Goal: Task Accomplishment & Management: Use online tool/utility

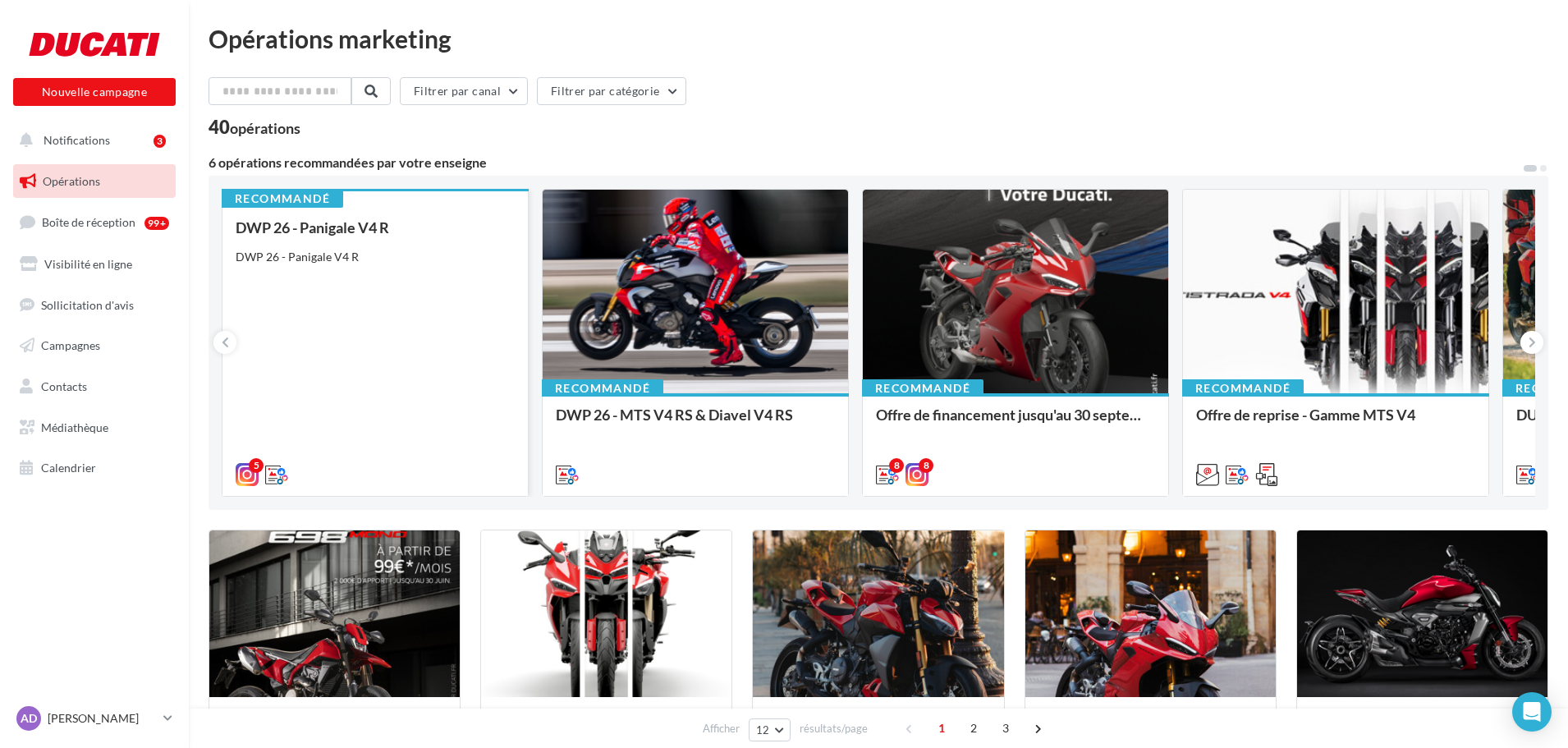
click at [367, 315] on div "DWP 26 - Panigale V4 R DWP 26 - Panigale V4 R" at bounding box center [375, 350] width 279 height 262
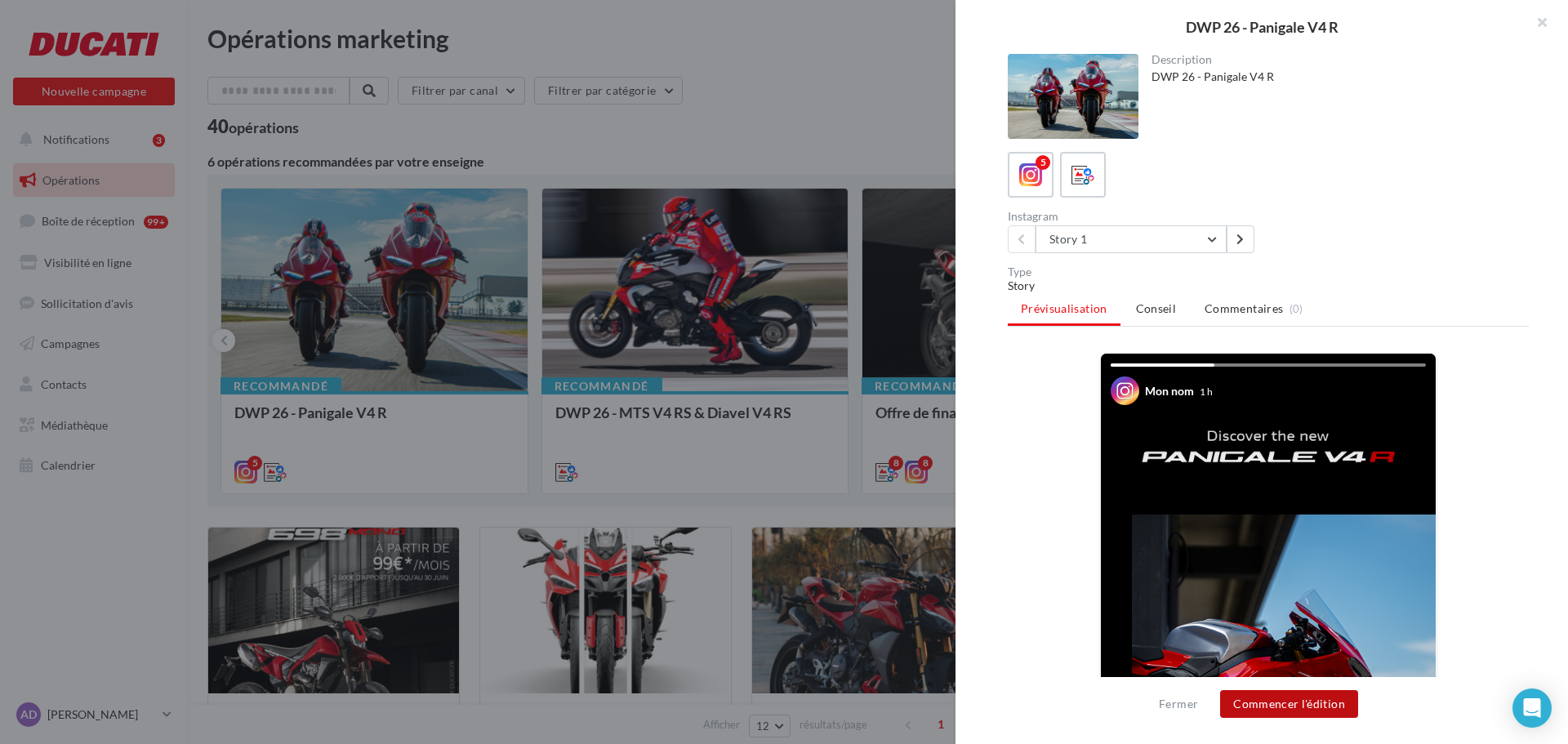
click at [1302, 704] on button "Commencer l'édition" at bounding box center [1290, 704] width 138 height 28
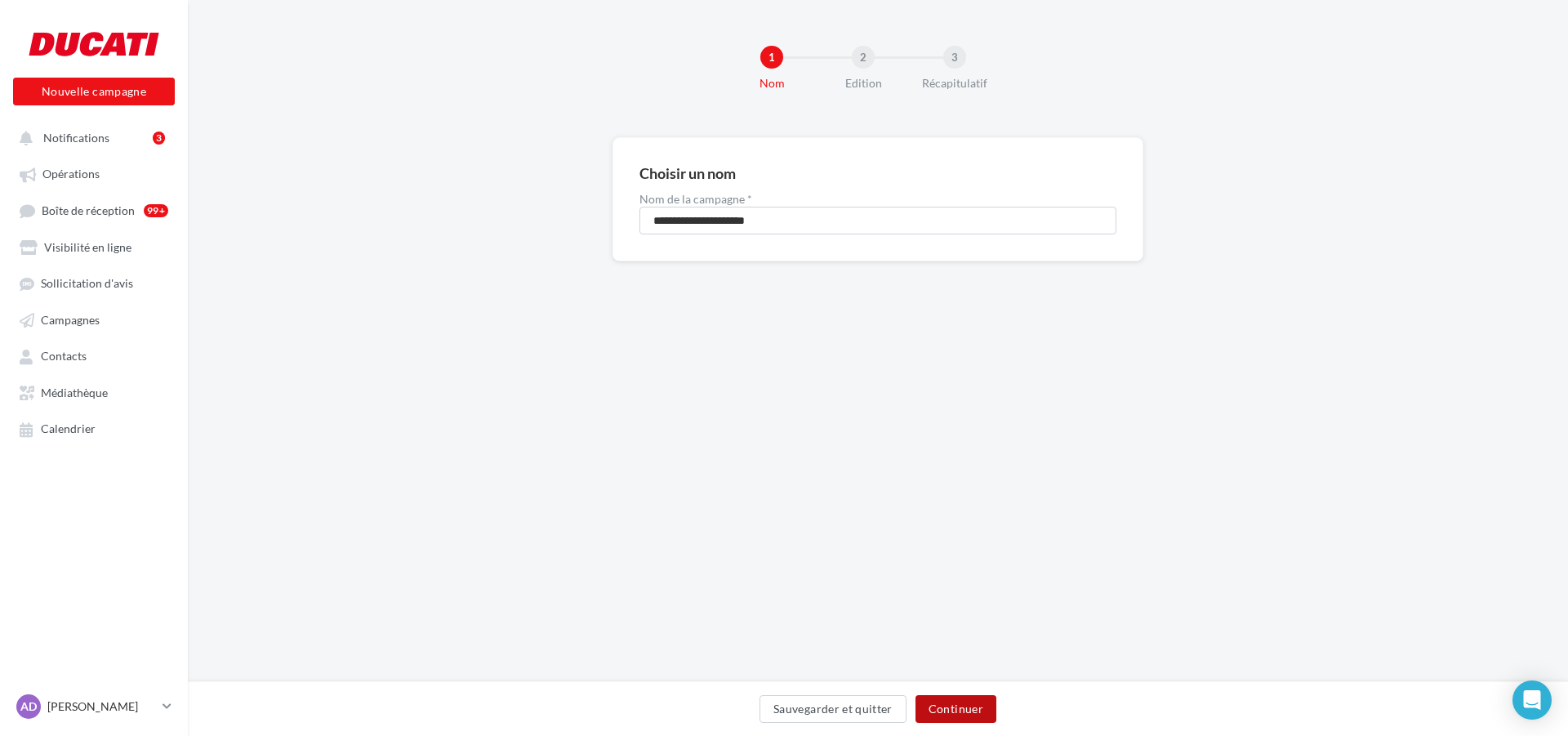
click at [946, 702] on button "Continuer" at bounding box center [956, 708] width 81 height 28
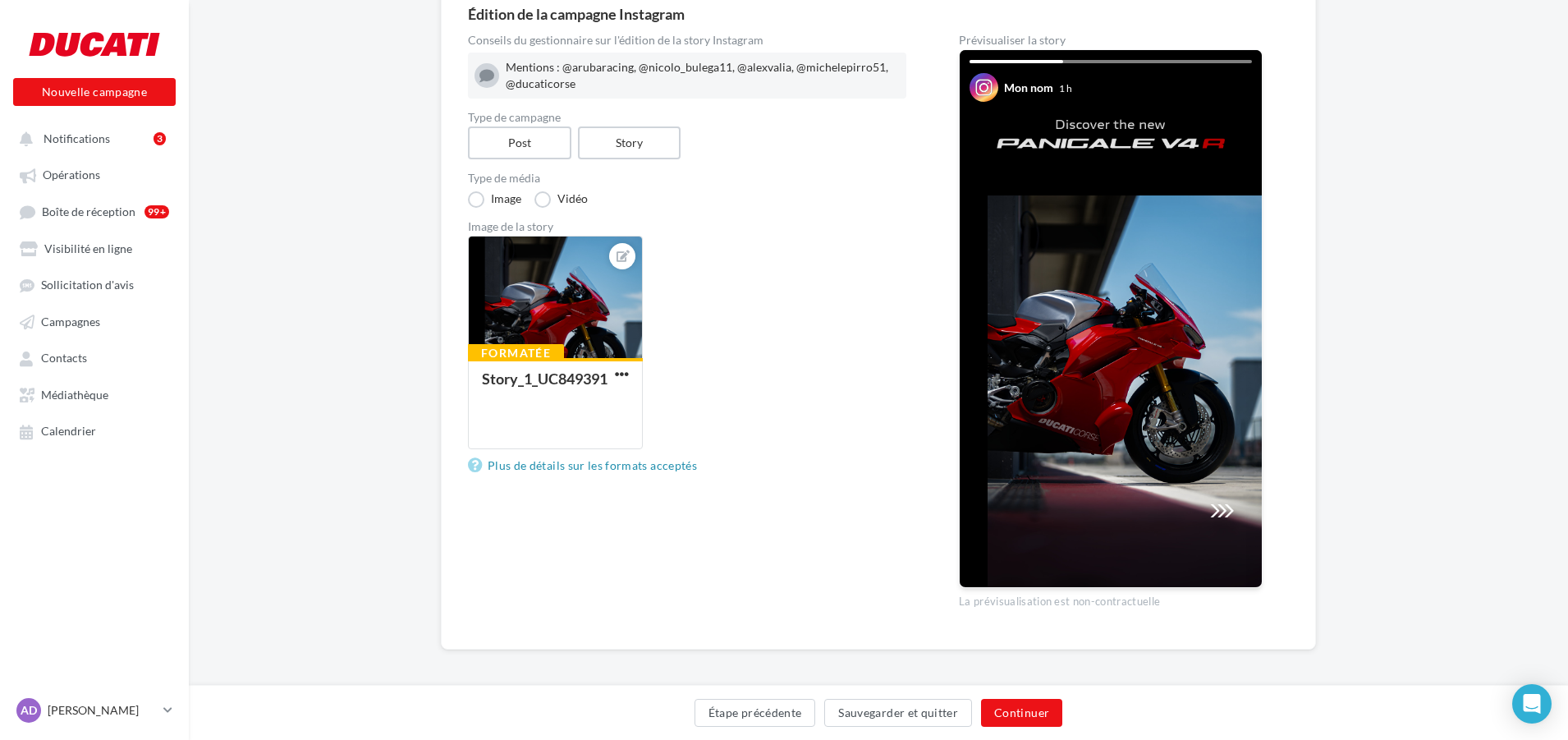
scroll to position [165, 0]
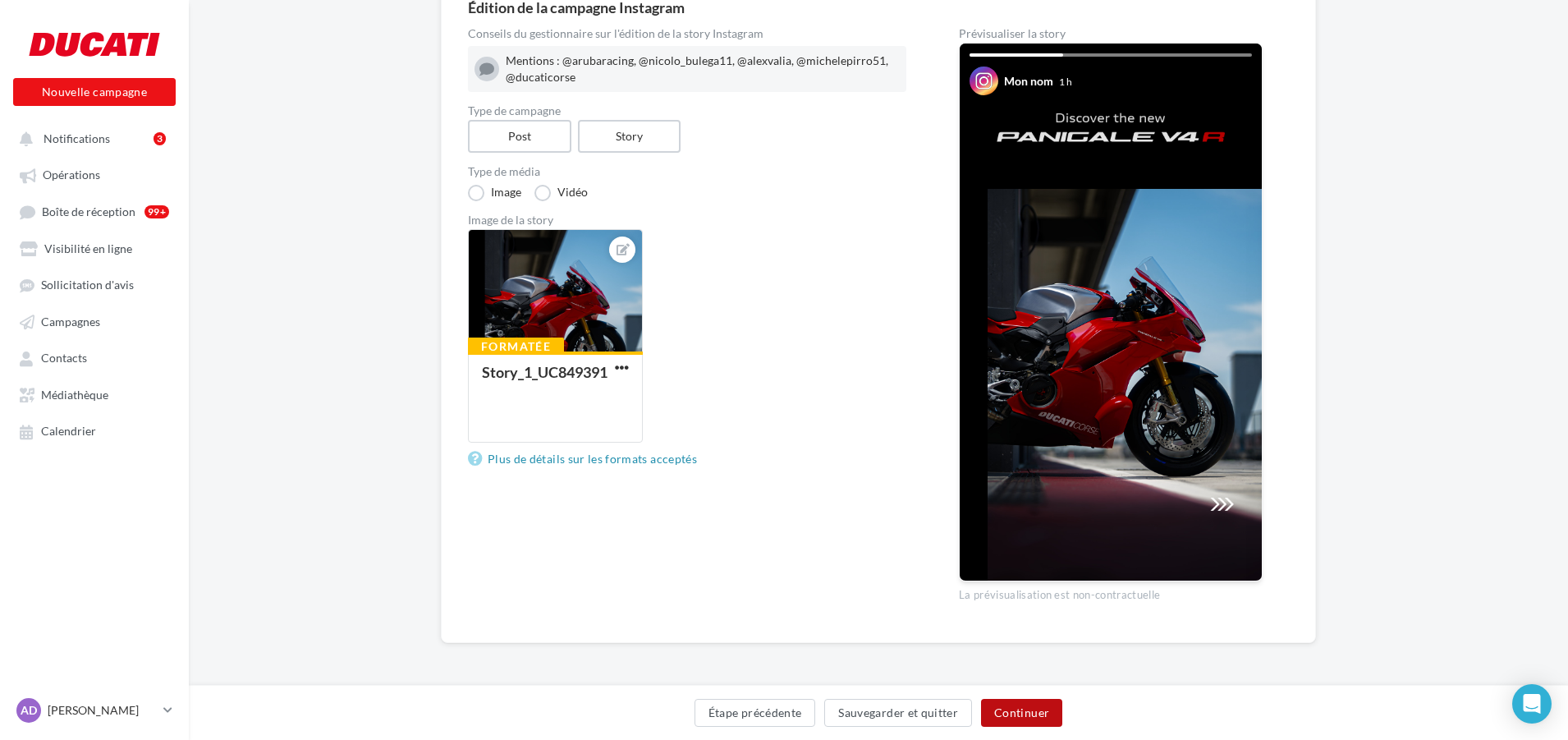
click at [1028, 708] on button "Continuer" at bounding box center [1022, 712] width 81 height 28
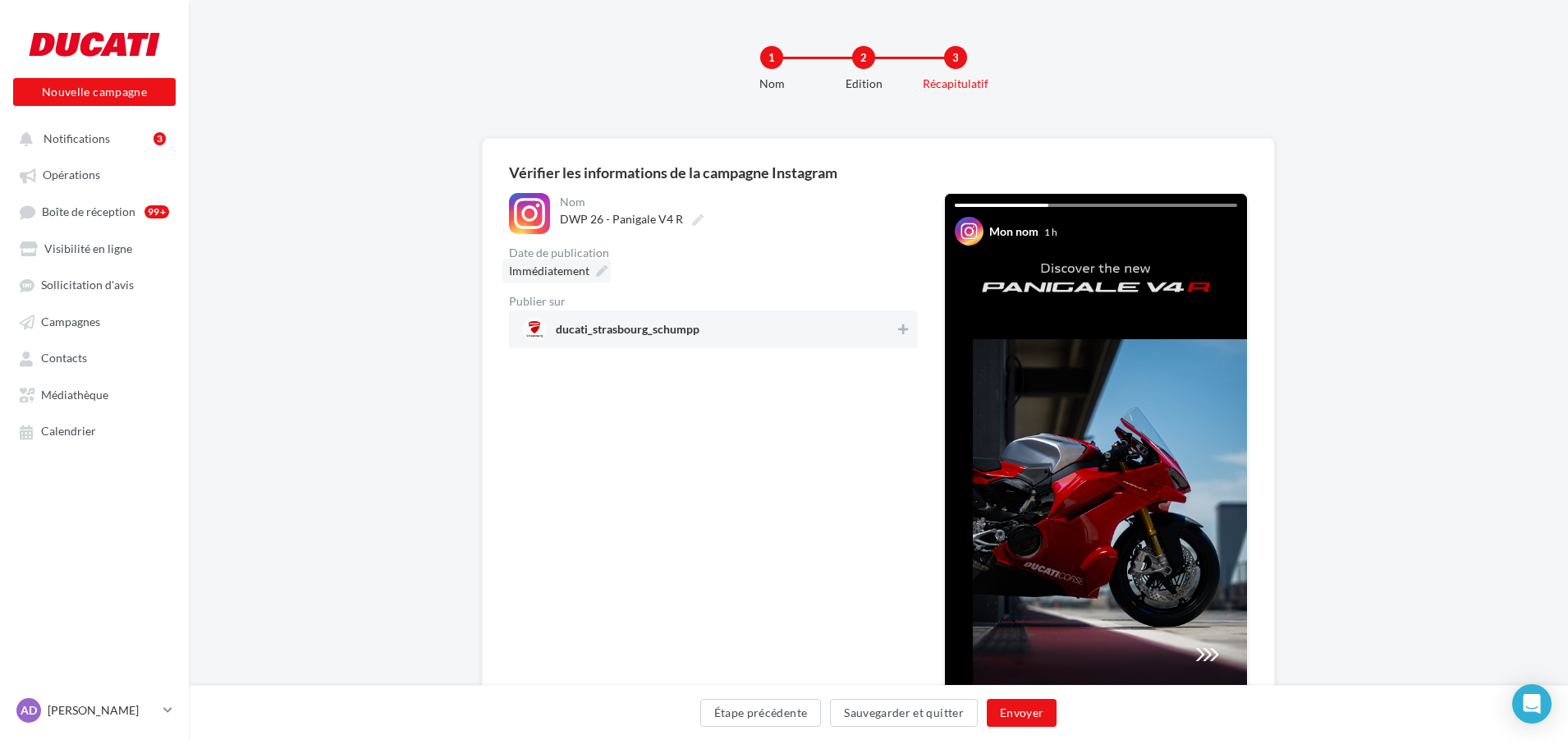
click at [596, 274] on icon at bounding box center [602, 271] width 12 height 12
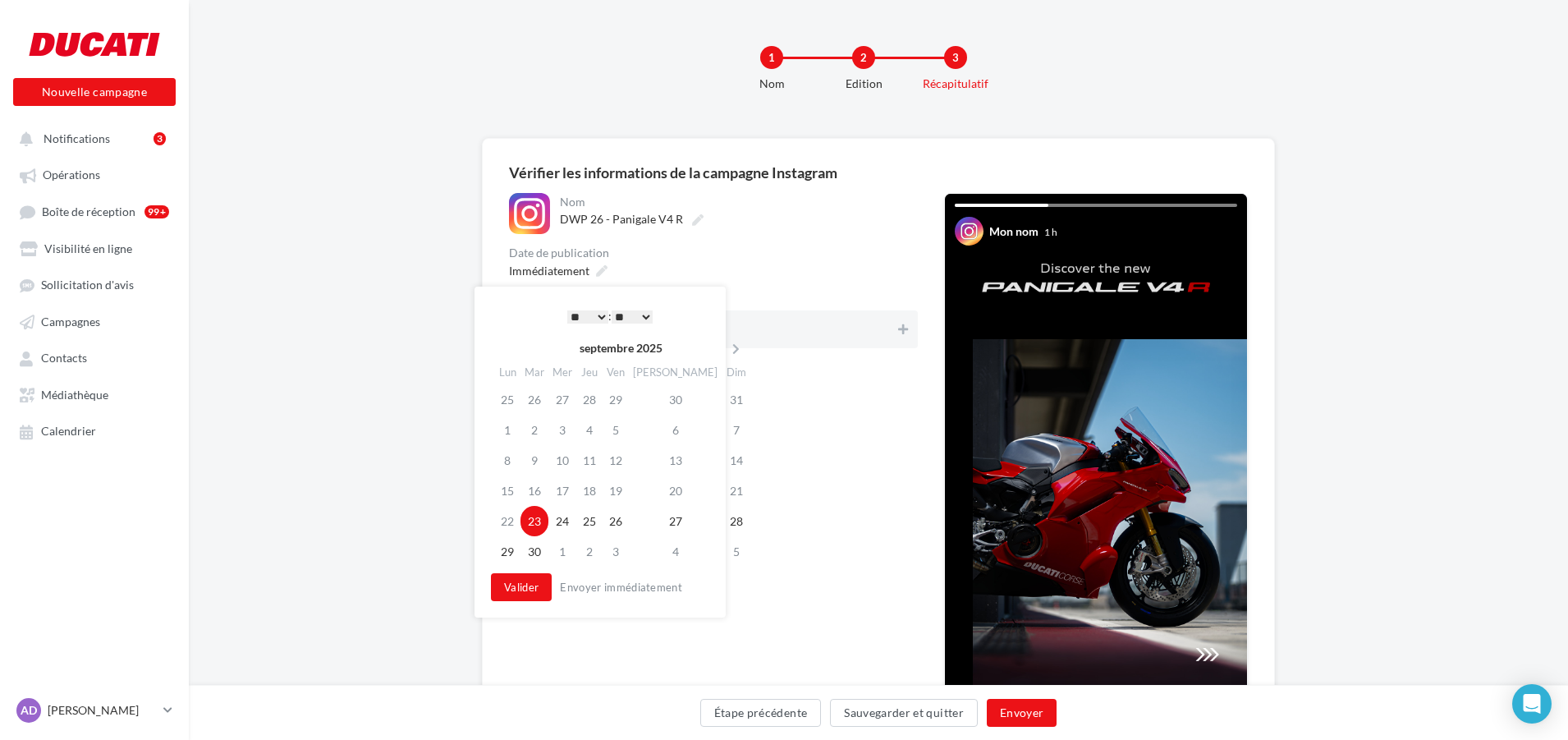
click at [601, 312] on select "* * * * * * * * * * ** ** ** ** ** ** ** ** ** ** ** ** ** **" at bounding box center [587, 316] width 41 height 13
click at [650, 311] on select "** ** ** ** ** **" at bounding box center [632, 316] width 41 height 13
click at [540, 582] on button "Valider" at bounding box center [521, 587] width 60 height 28
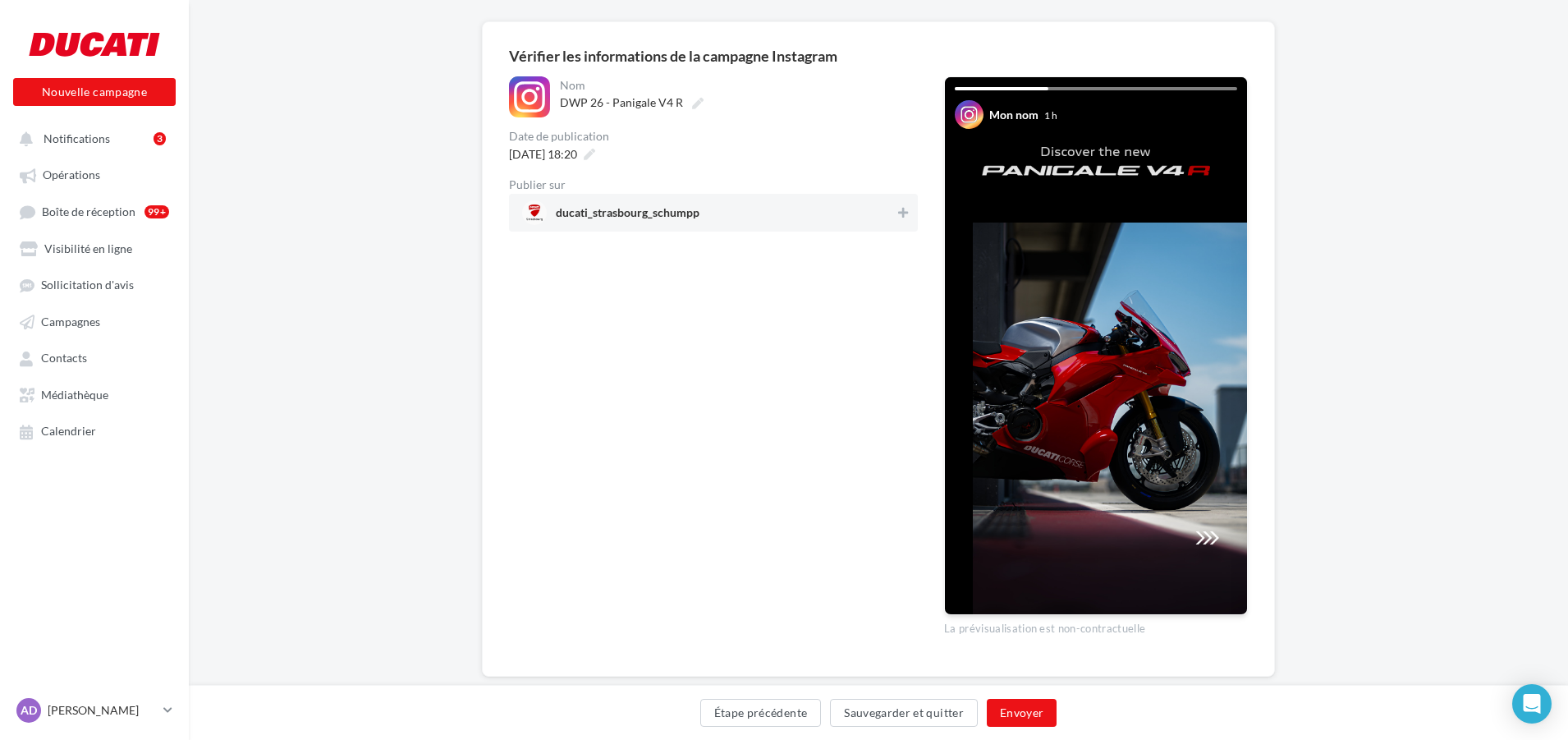
scroll to position [150, 0]
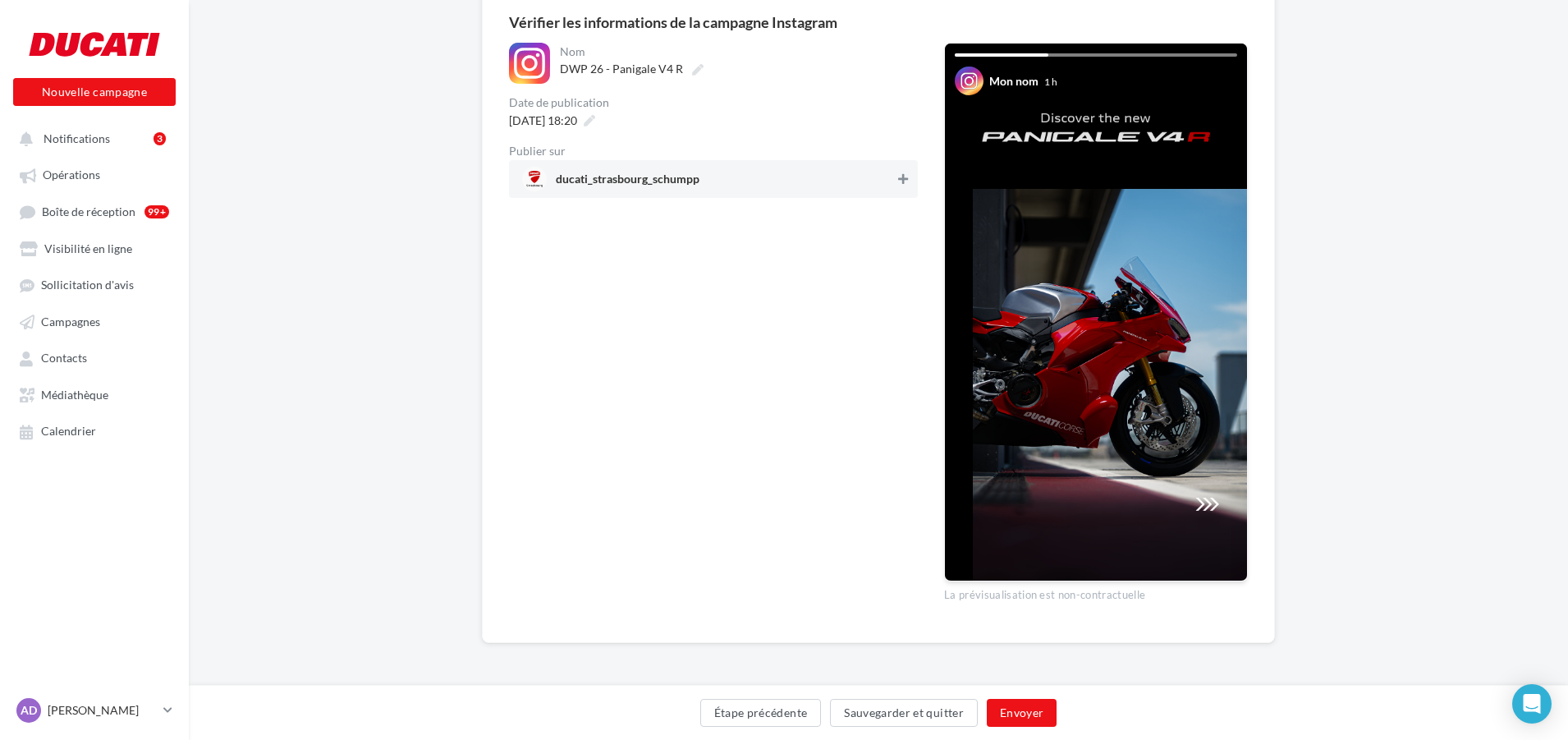
click at [897, 178] on button at bounding box center [903, 180] width 17 height 20
click at [1018, 712] on button "Envoyer" at bounding box center [1022, 712] width 69 height 28
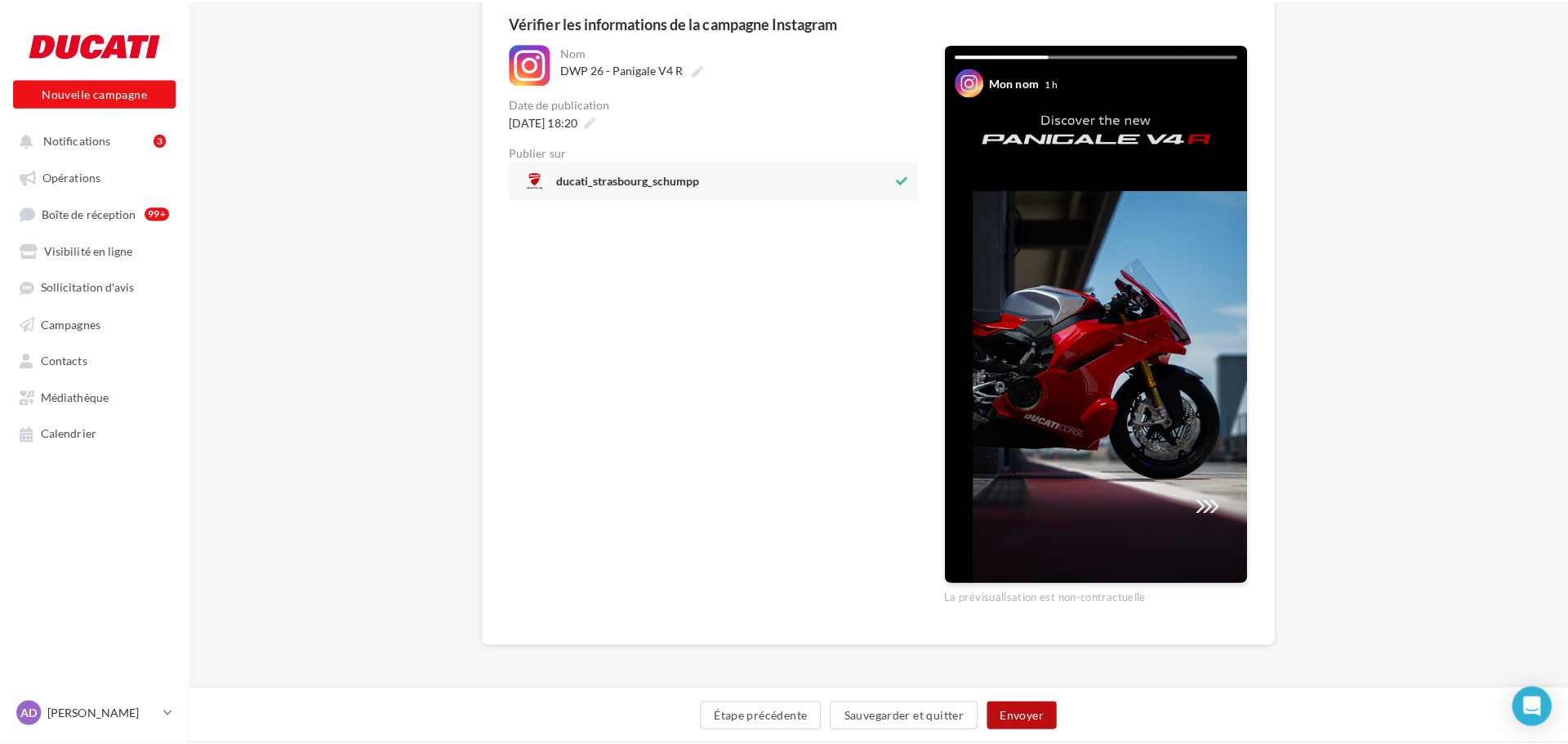
scroll to position [141, 0]
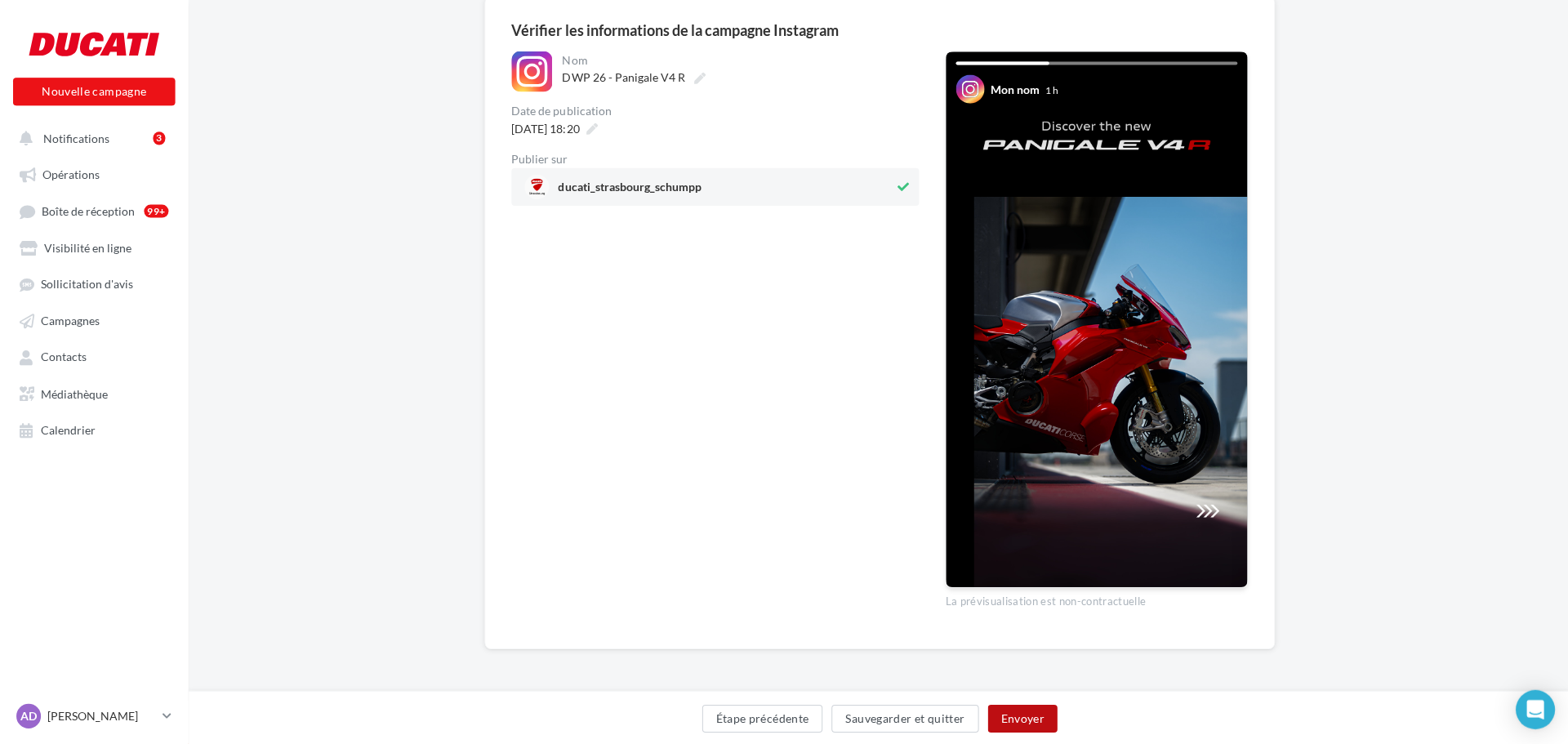
click at [0, 0] on div at bounding box center [0, 0] width 0 height 0
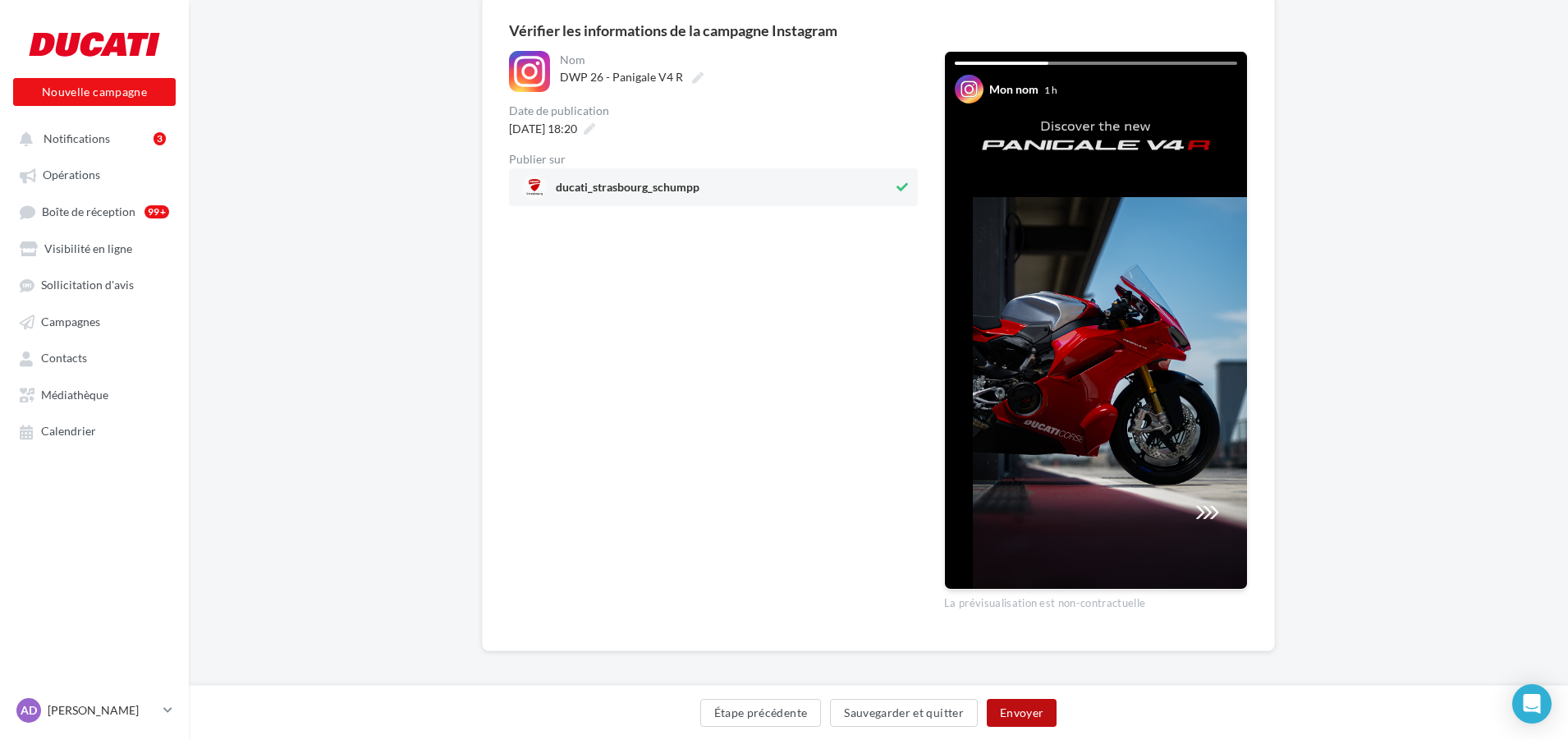
click at [1012, 707] on button "Envoyer" at bounding box center [1022, 712] width 69 height 28
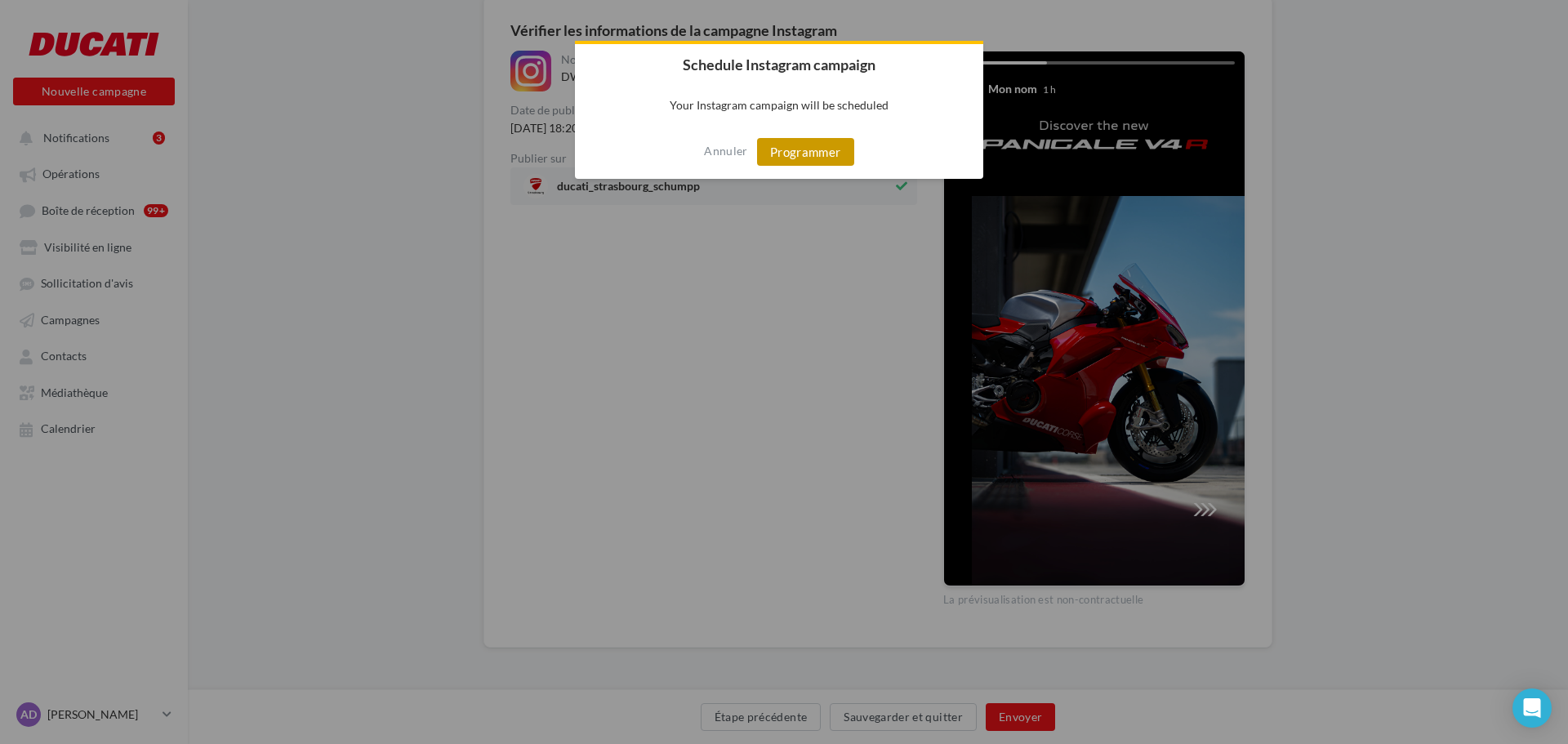
click at [819, 154] on button "Programmer" at bounding box center [805, 152] width 97 height 28
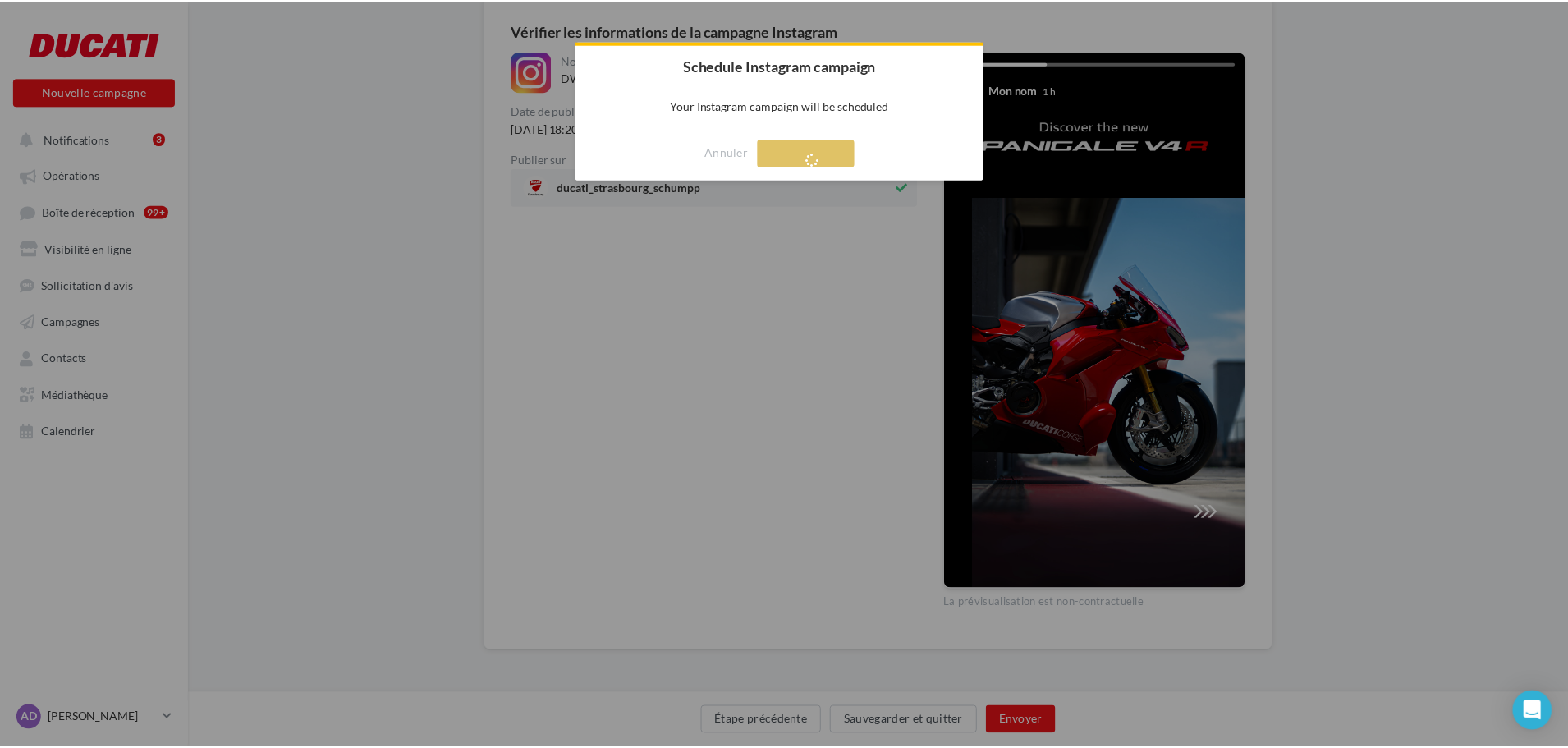
scroll to position [26, 0]
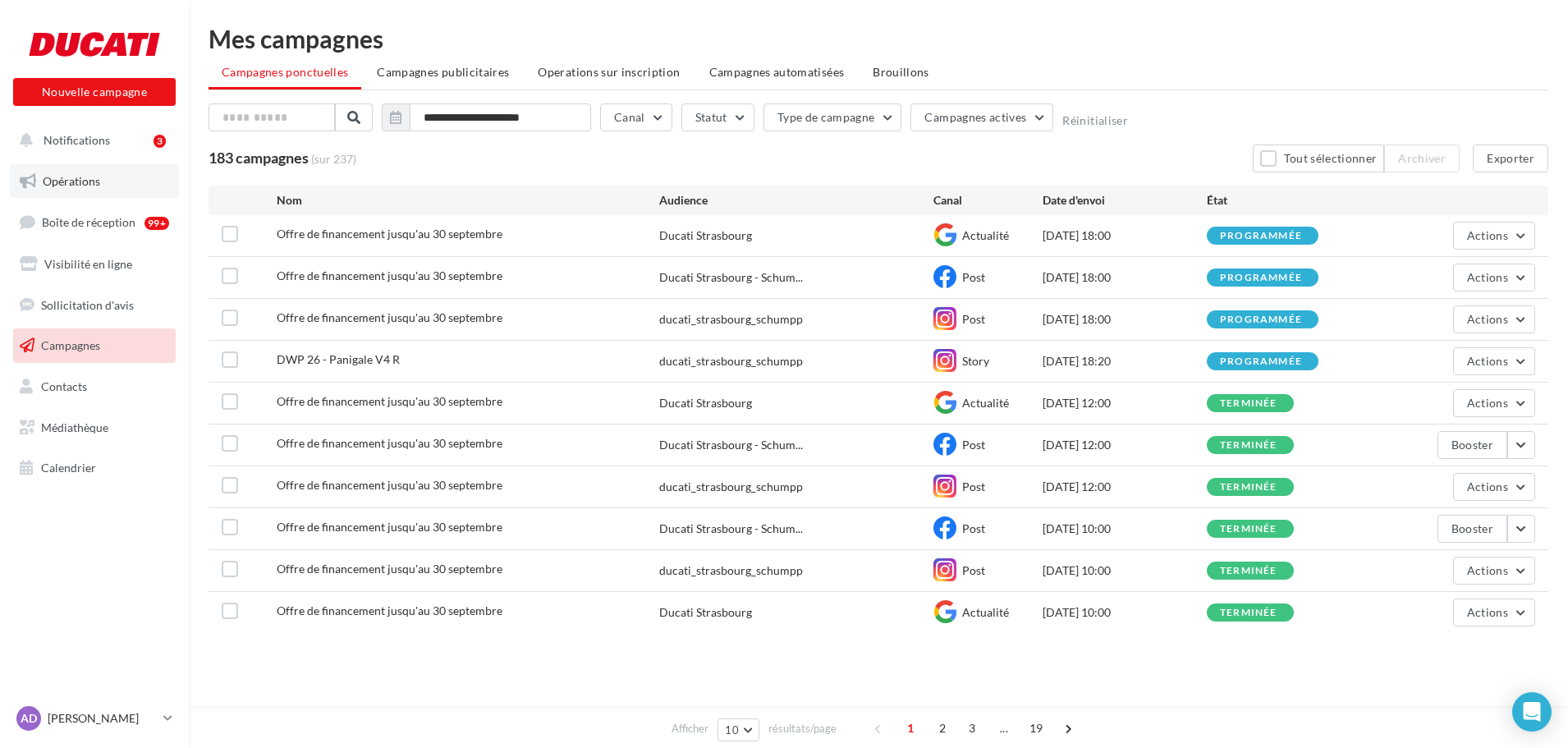
click at [96, 174] on span "Opérations" at bounding box center [71, 181] width 58 height 14
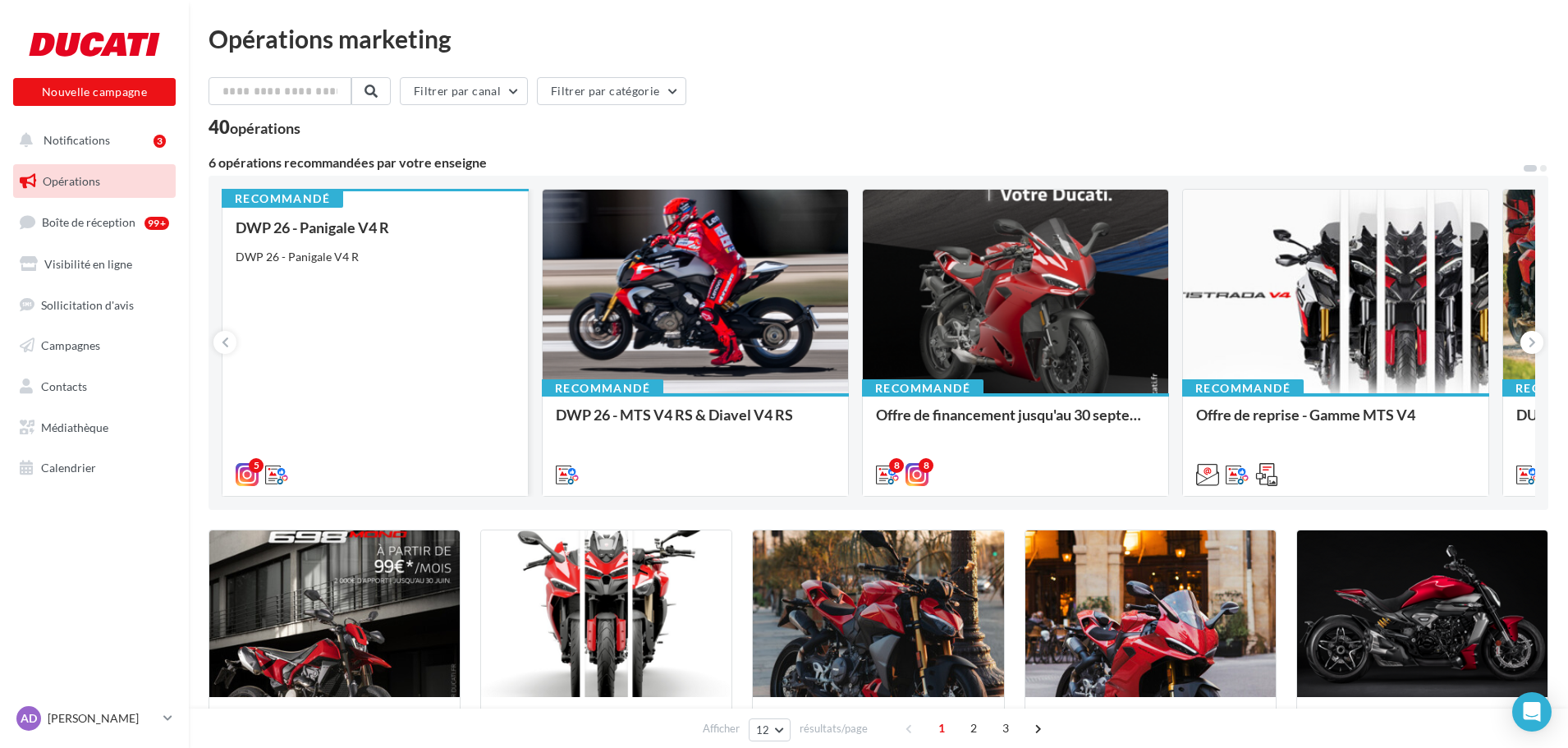
click at [426, 289] on div "DWP 26 - Panigale V4 R DWP 26 - Panigale V4 R" at bounding box center [375, 350] width 279 height 262
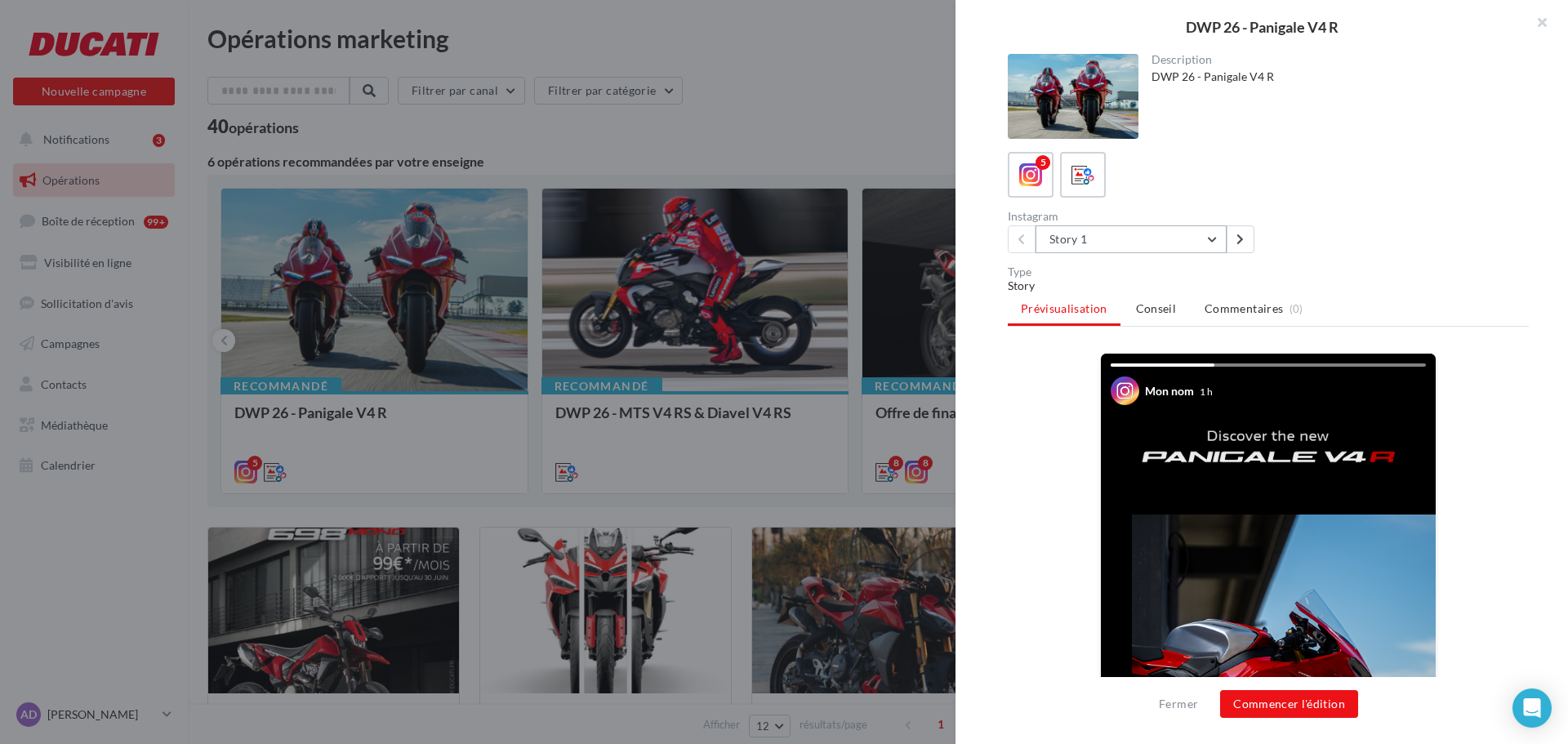
click at [1178, 242] on button "Story 1" at bounding box center [1132, 239] width 191 height 28
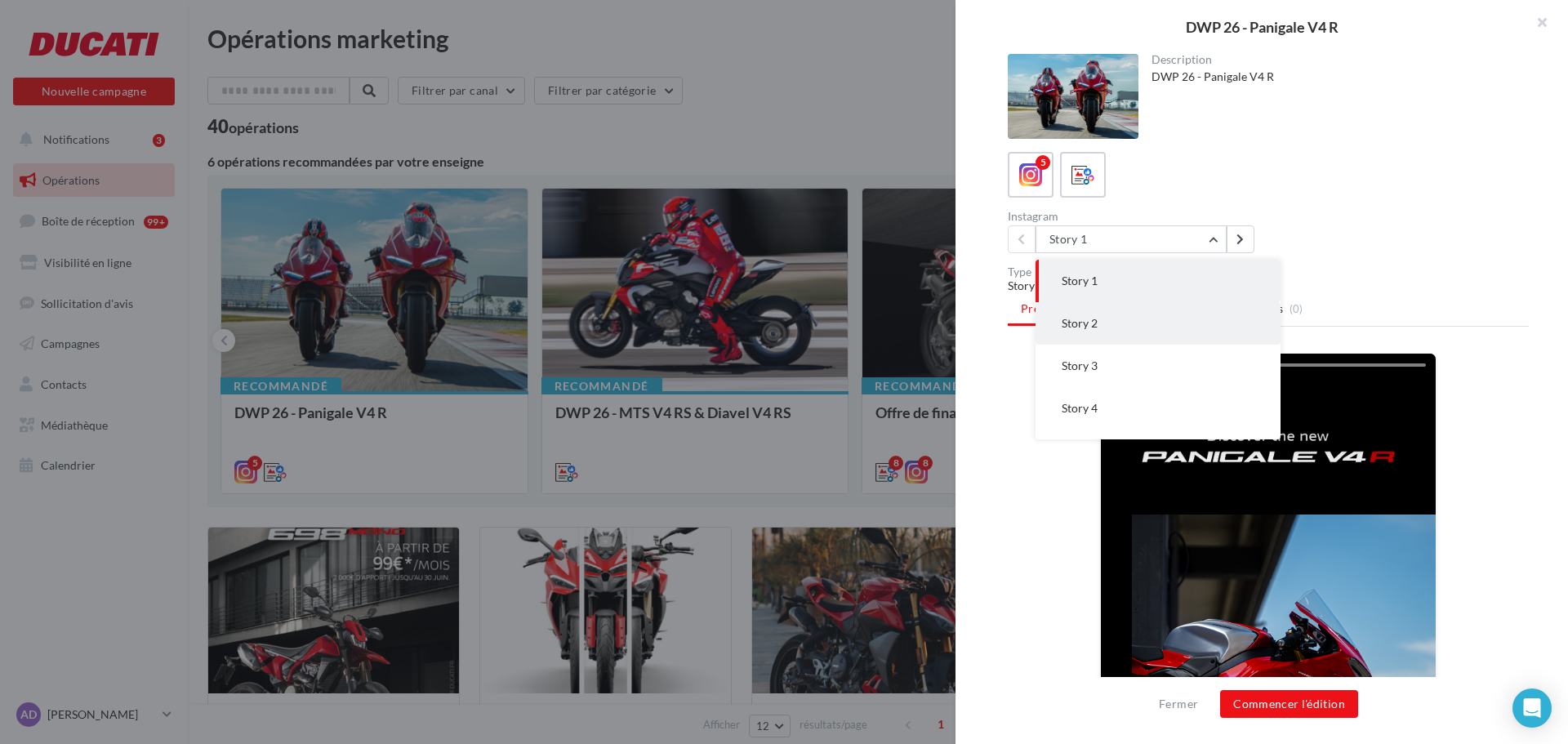
click at [1106, 316] on button "Story 2" at bounding box center [1158, 323] width 245 height 42
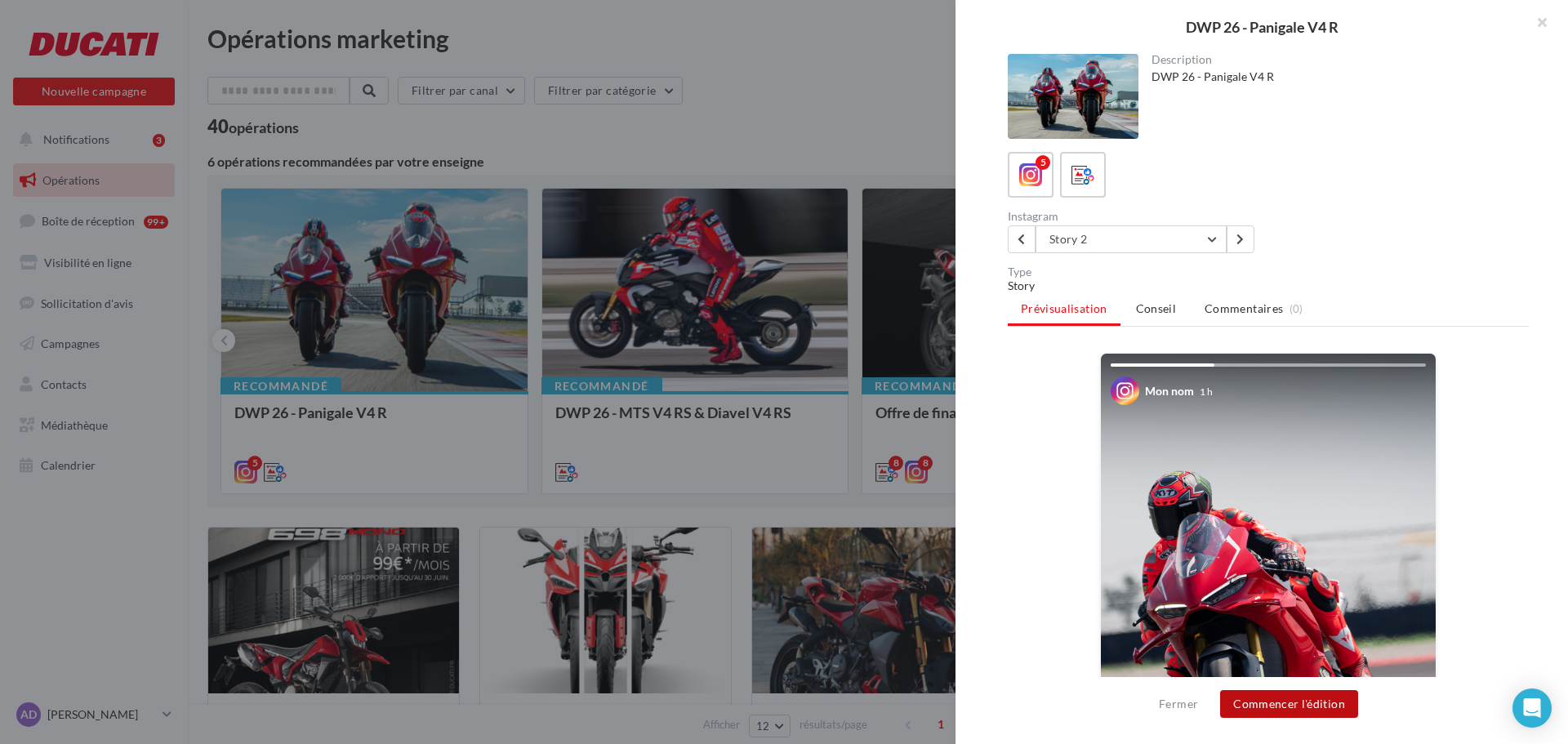
click at [1292, 708] on button "Commencer l'édition" at bounding box center [1290, 704] width 138 height 28
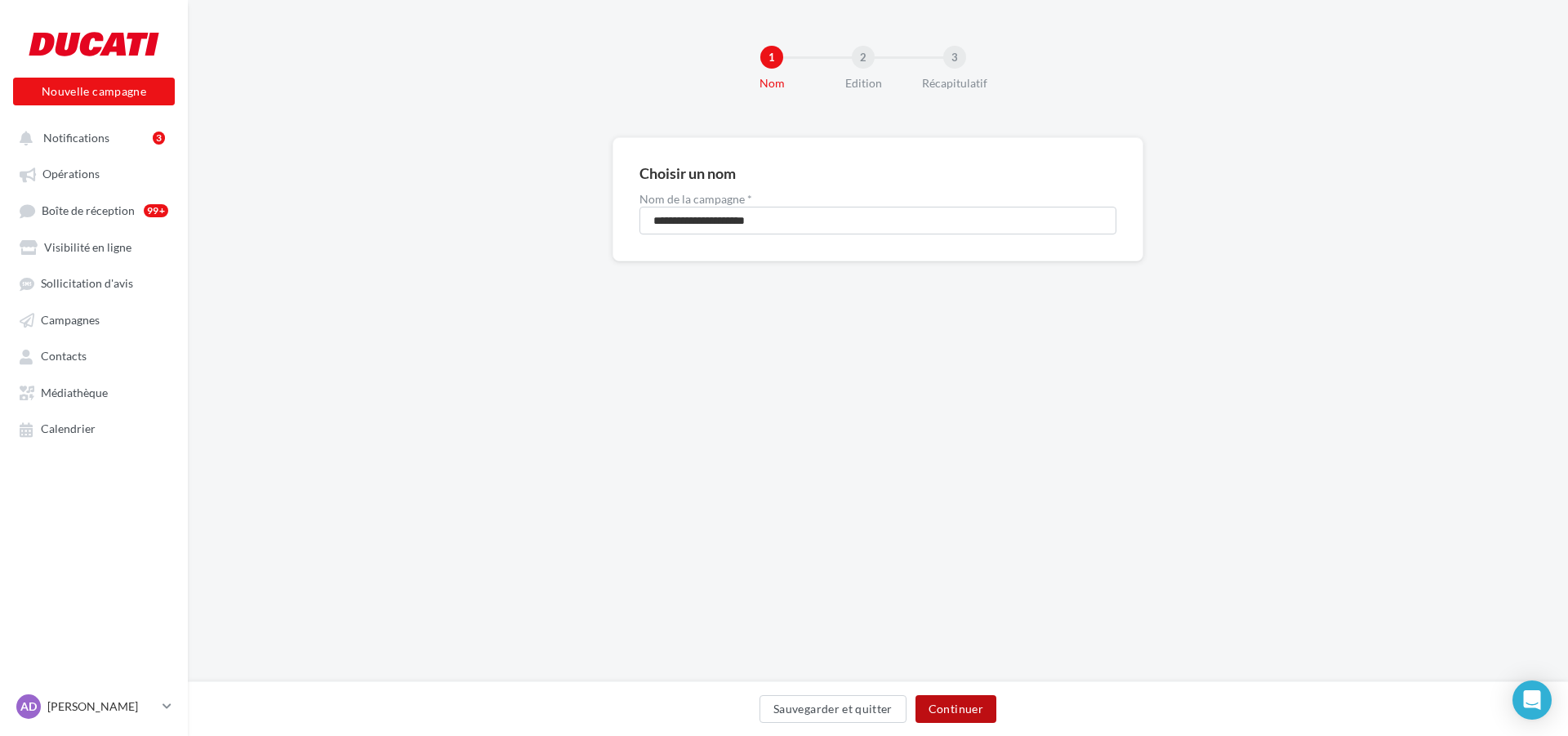
click at [950, 707] on button "Continuer" at bounding box center [956, 708] width 81 height 28
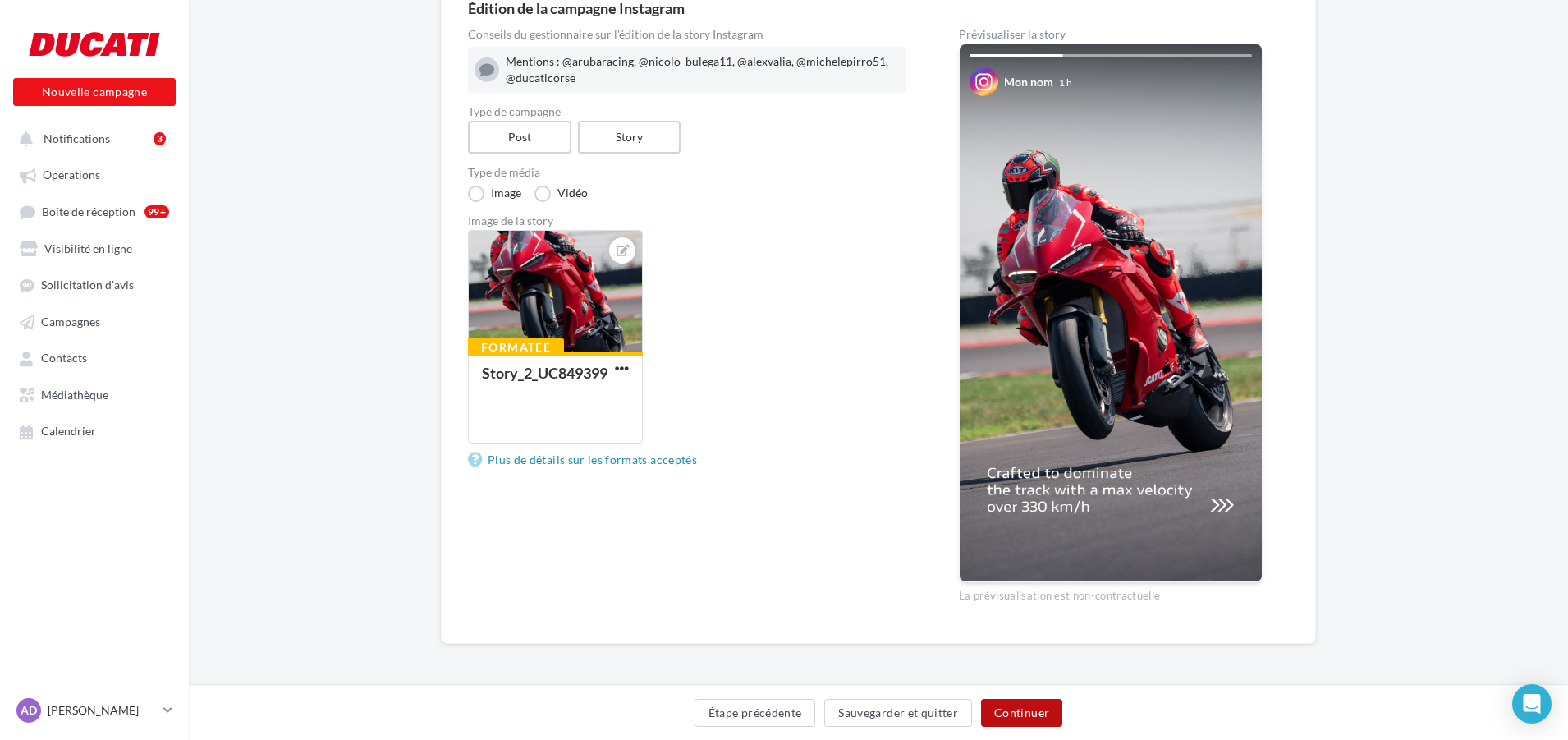
click at [1027, 707] on button "Continuer" at bounding box center [1022, 712] width 81 height 28
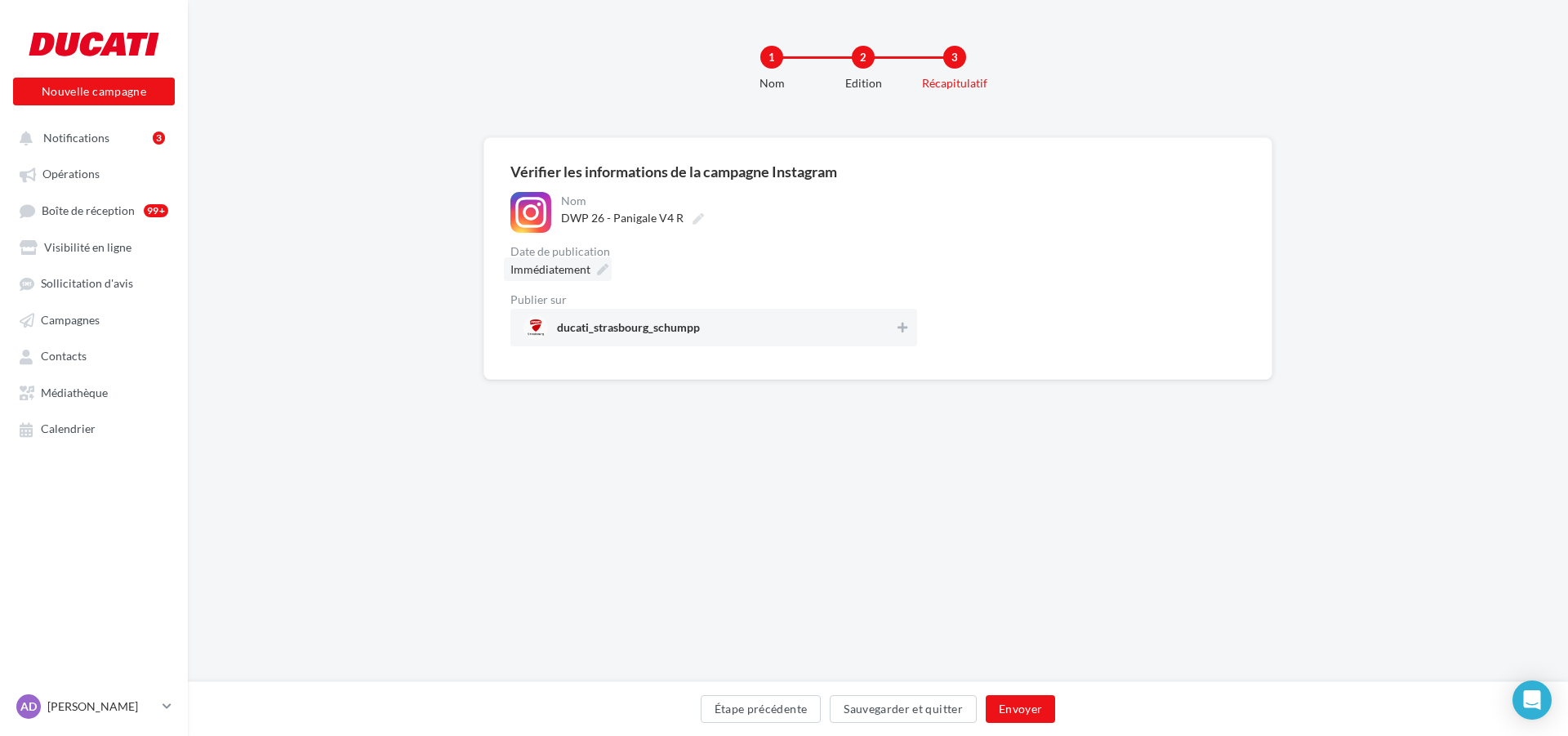
click at [599, 192] on div "**********" at bounding box center [737, 212] width 359 height 40
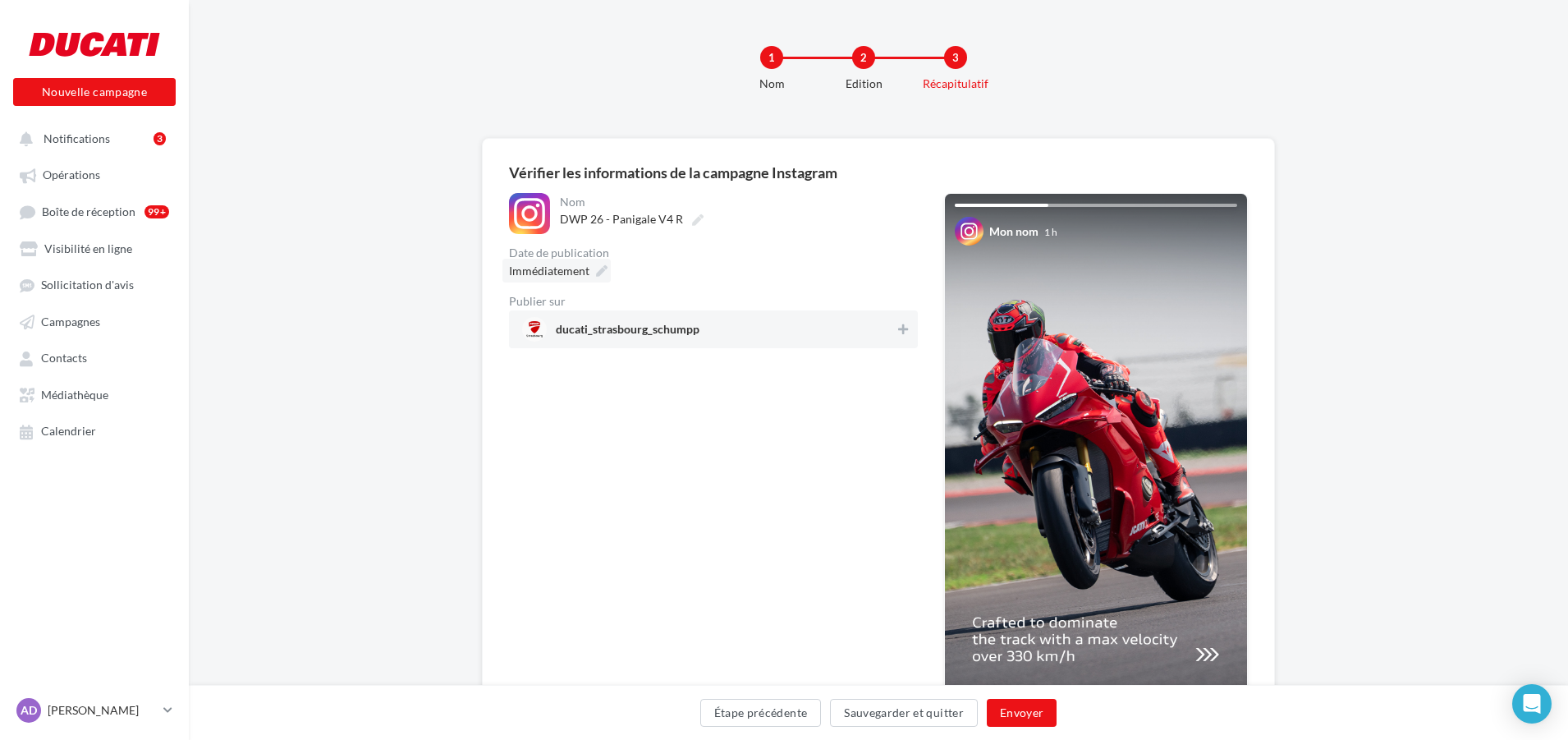
click at [596, 271] on icon at bounding box center [602, 271] width 12 height 12
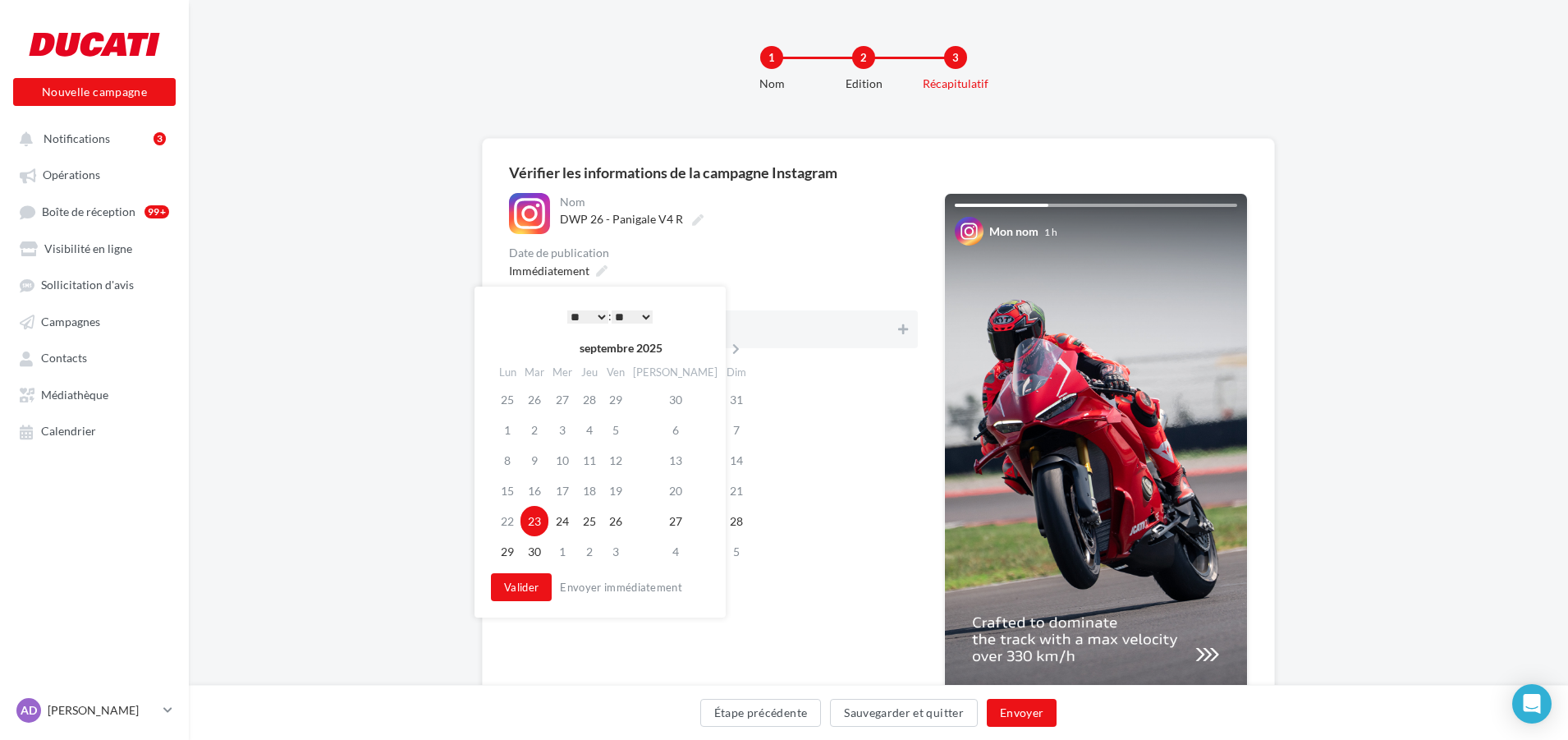
click at [593, 316] on select "* * * * * * * * * * ** ** ** ** ** ** ** ** ** ** ** ** ** **" at bounding box center [587, 316] width 41 height 13
click at [640, 315] on select "** ** ** ** ** **" at bounding box center [632, 316] width 41 height 13
click at [622, 313] on select "** ** ** ** ** **" at bounding box center [632, 316] width 41 height 13
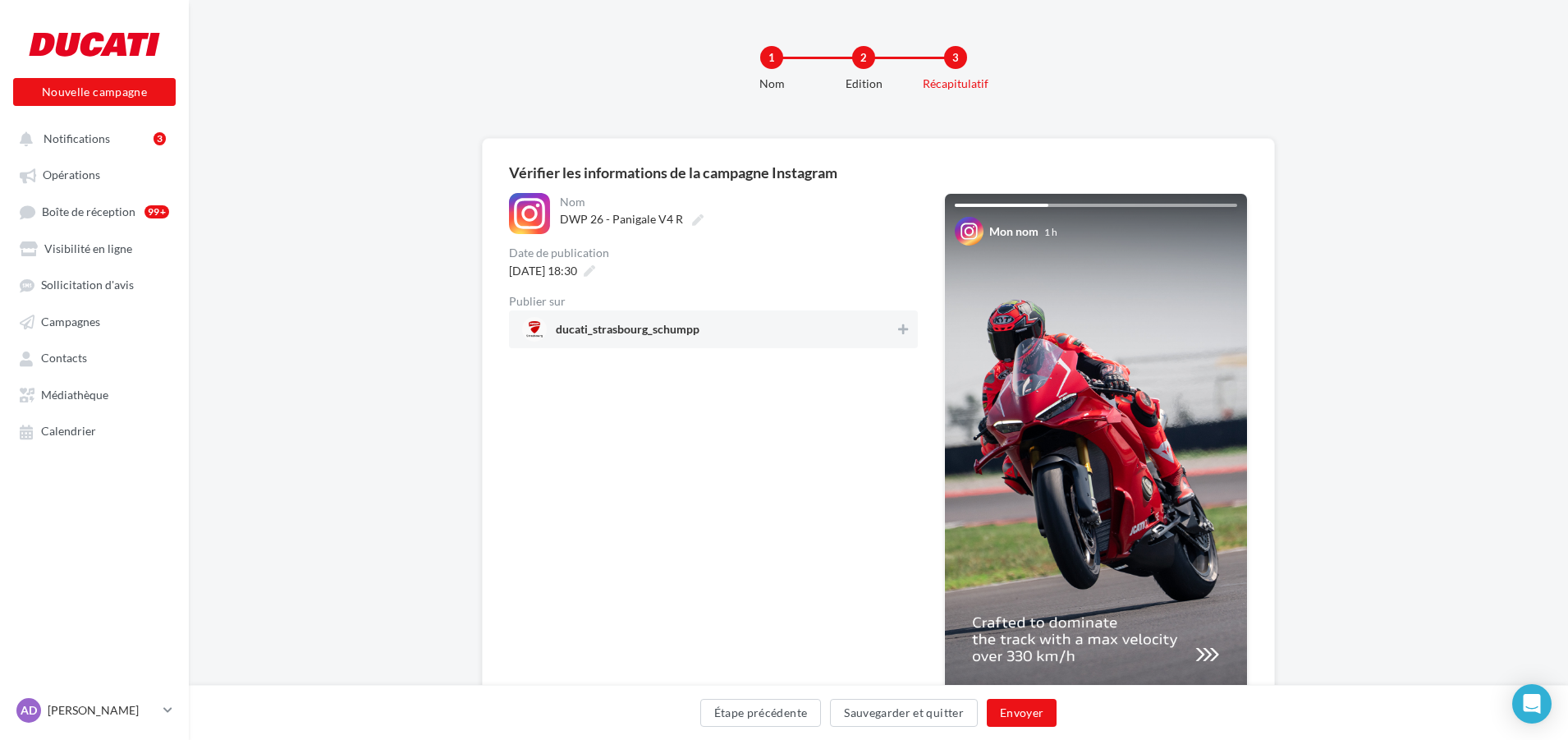
click at [826, 426] on div "**********" at bounding box center [713, 480] width 409 height 573
click at [900, 329] on icon at bounding box center [904, 329] width 10 height 12
click at [900, 325] on icon at bounding box center [903, 329] width 12 height 12
click at [595, 270] on icon at bounding box center [590, 271] width 12 height 12
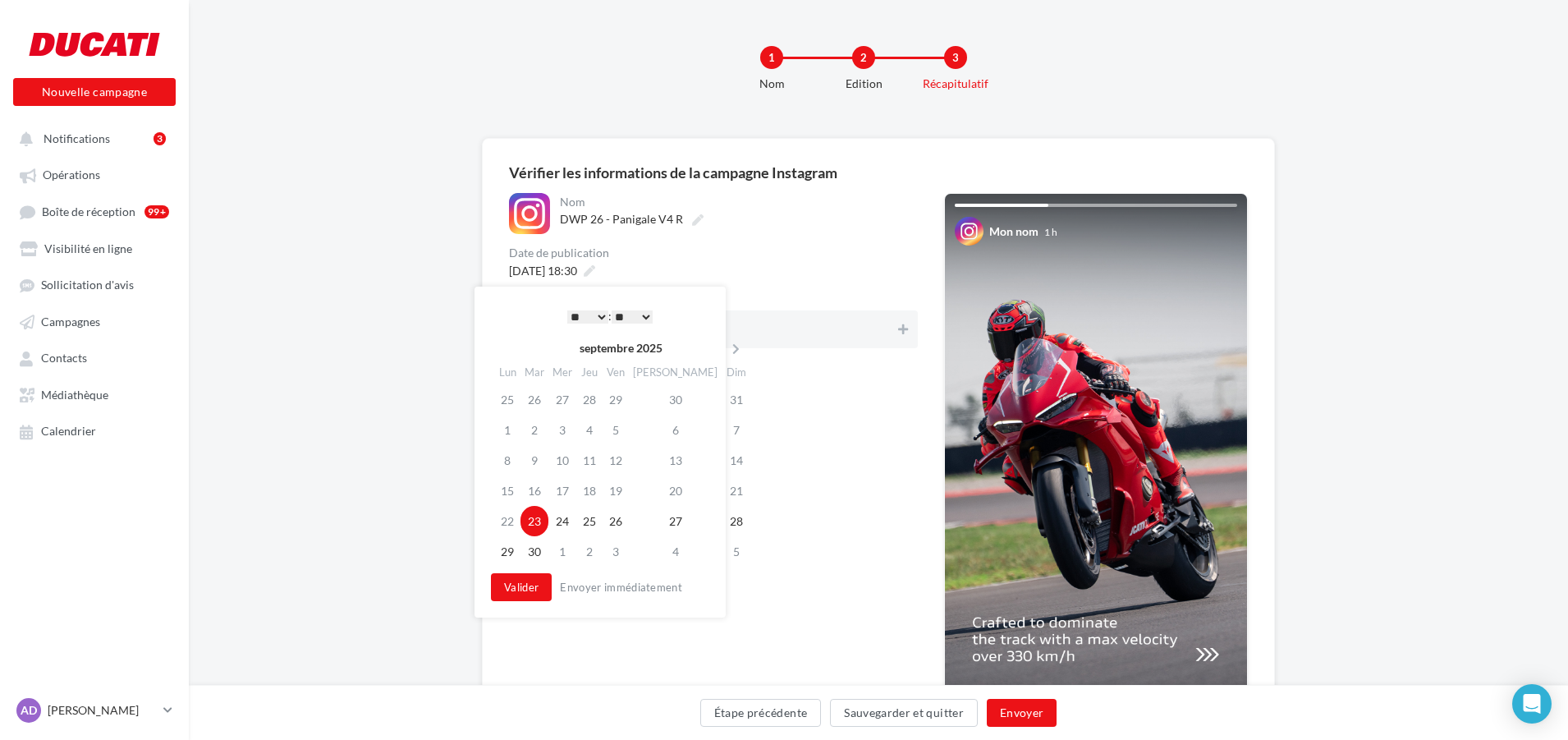
click at [637, 314] on select "** ** ** ** ** **" at bounding box center [632, 316] width 41 height 13
click at [536, 588] on button "Valider" at bounding box center [521, 587] width 60 height 28
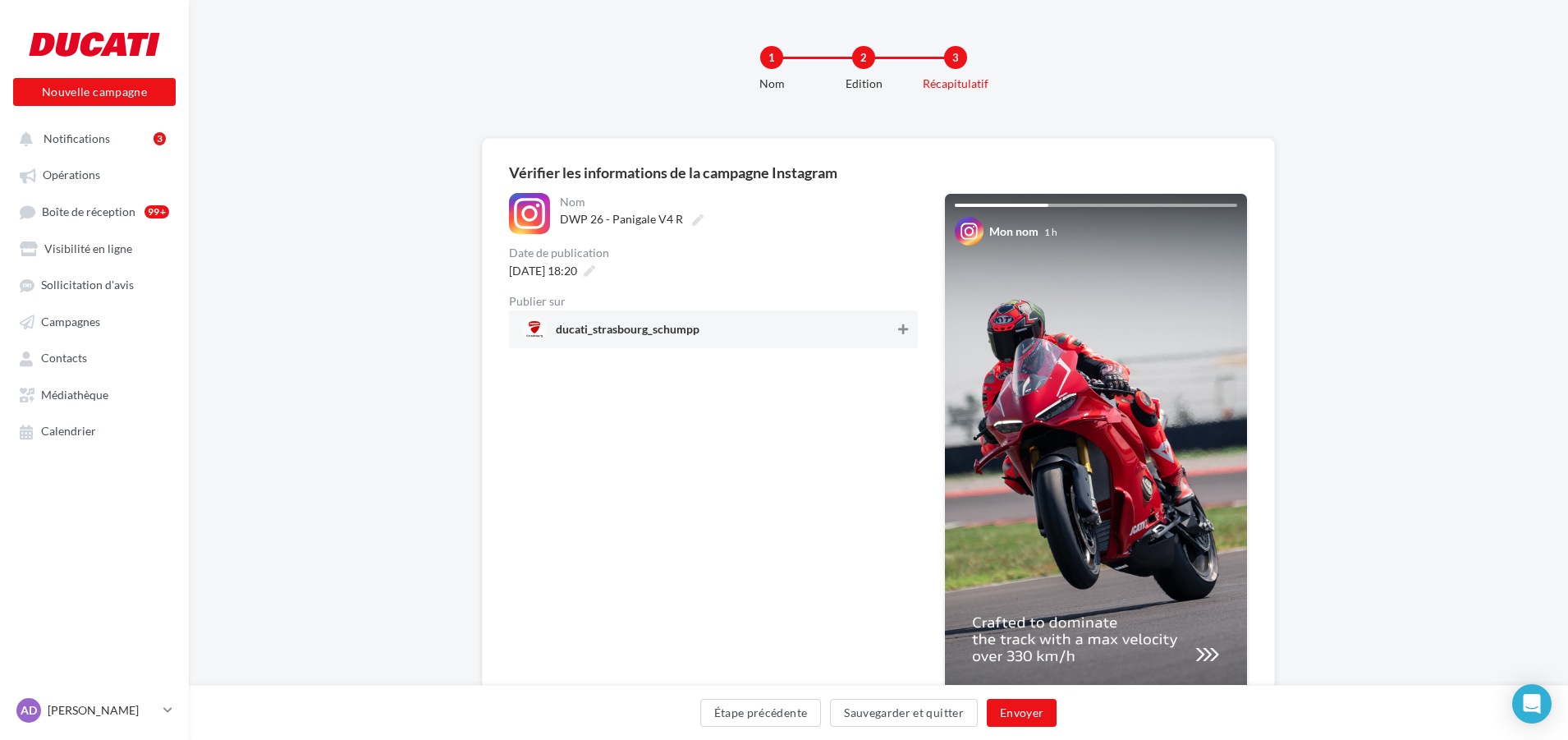
click at [905, 326] on icon at bounding box center [904, 329] width 10 height 12
click at [1017, 717] on button "Envoyer" at bounding box center [1022, 712] width 69 height 28
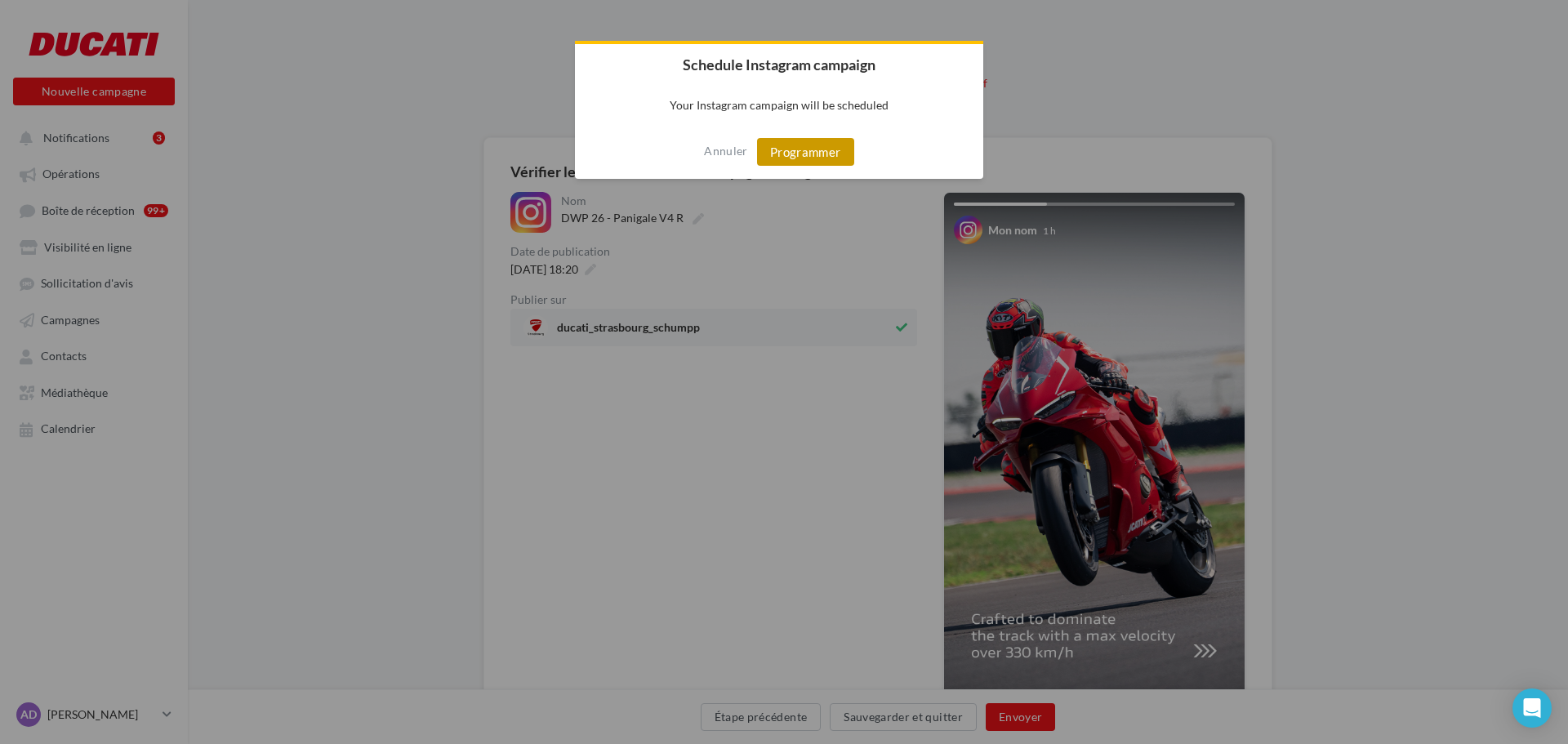
click at [804, 154] on button "Programmer" at bounding box center [805, 152] width 97 height 28
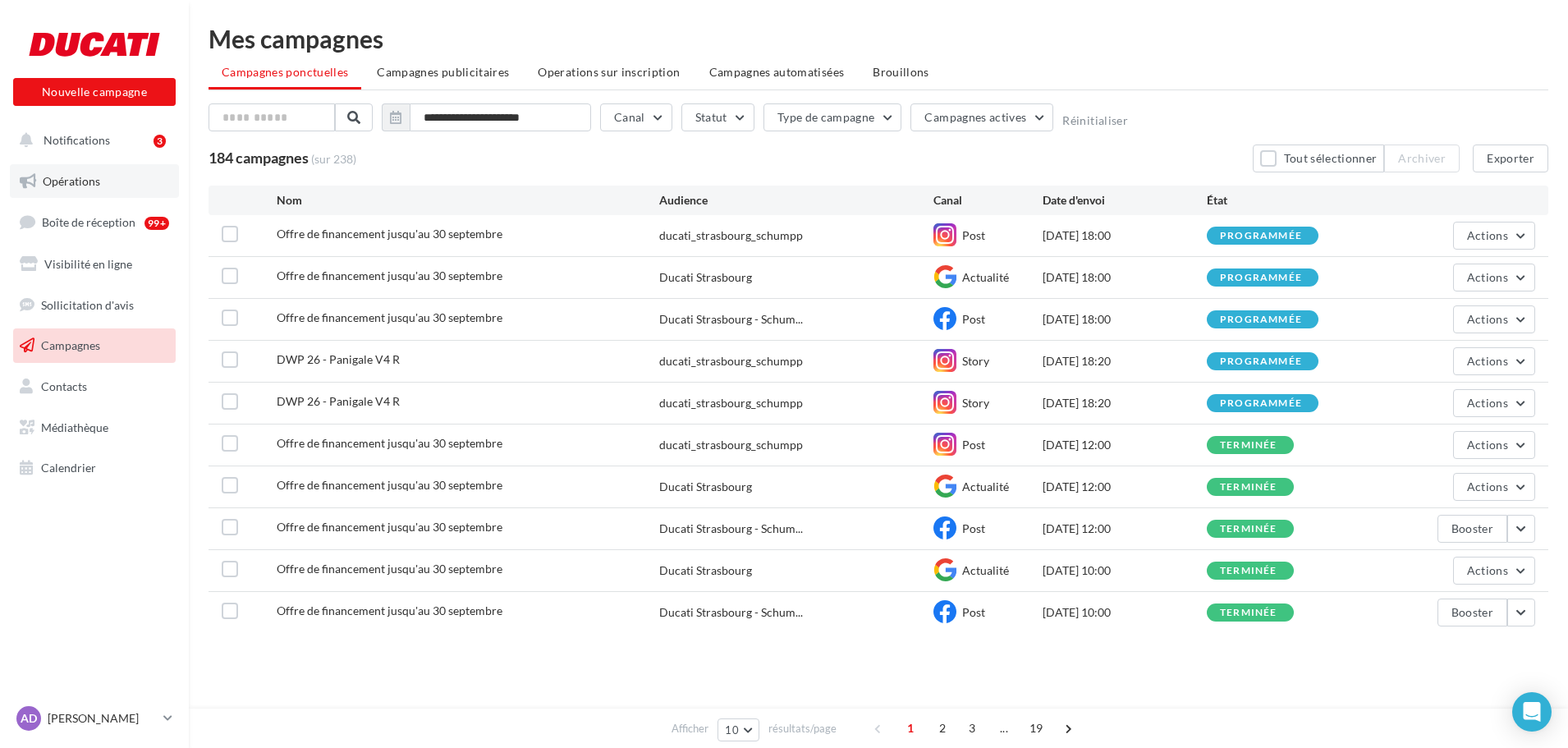
click at [68, 181] on span "Opérations" at bounding box center [71, 181] width 58 height 14
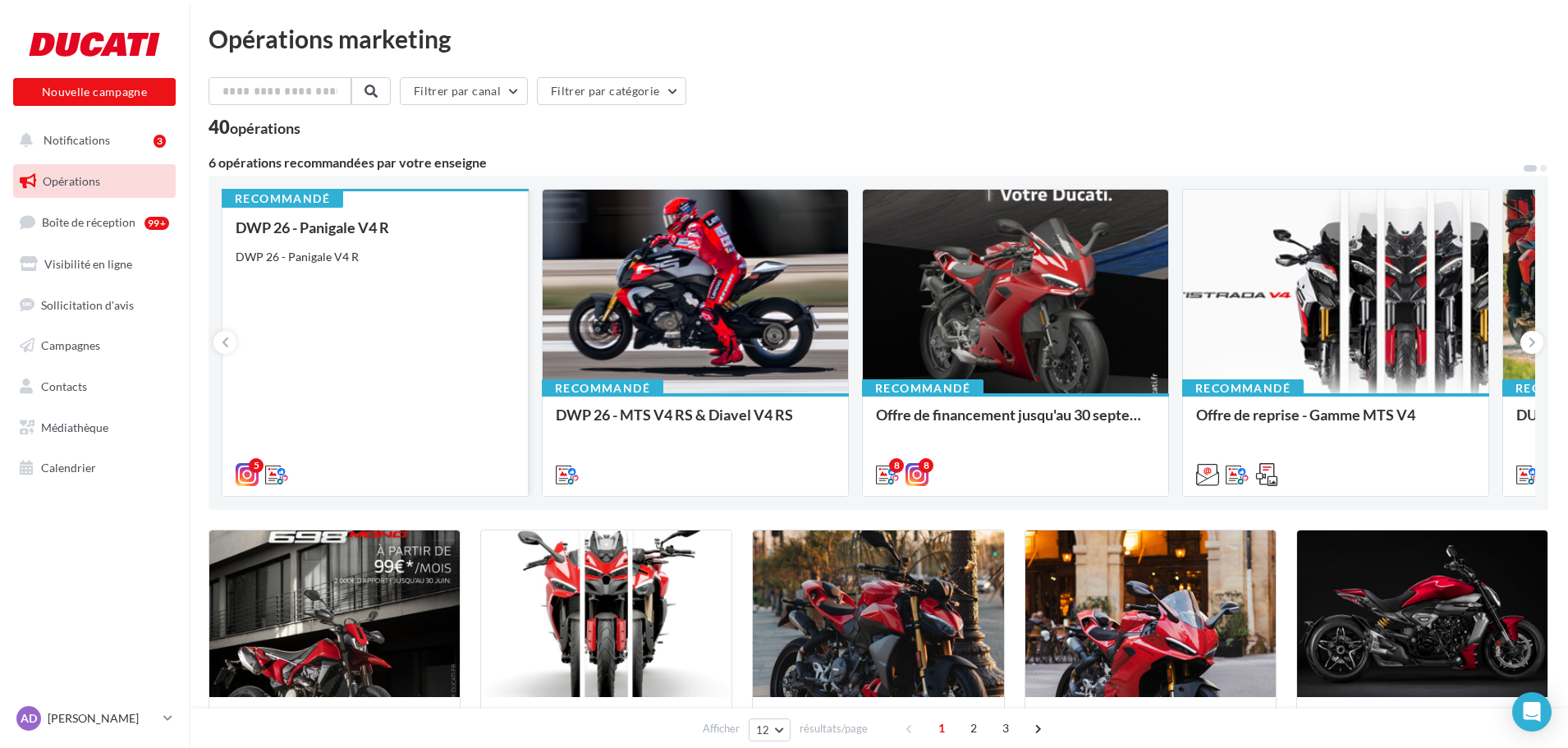
click at [396, 289] on div "DWP 26 - Panigale V4 R DWP 26 - Panigale V4 R" at bounding box center [375, 350] width 279 height 262
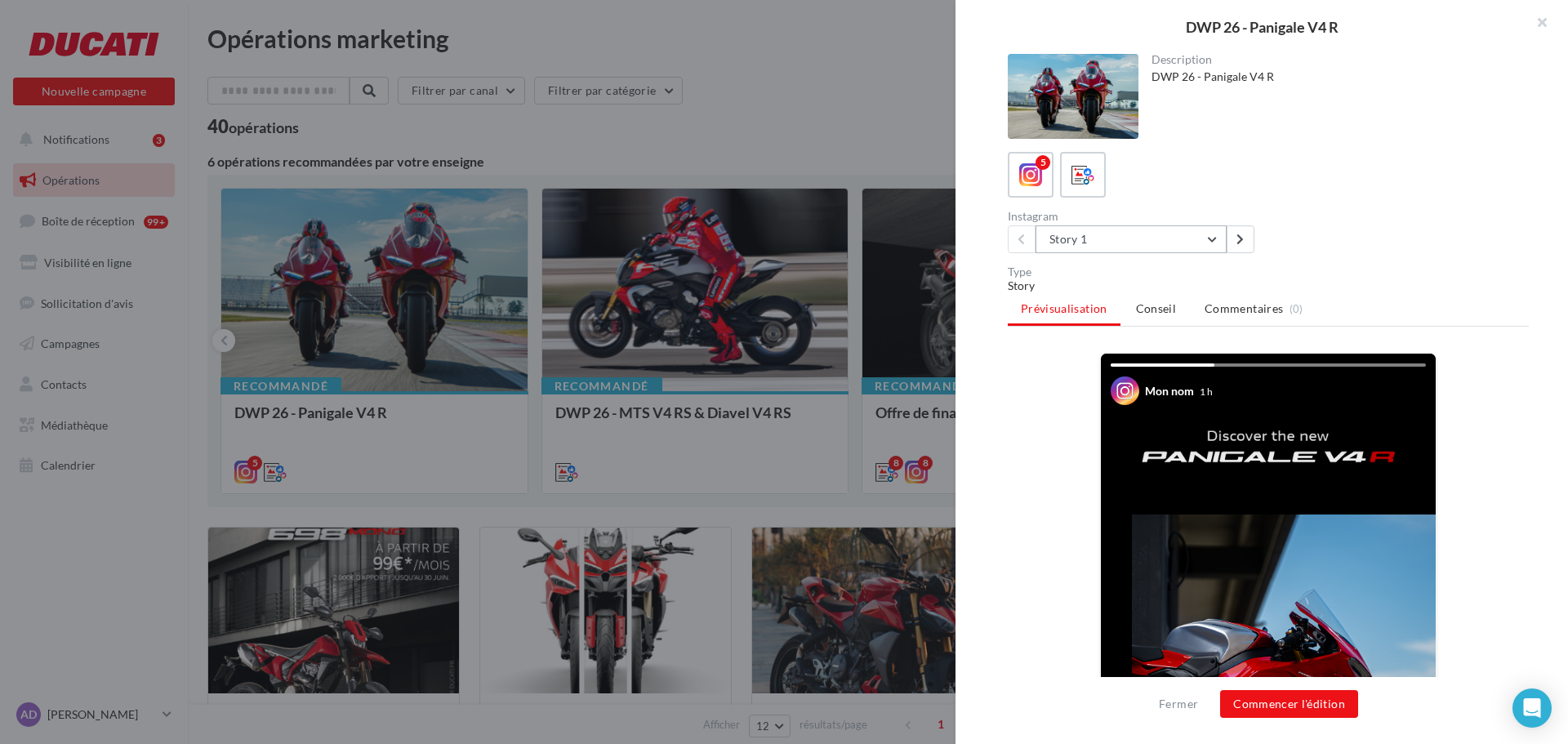
click at [1103, 247] on button "Story 1" at bounding box center [1132, 239] width 191 height 28
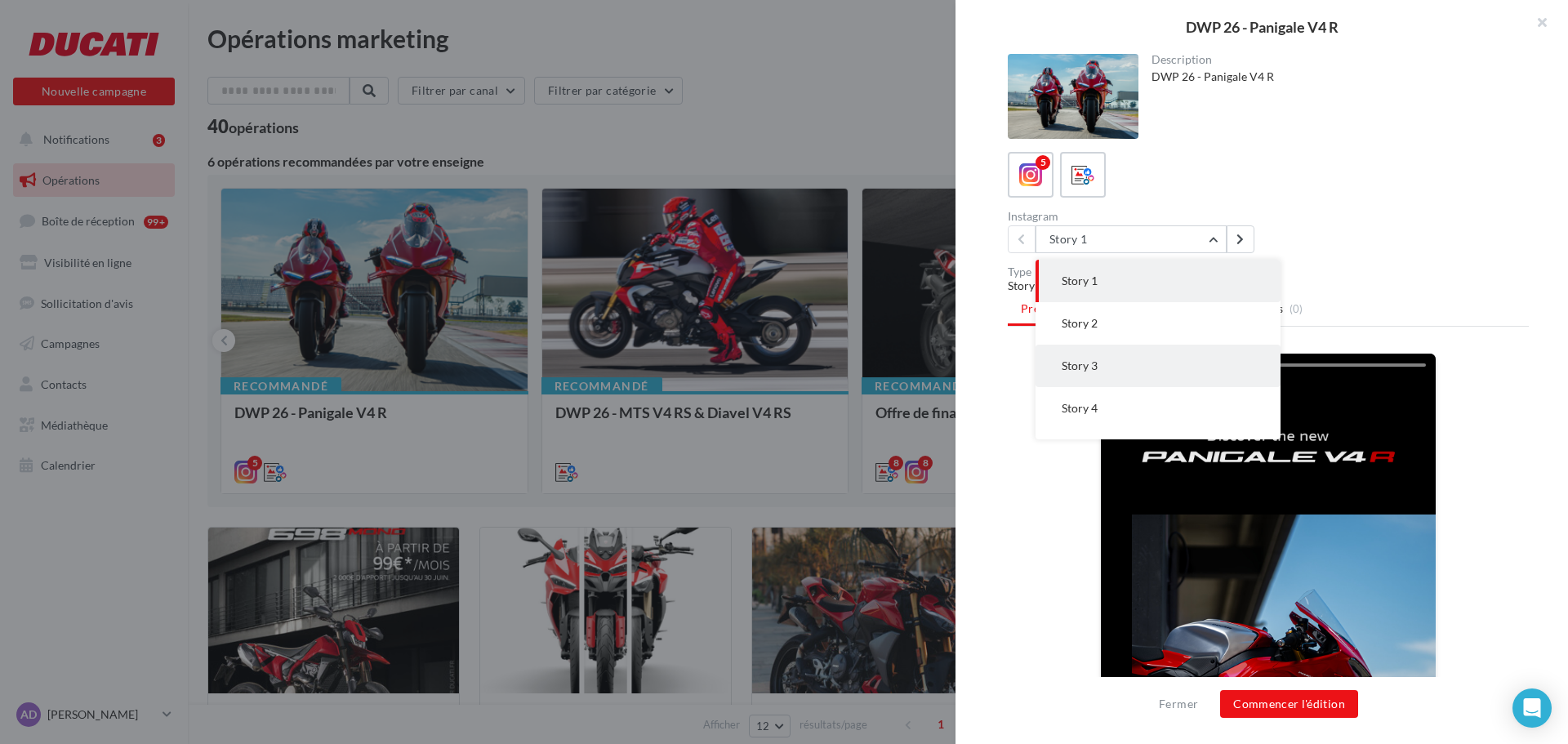
click at [1092, 361] on span "Story 3" at bounding box center [1080, 365] width 36 height 14
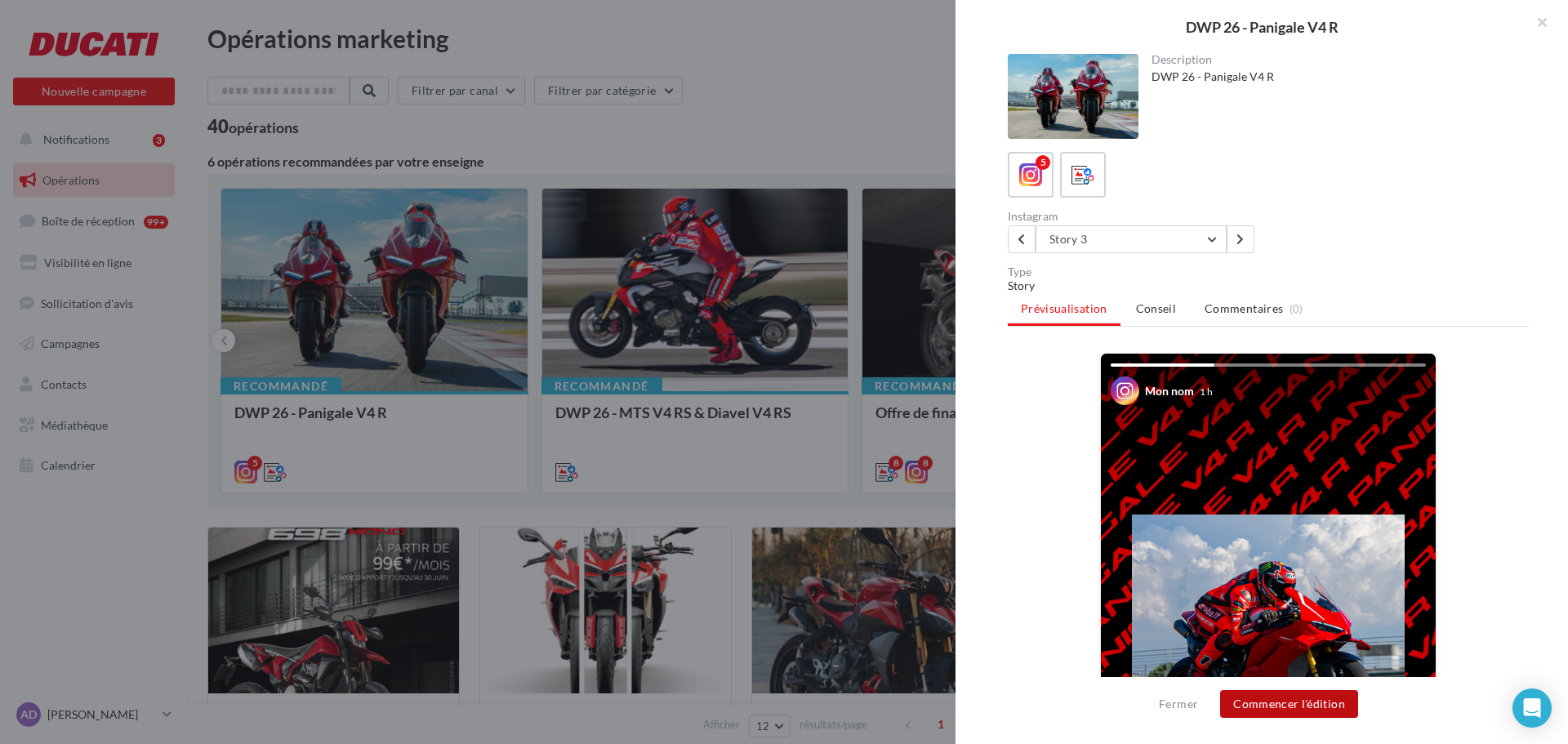
click at [1273, 703] on button "Commencer l'édition" at bounding box center [1290, 704] width 138 height 28
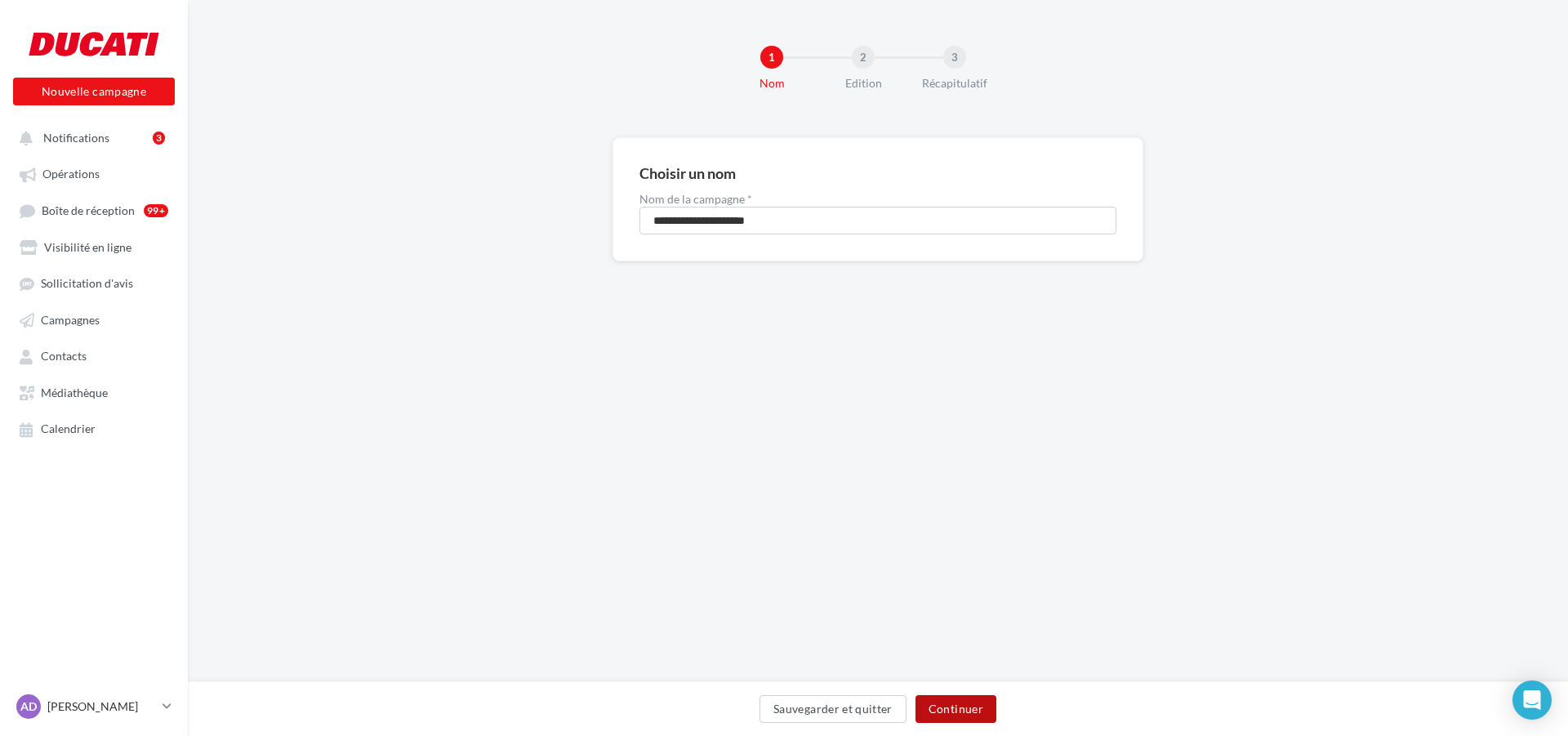
click at [957, 700] on button "Continuer" at bounding box center [956, 708] width 81 height 28
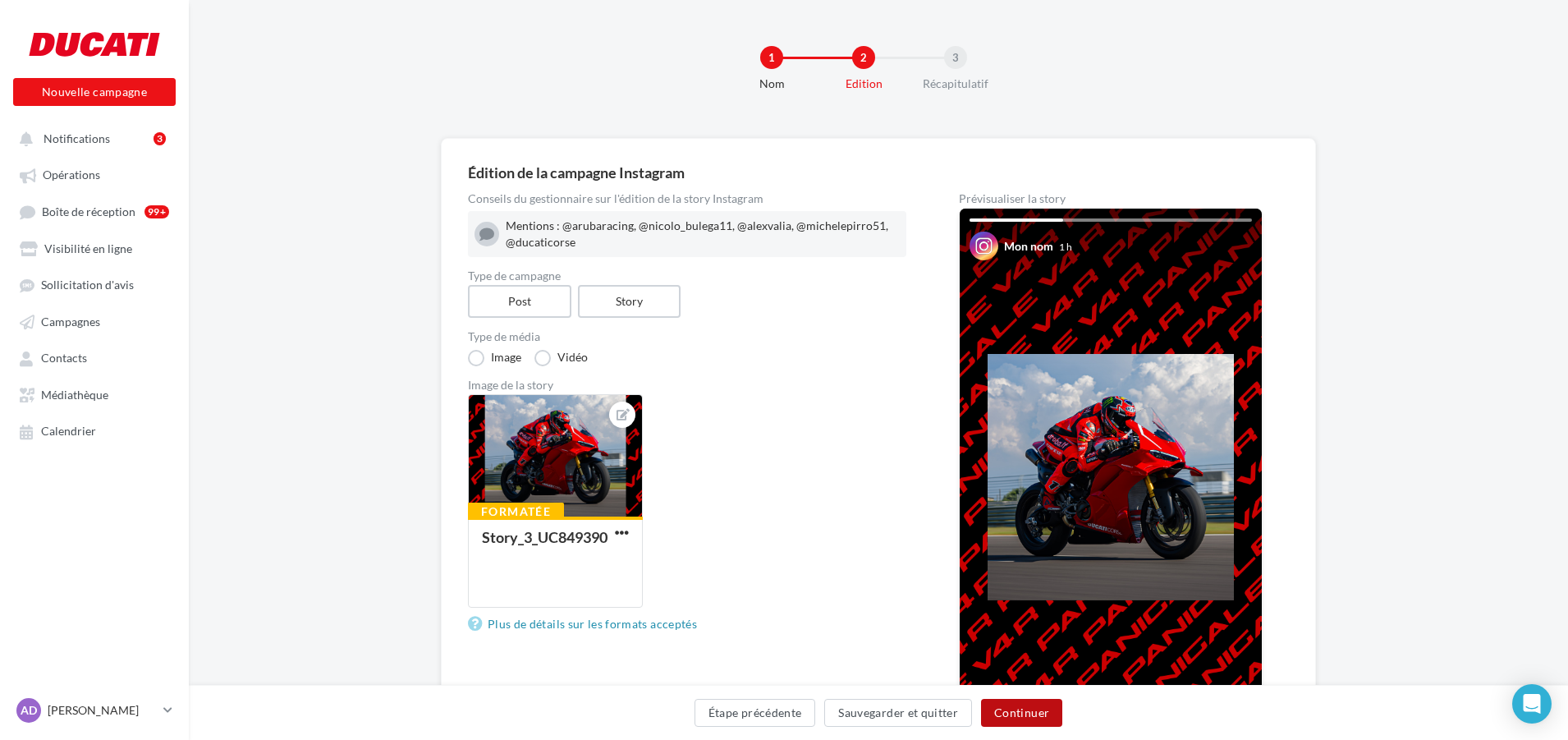
click at [1013, 708] on button "Continuer" at bounding box center [1022, 712] width 81 height 28
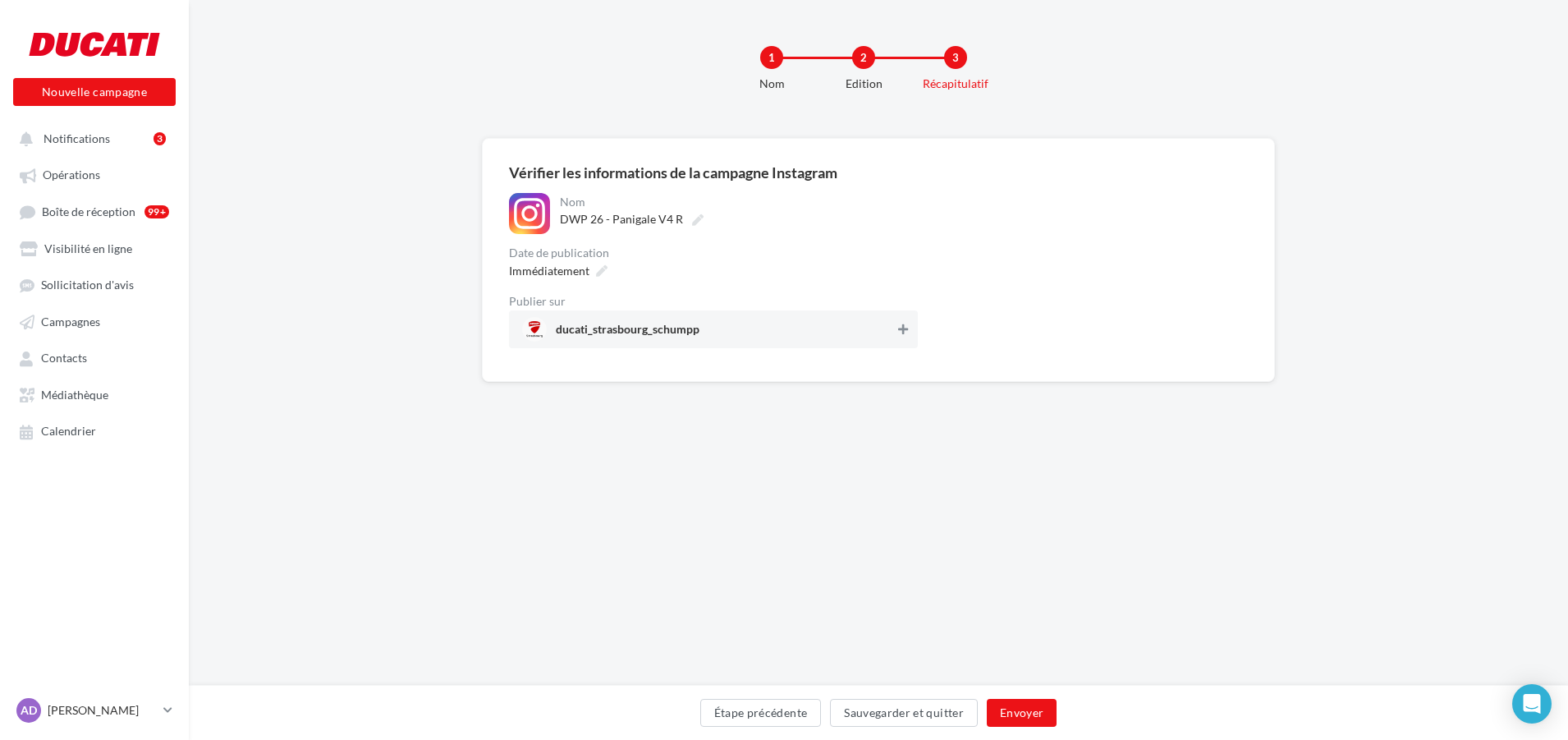
click at [907, 329] on button at bounding box center [903, 329] width 17 height 20
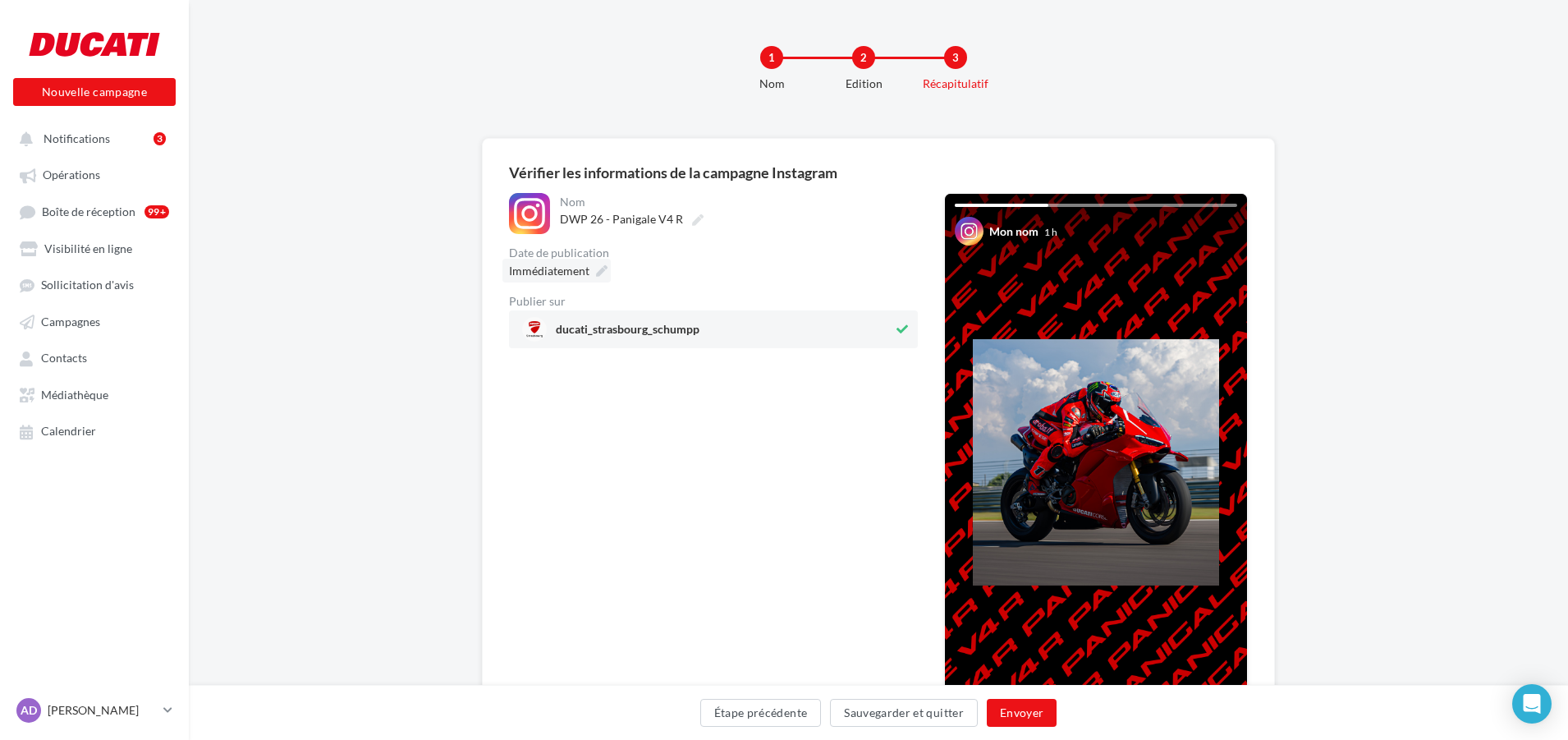
click at [590, 273] on div "Immédiatement" at bounding box center [556, 271] width 108 height 24
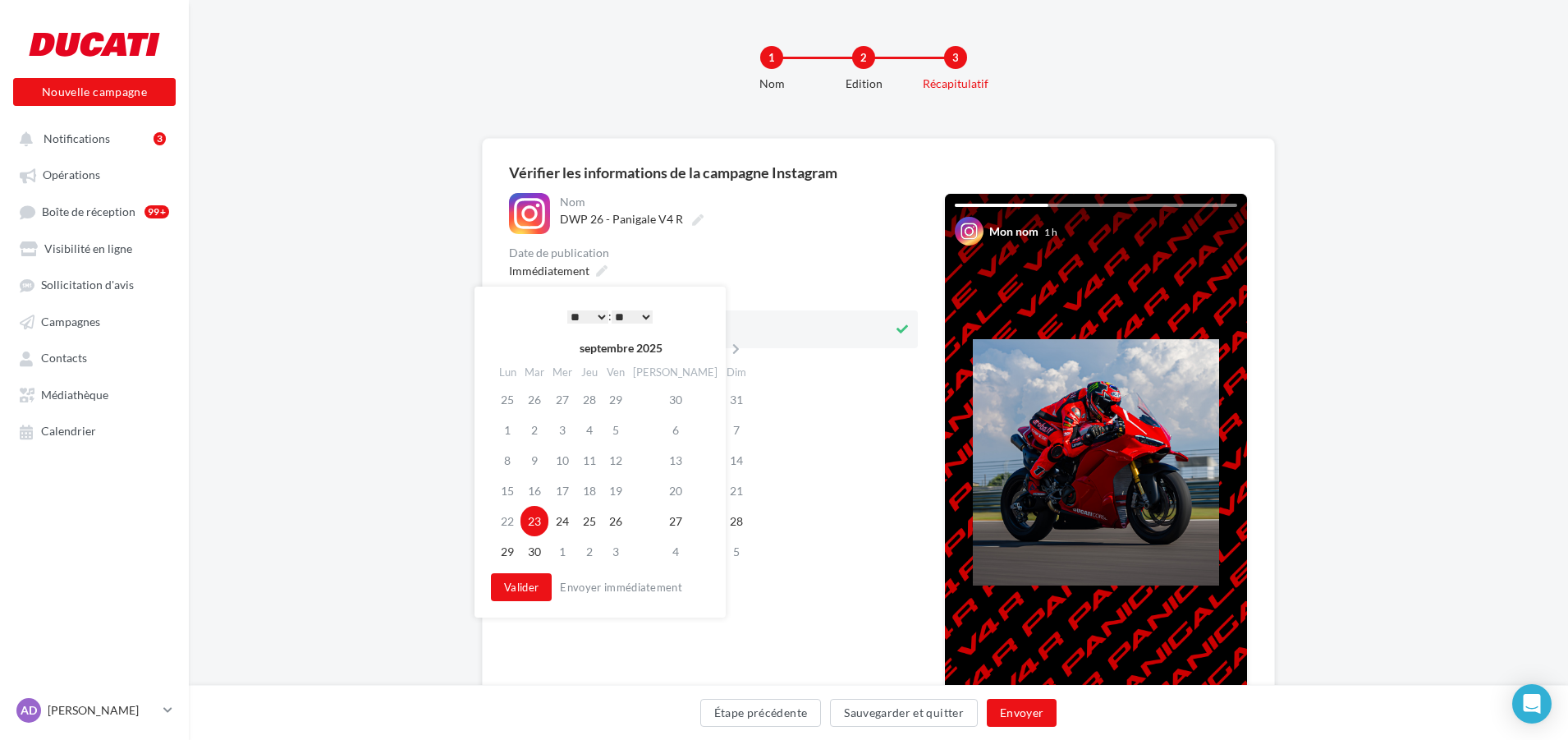
click at [577, 312] on select "* * * * * * * * * * ** ** ** ** ** ** ** ** ** ** ** ** ** **" at bounding box center [587, 316] width 41 height 13
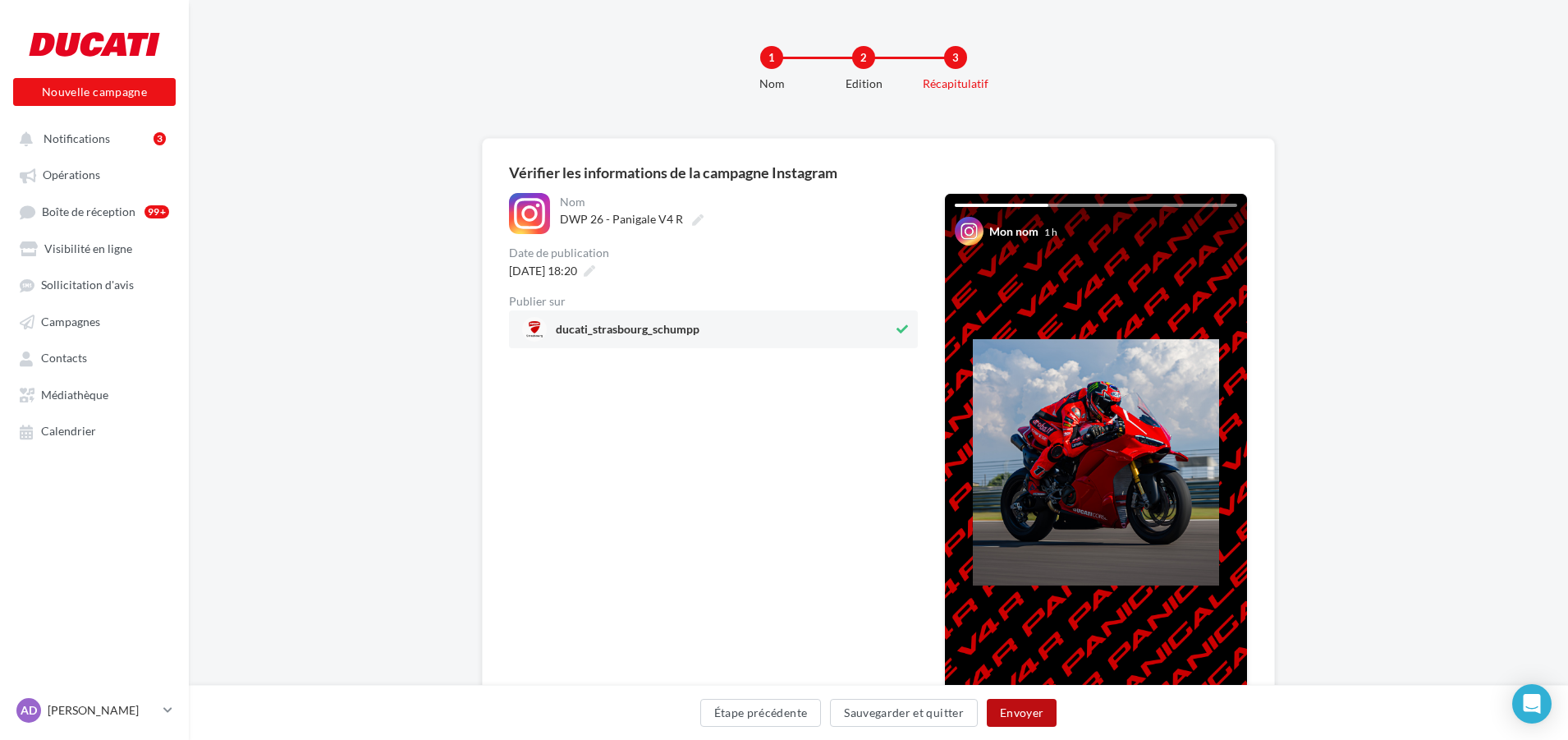
click at [1022, 711] on button "Envoyer" at bounding box center [1022, 712] width 69 height 28
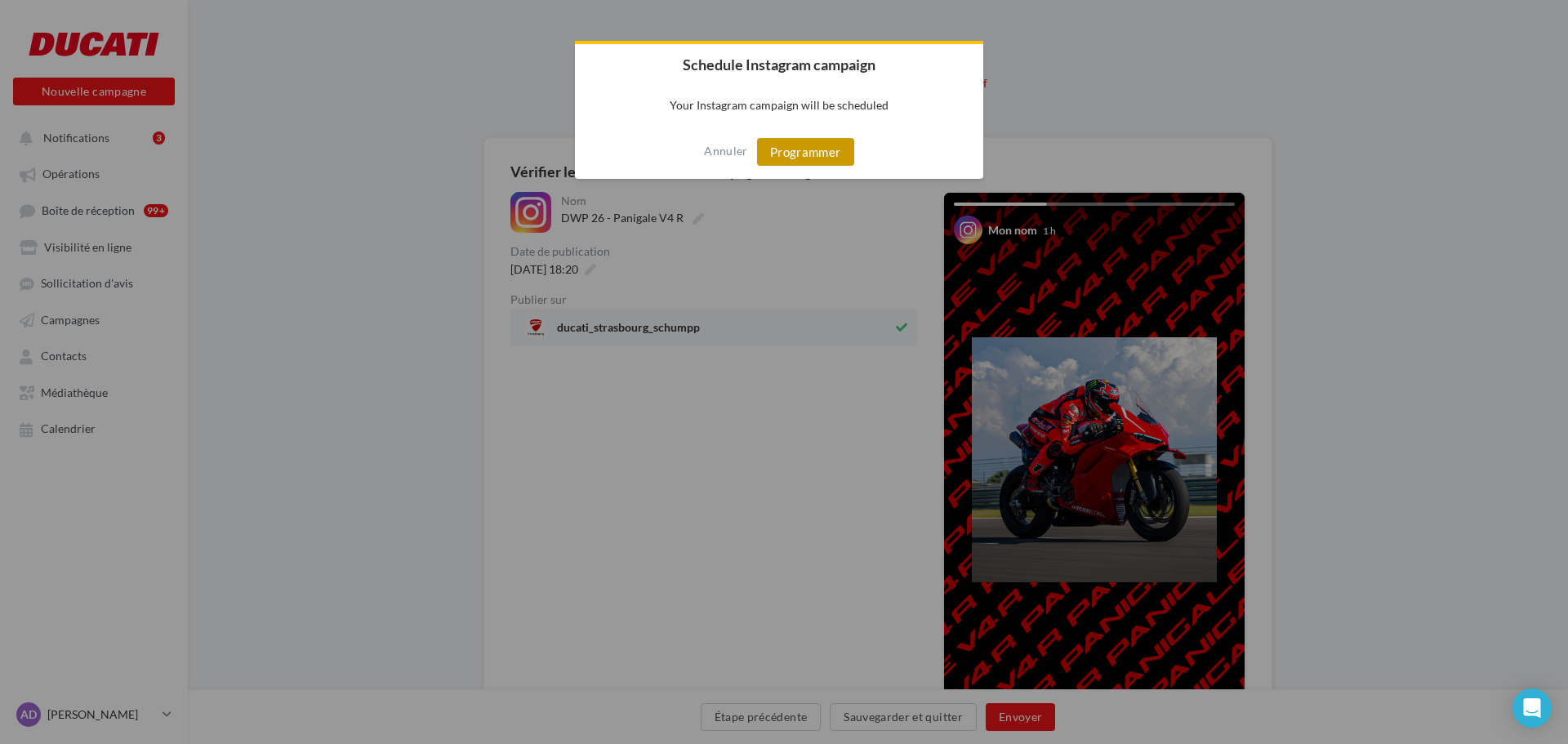
click at [808, 145] on button "Programmer" at bounding box center [805, 152] width 97 height 28
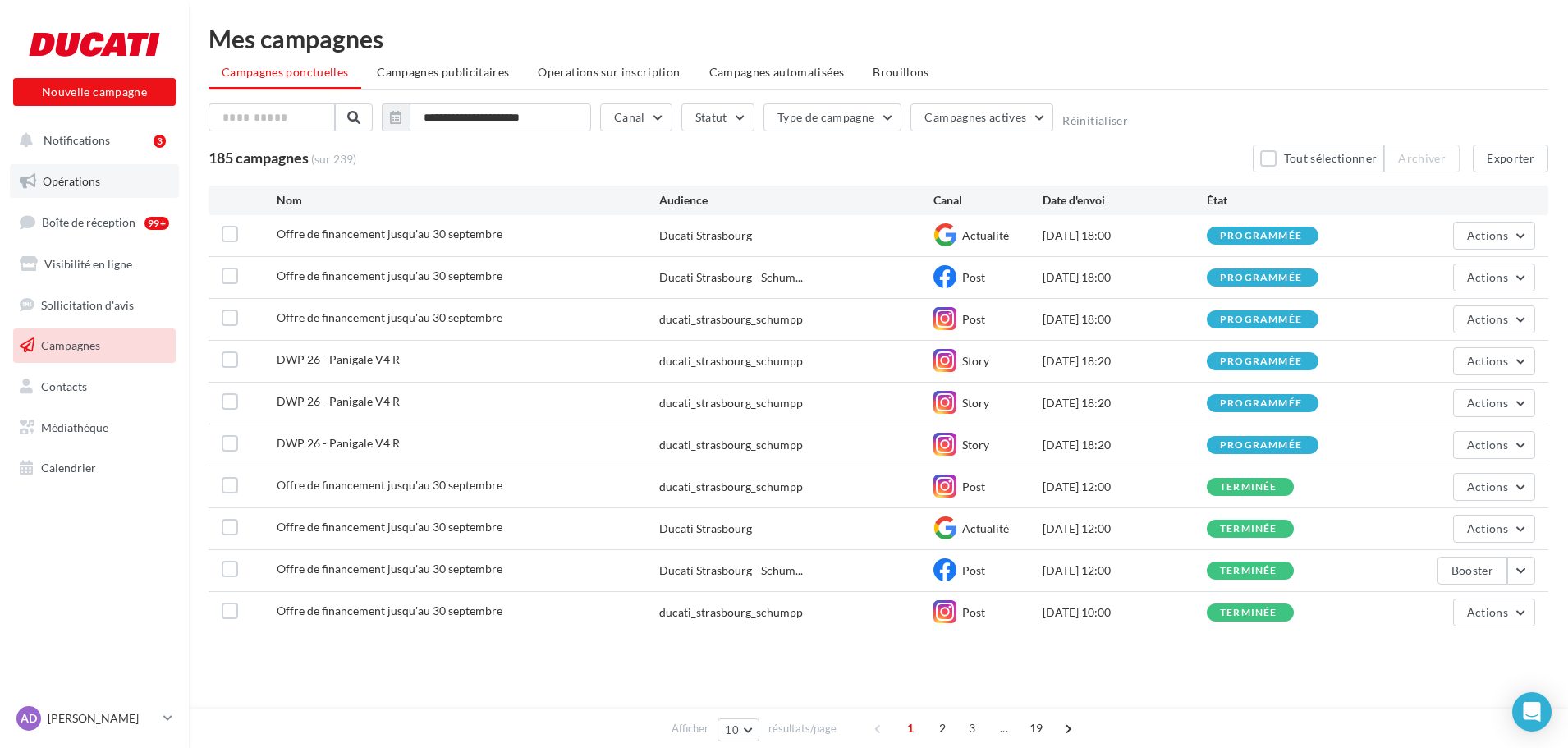
click at [63, 172] on link "Opérations" at bounding box center [94, 182] width 170 height 35
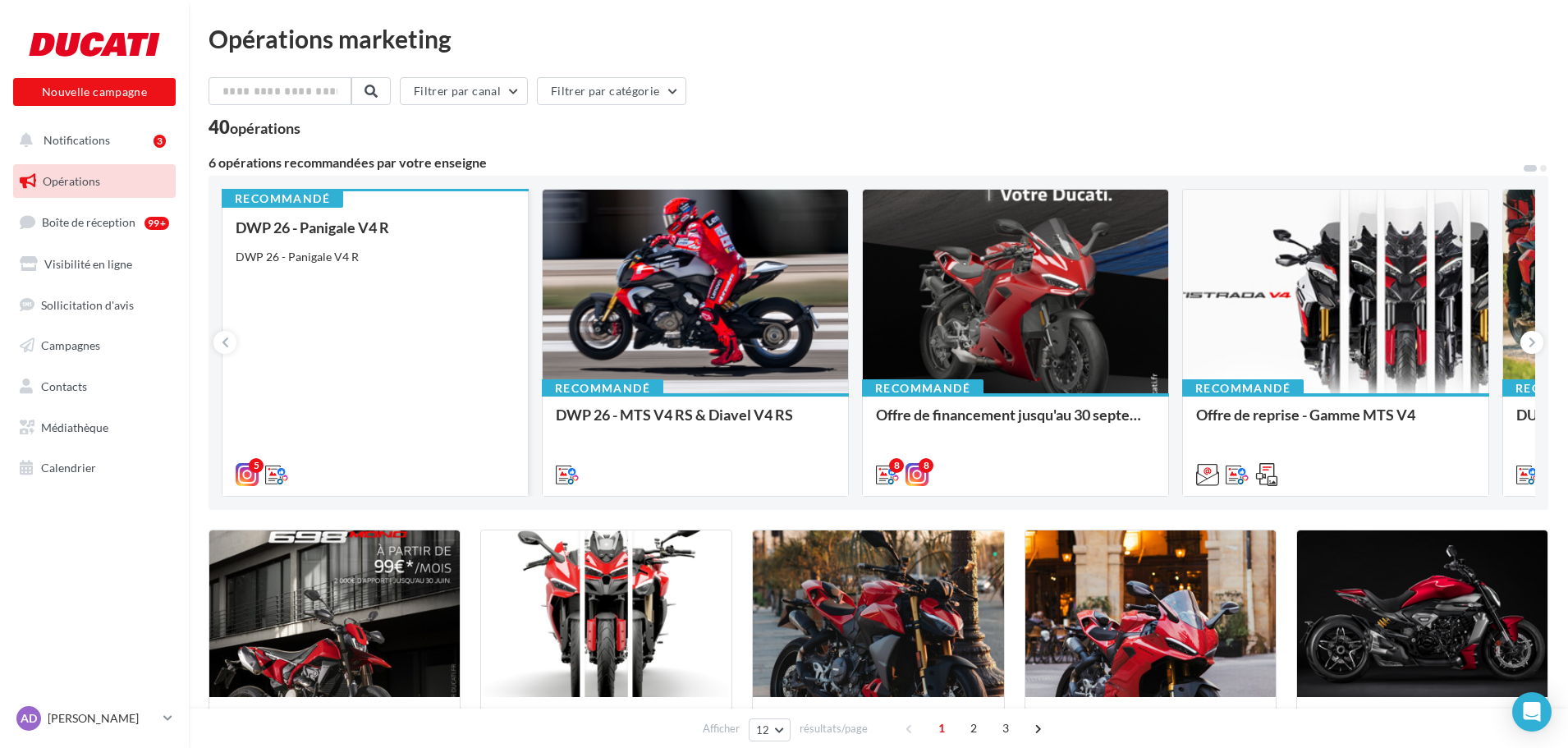
click at [379, 279] on div "DWP 26 - Panigale V4 R DWP 26 - Panigale V4 R" at bounding box center [375, 350] width 279 height 262
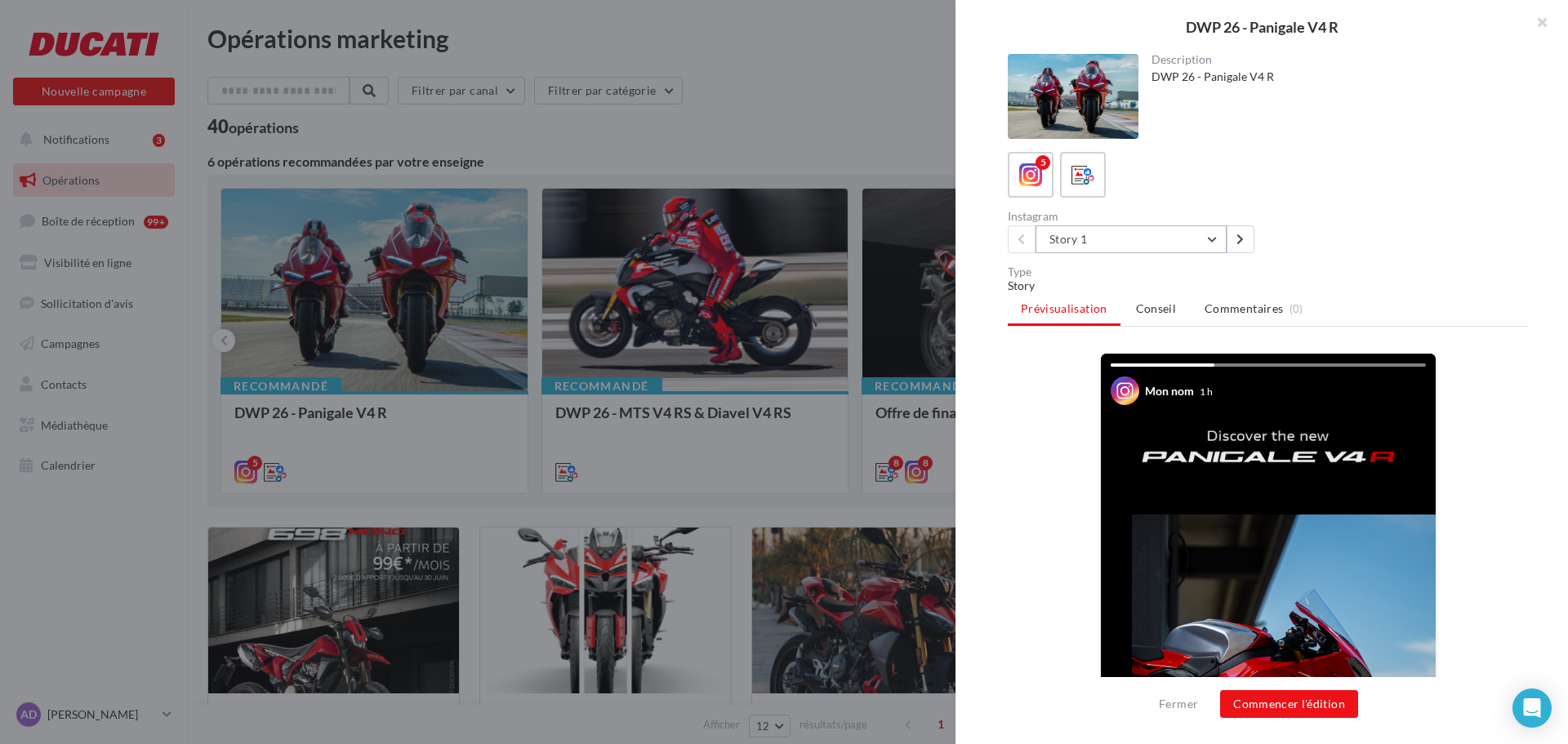
click at [1114, 247] on button "Story 1" at bounding box center [1132, 239] width 191 height 28
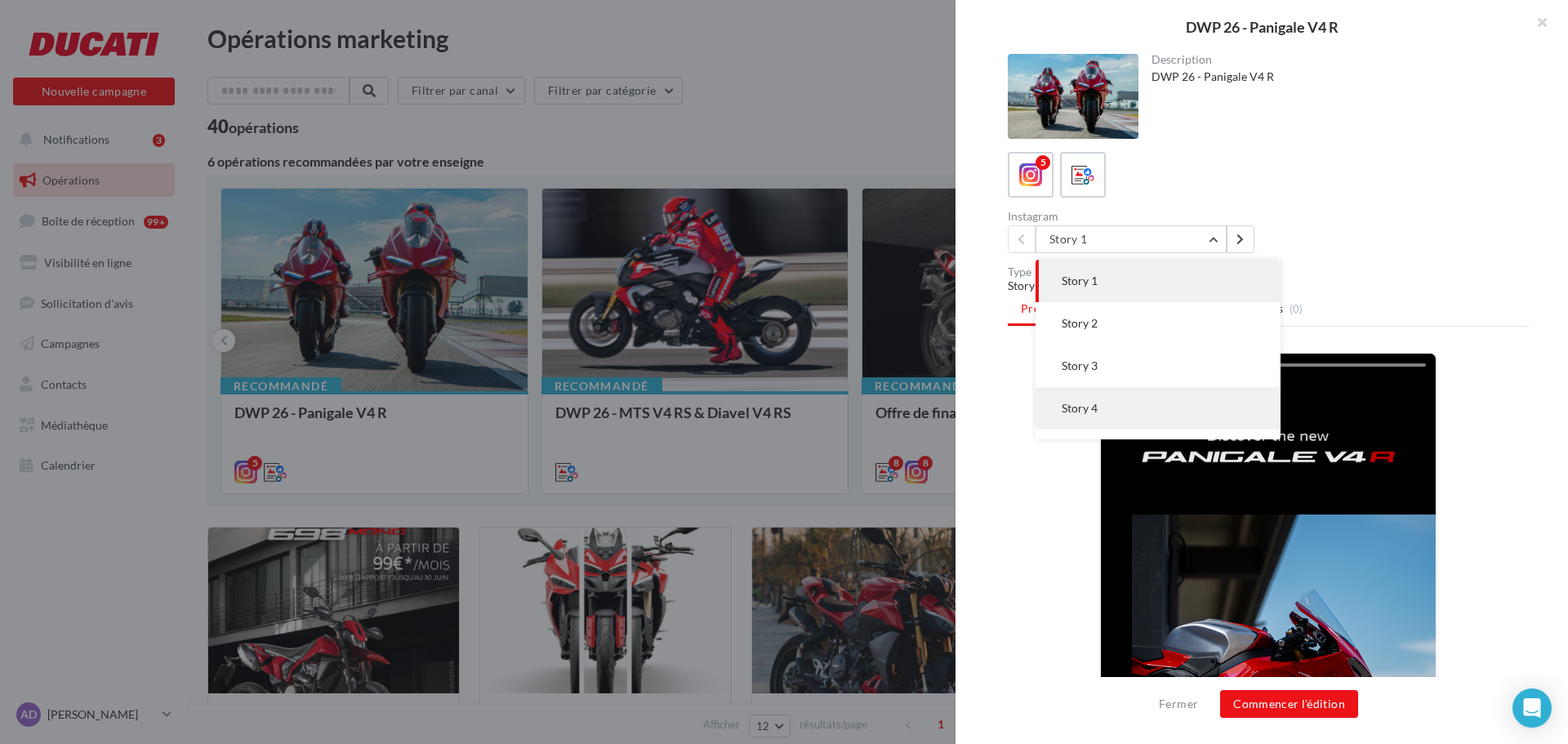
click at [1097, 406] on span "Story 4" at bounding box center [1080, 408] width 36 height 14
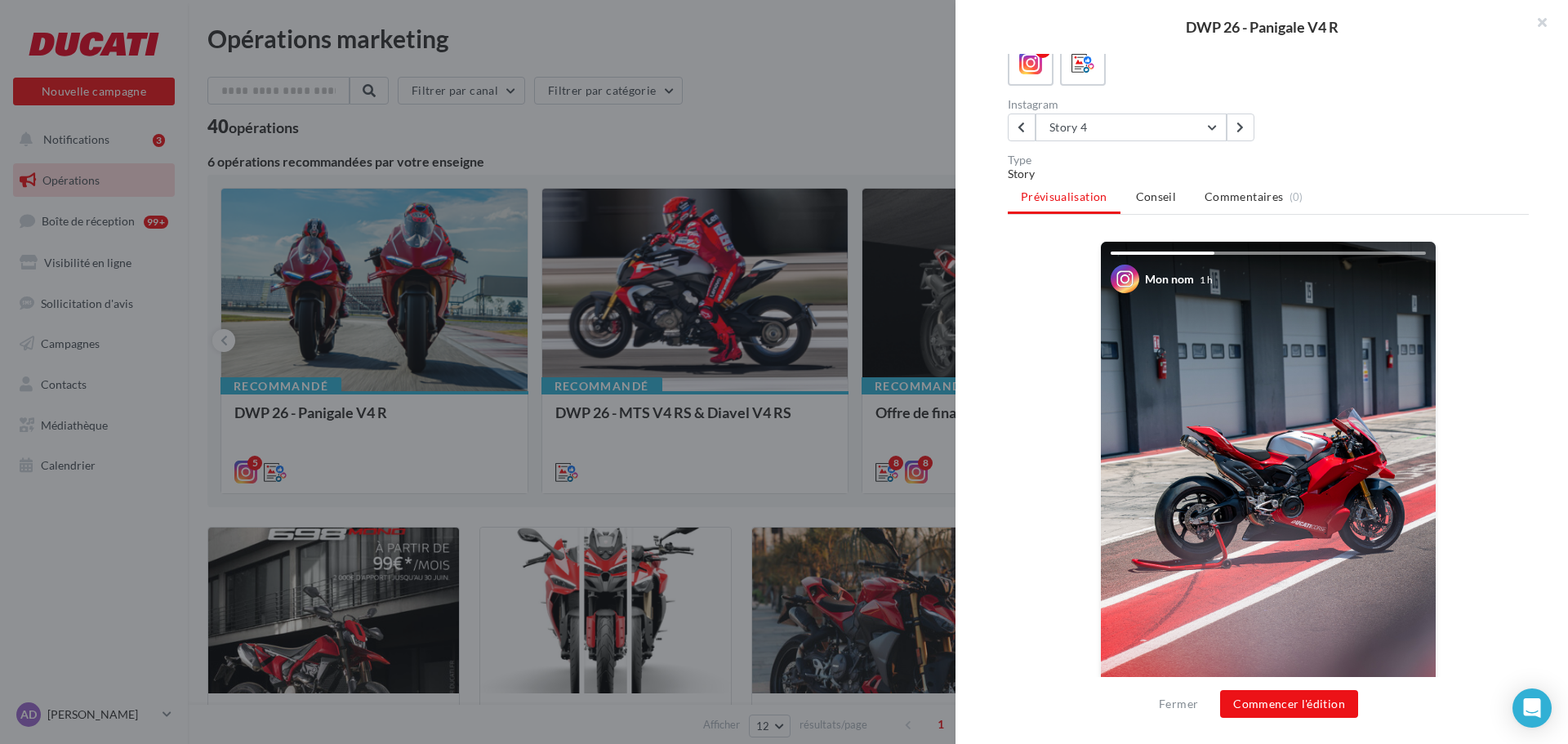
scroll to position [164, 0]
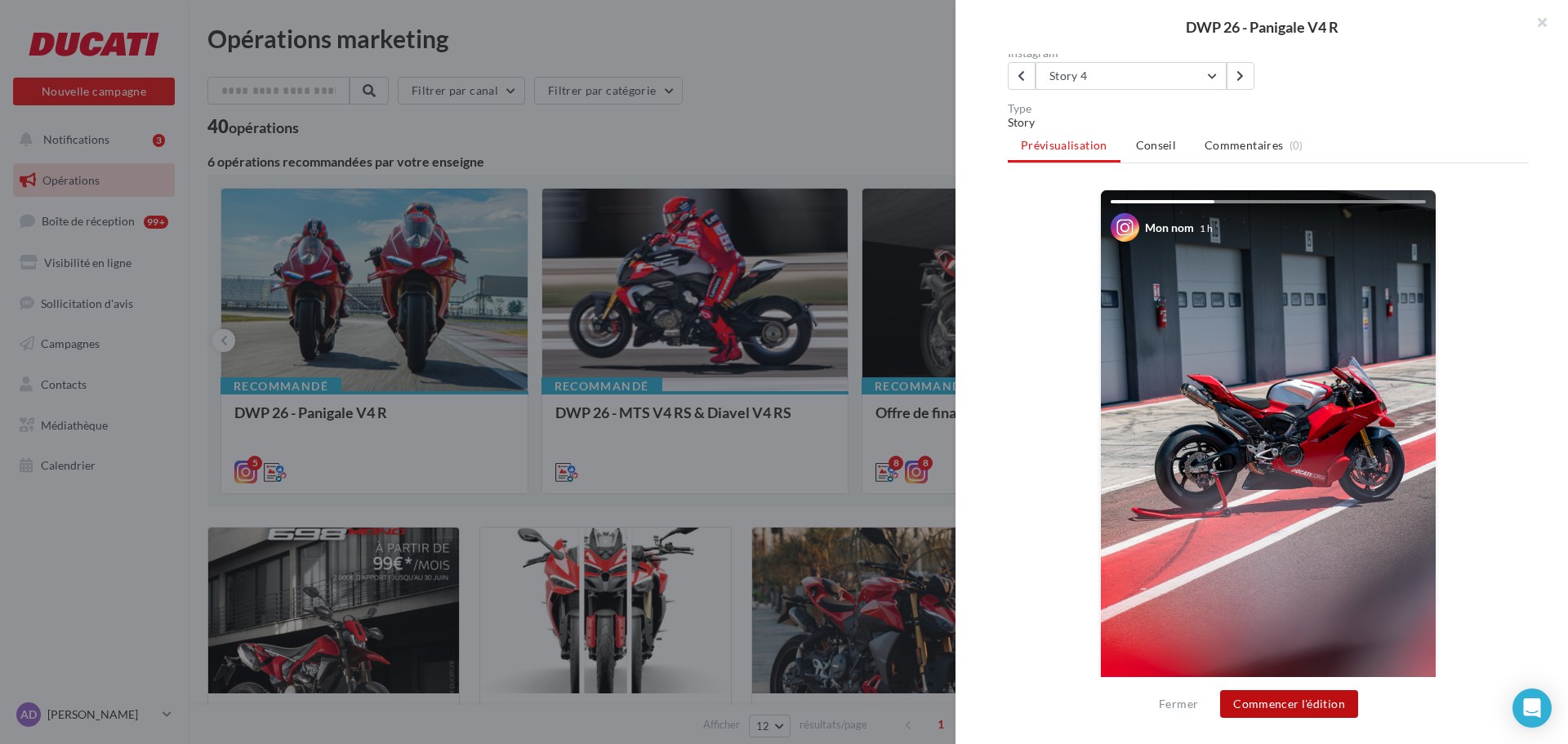
click at [1277, 702] on button "Commencer l'édition" at bounding box center [1290, 704] width 138 height 28
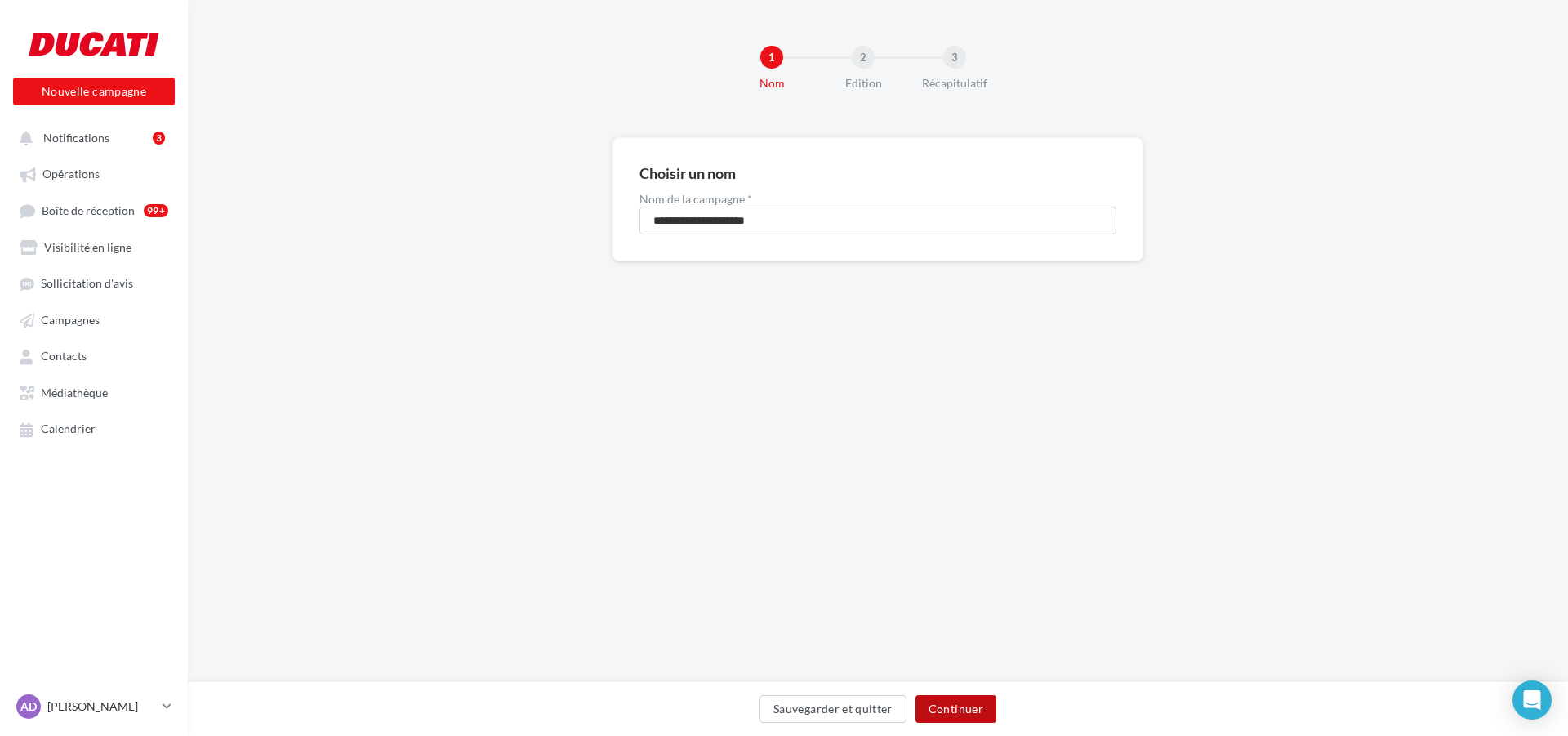
click at [967, 707] on button "Continuer" at bounding box center [956, 708] width 81 height 28
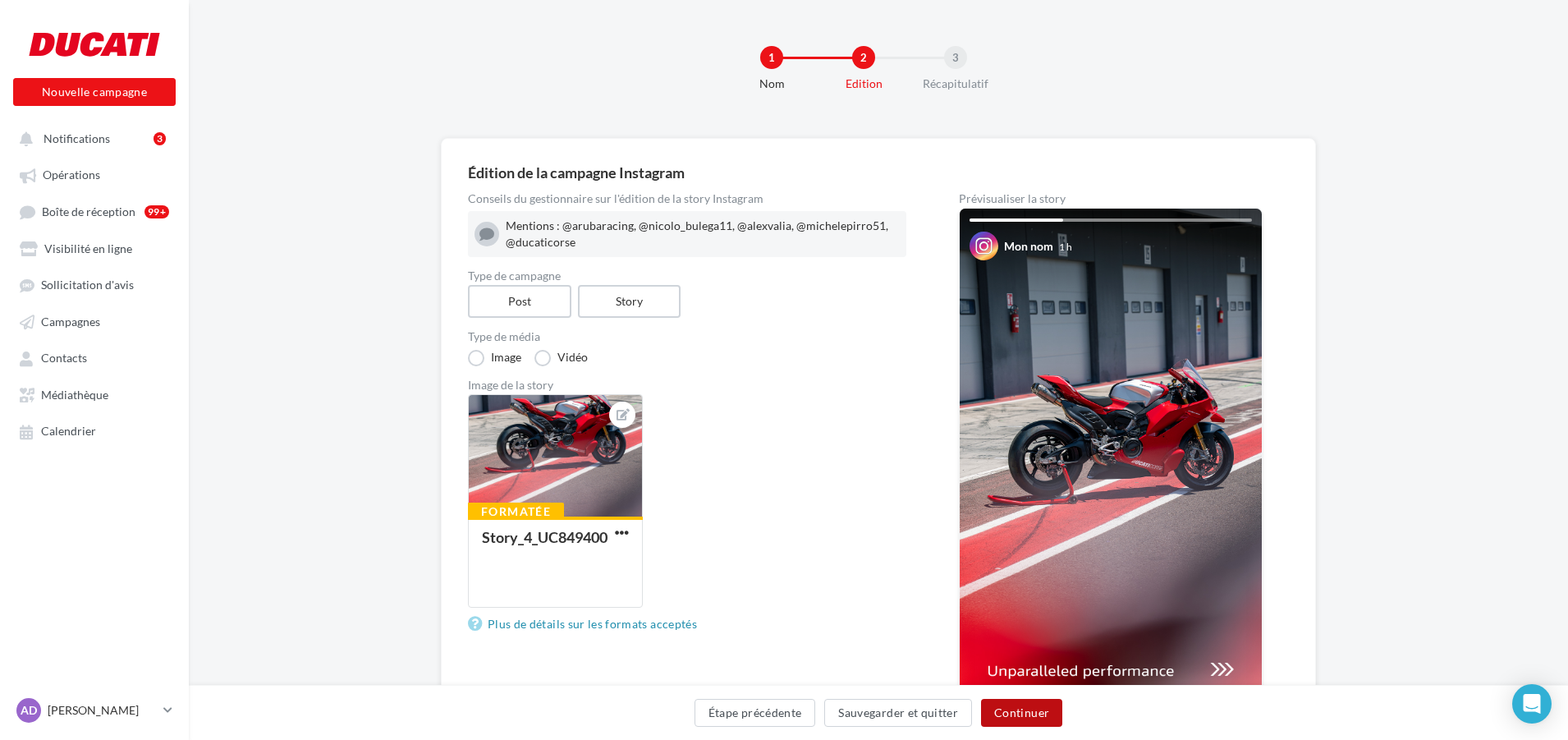
click at [1022, 717] on button "Continuer" at bounding box center [1022, 712] width 81 height 28
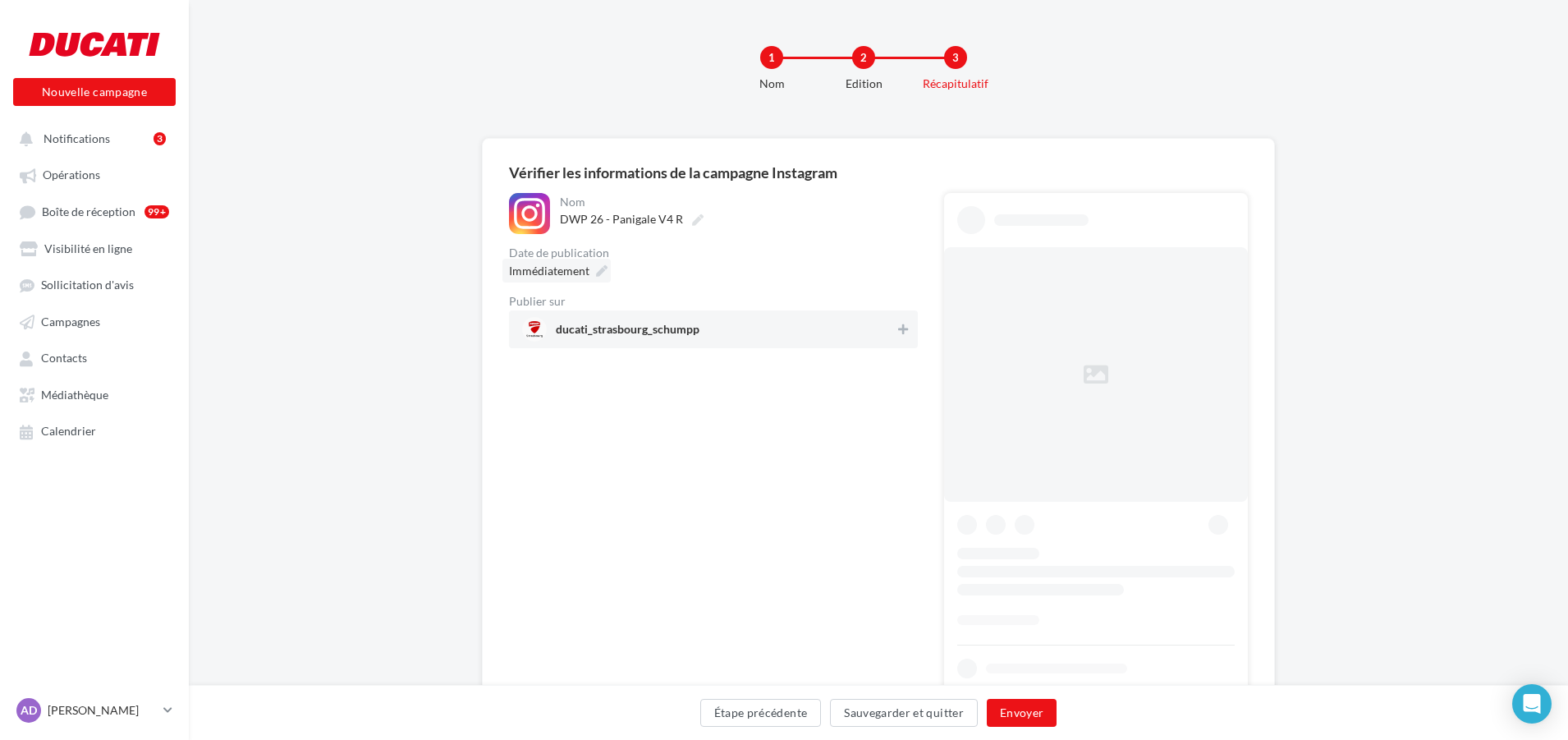
click at [593, 269] on div "Immédiatement" at bounding box center [556, 271] width 108 height 24
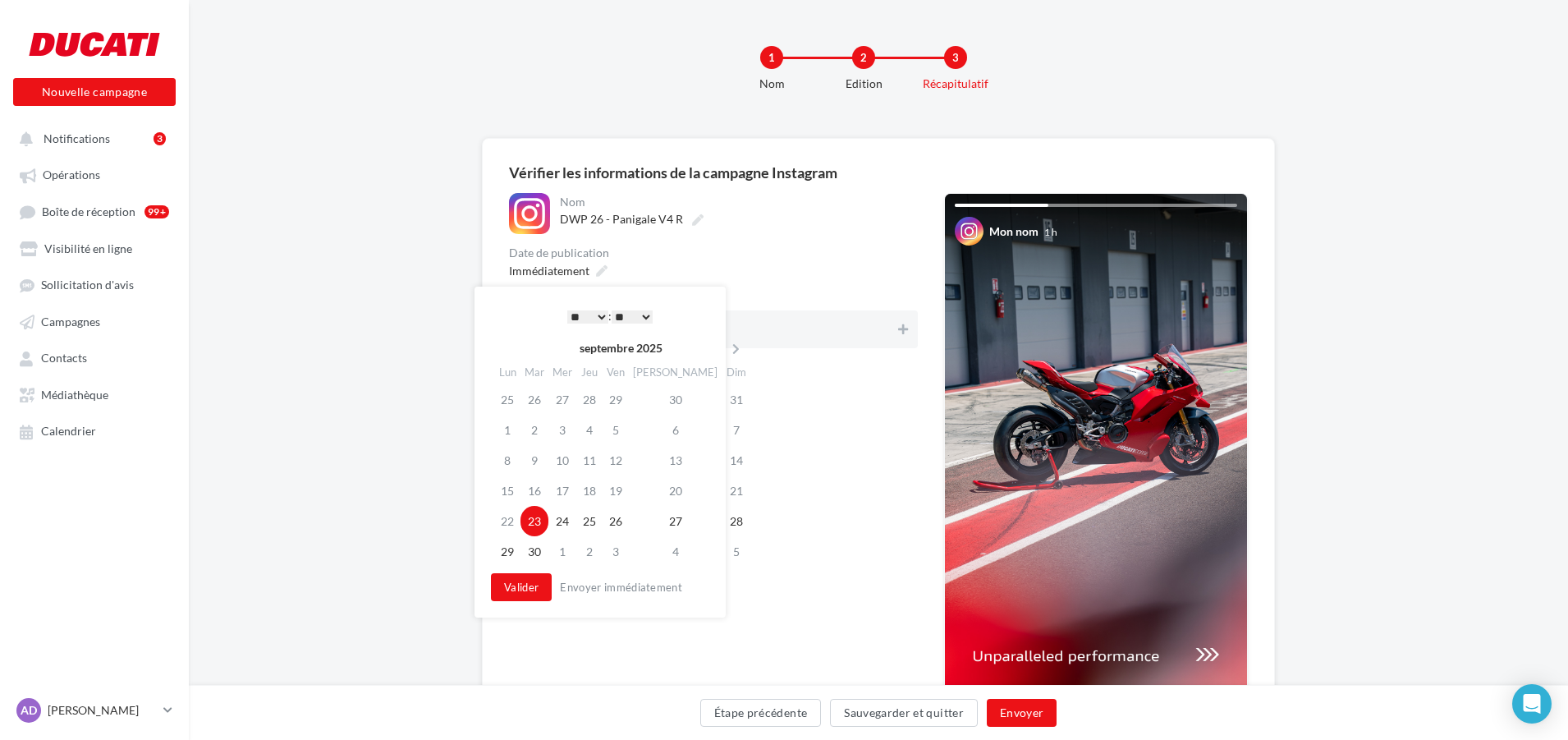
click at [597, 316] on select "* * * * * * * * * * ** ** ** ** ** ** ** ** ** ** ** ** ** **" at bounding box center [587, 316] width 41 height 13
click at [627, 313] on select "** ** ** ** ** **" at bounding box center [632, 316] width 41 height 13
click at [532, 588] on button "Valider" at bounding box center [521, 587] width 60 height 28
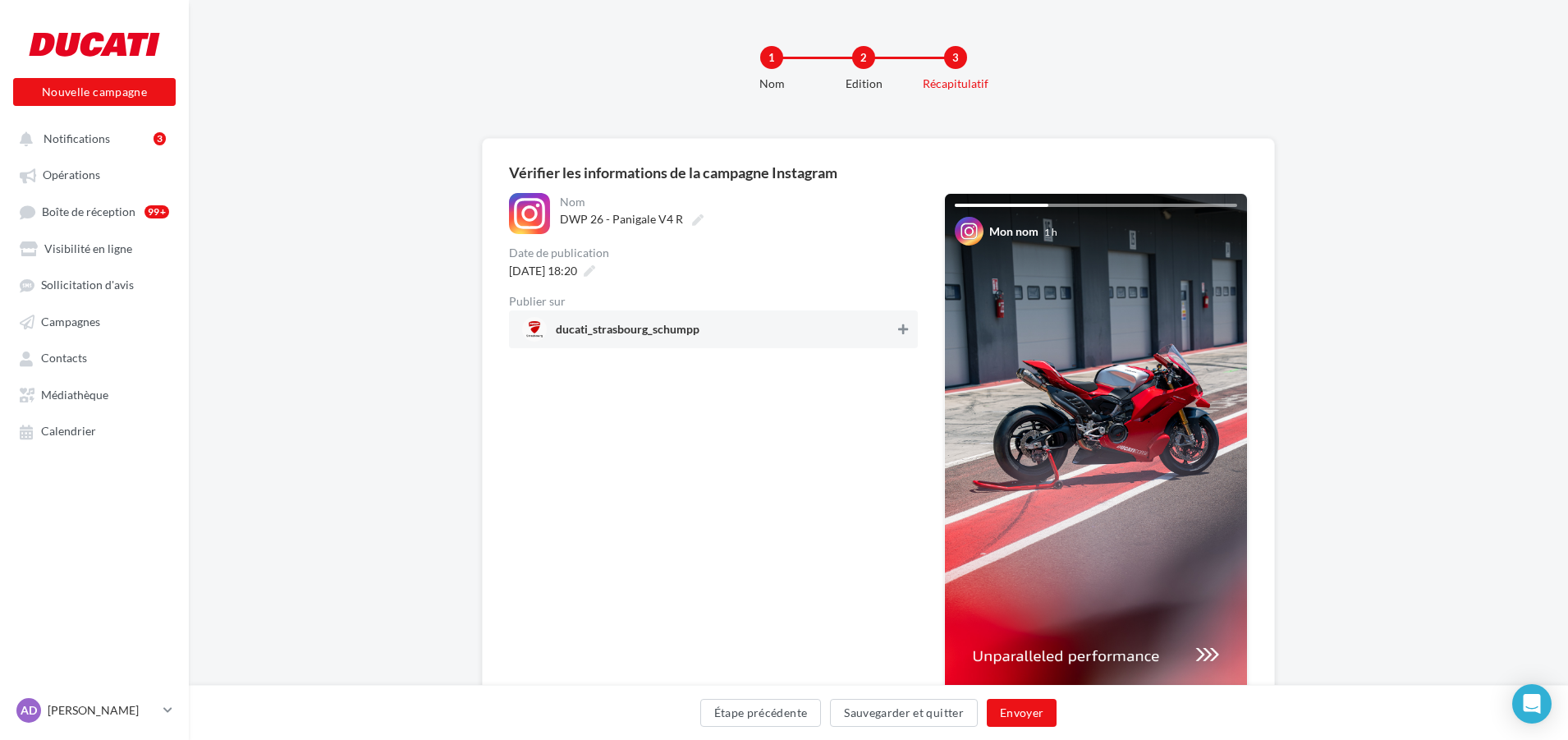
click at [902, 332] on icon at bounding box center [904, 329] width 10 height 12
click at [1017, 708] on button "Envoyer" at bounding box center [1022, 712] width 69 height 28
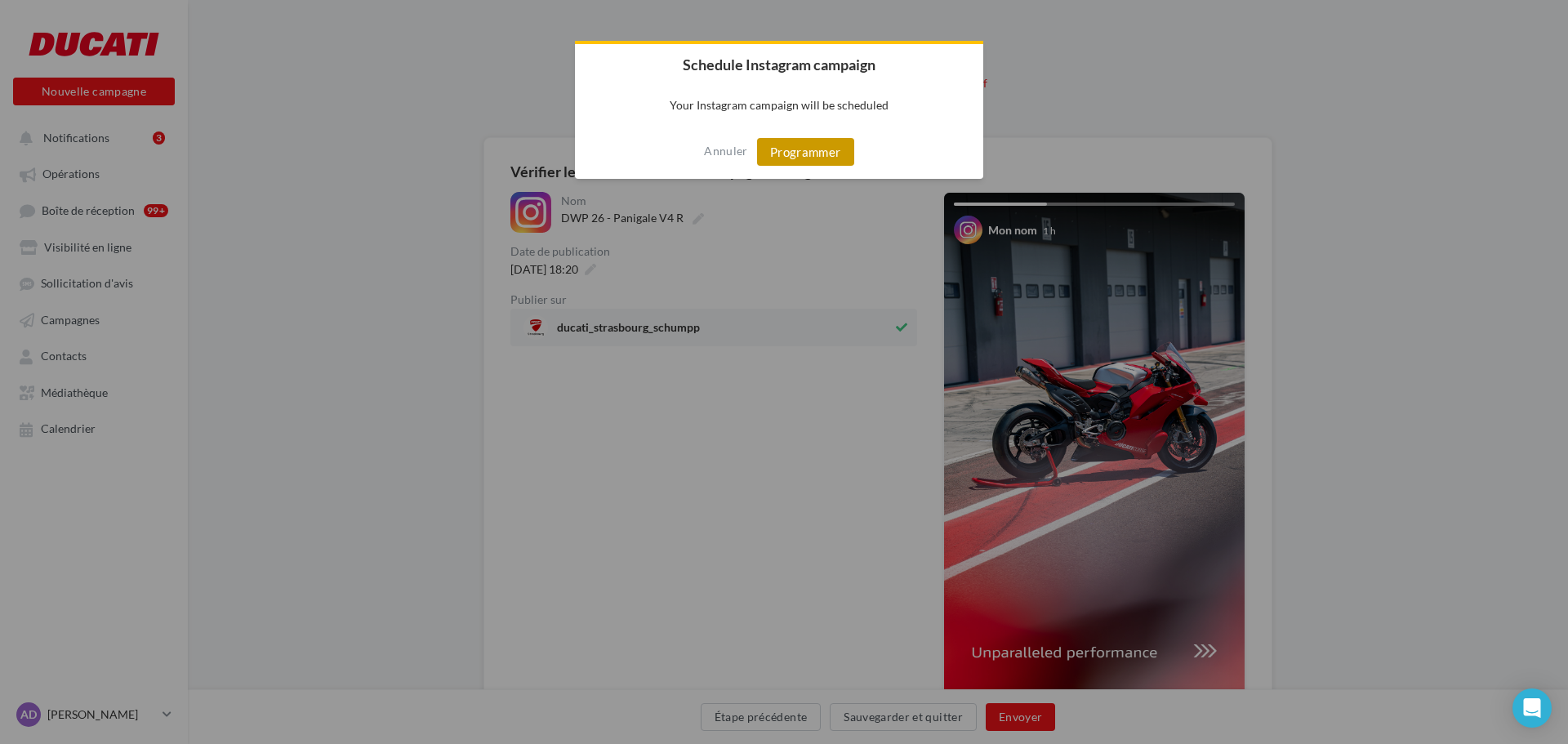
click at [799, 154] on button "Programmer" at bounding box center [805, 152] width 97 height 28
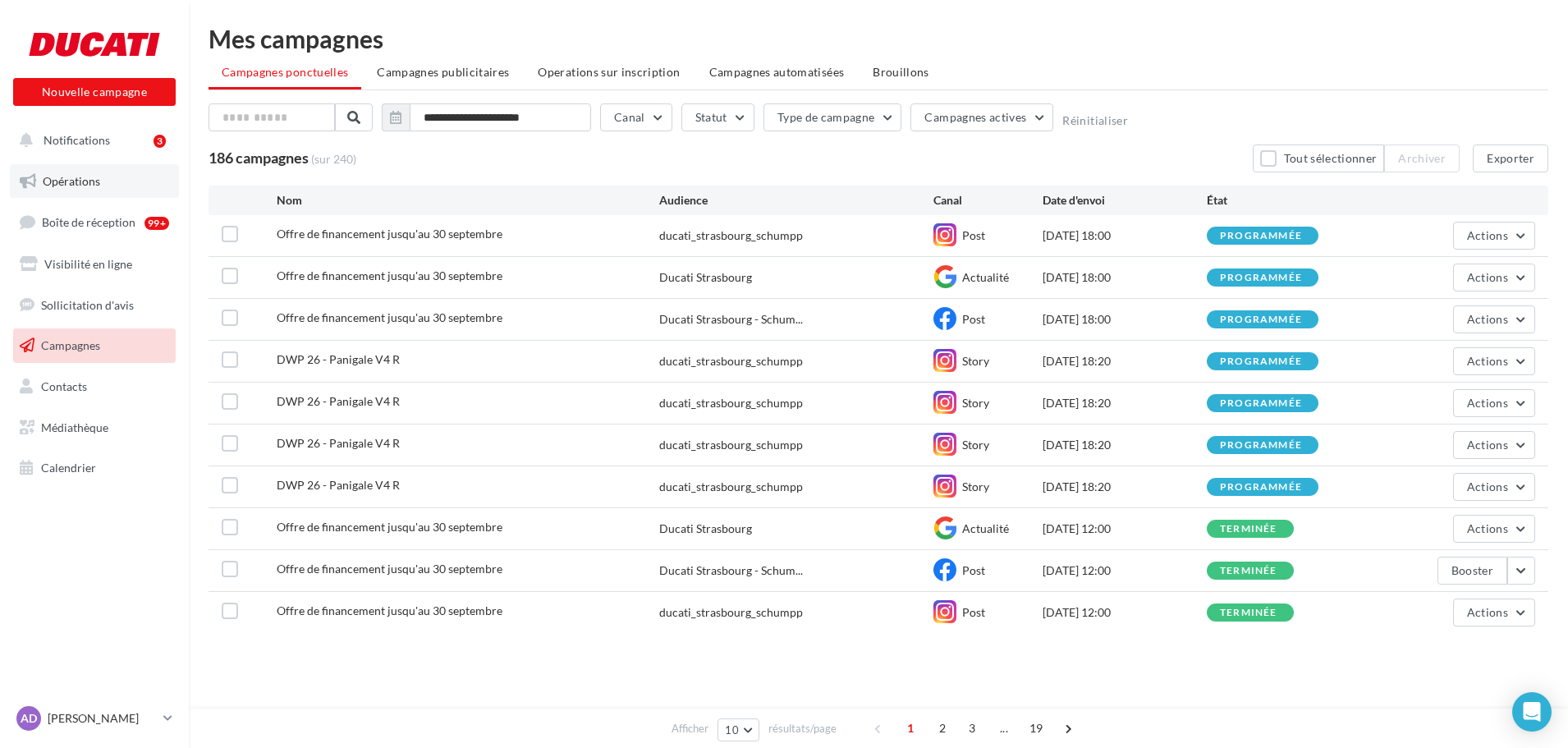
click at [38, 190] on link "Opérations" at bounding box center [94, 182] width 170 height 35
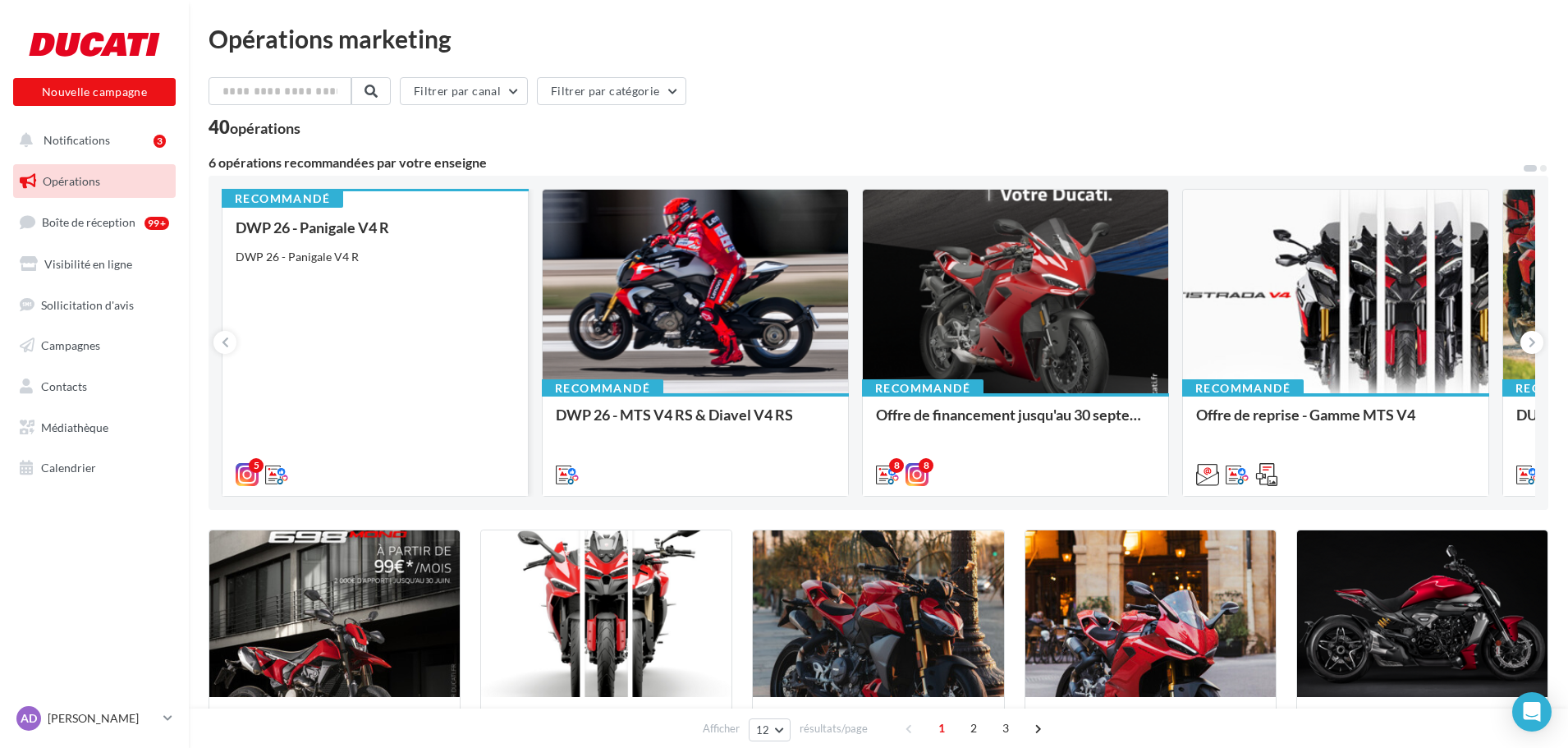
click at [379, 325] on div "DWP 26 - Panigale V4 R DWP 26 - Panigale V4 R" at bounding box center [375, 350] width 279 height 262
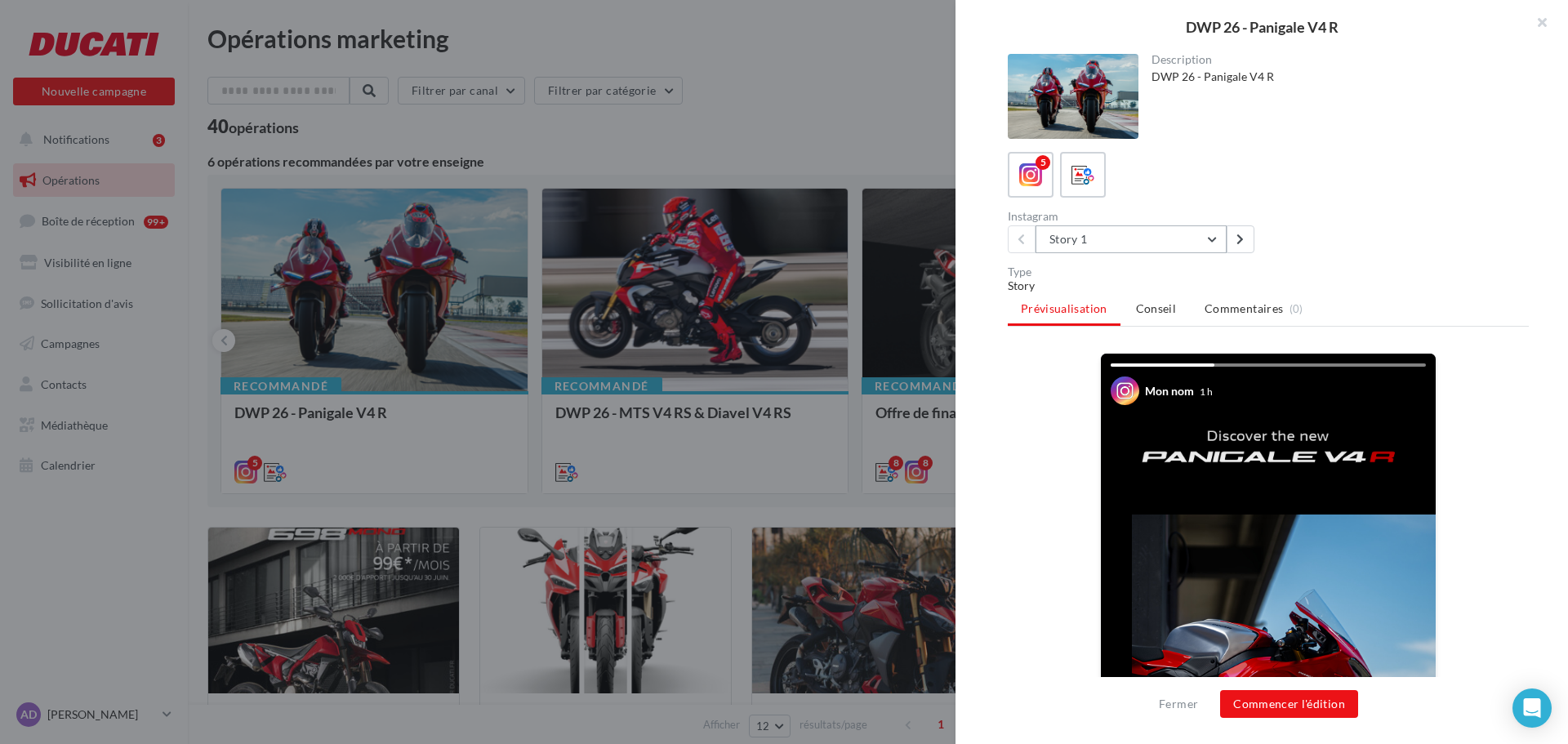
click at [1150, 228] on button "Story 1" at bounding box center [1132, 239] width 191 height 28
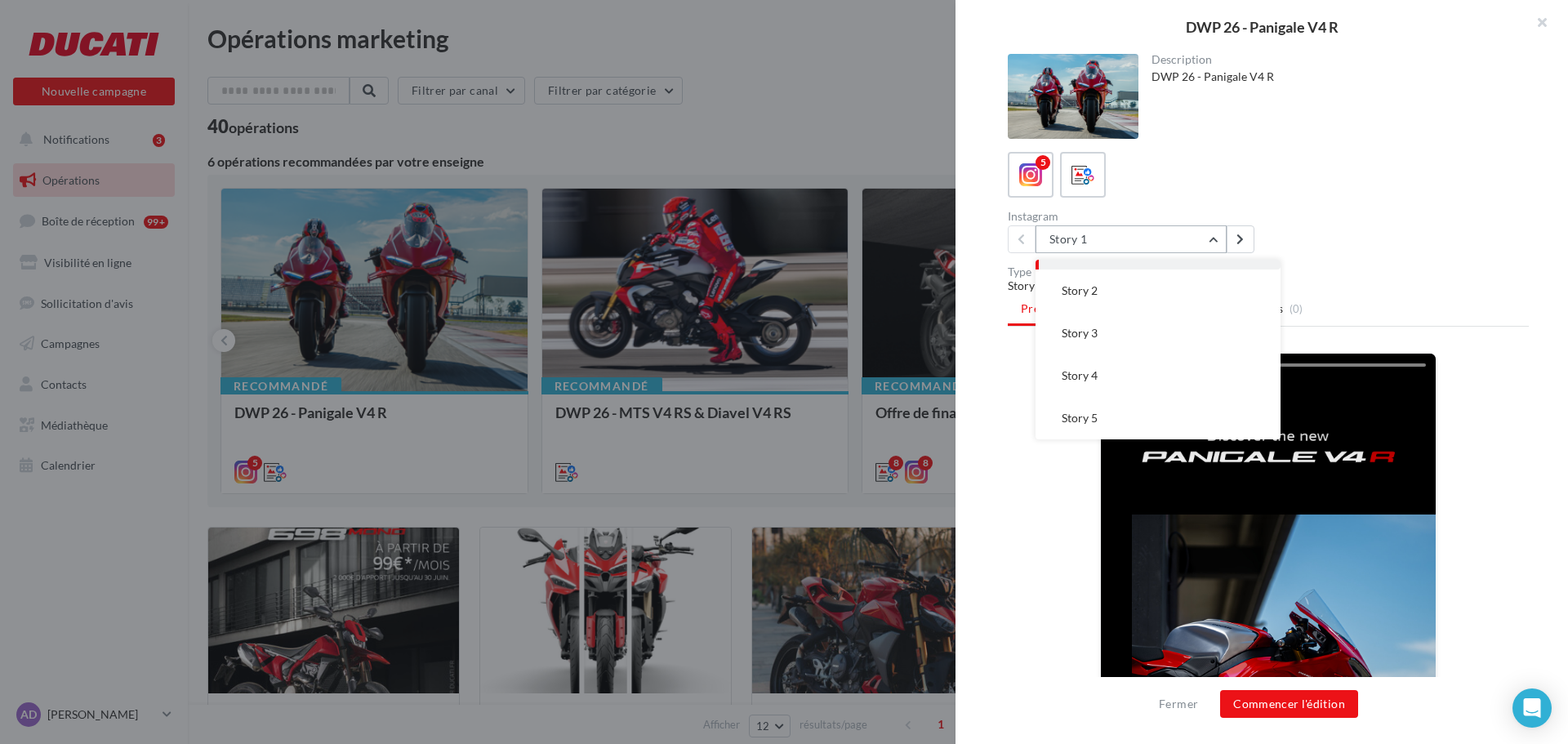
scroll to position [82, 0]
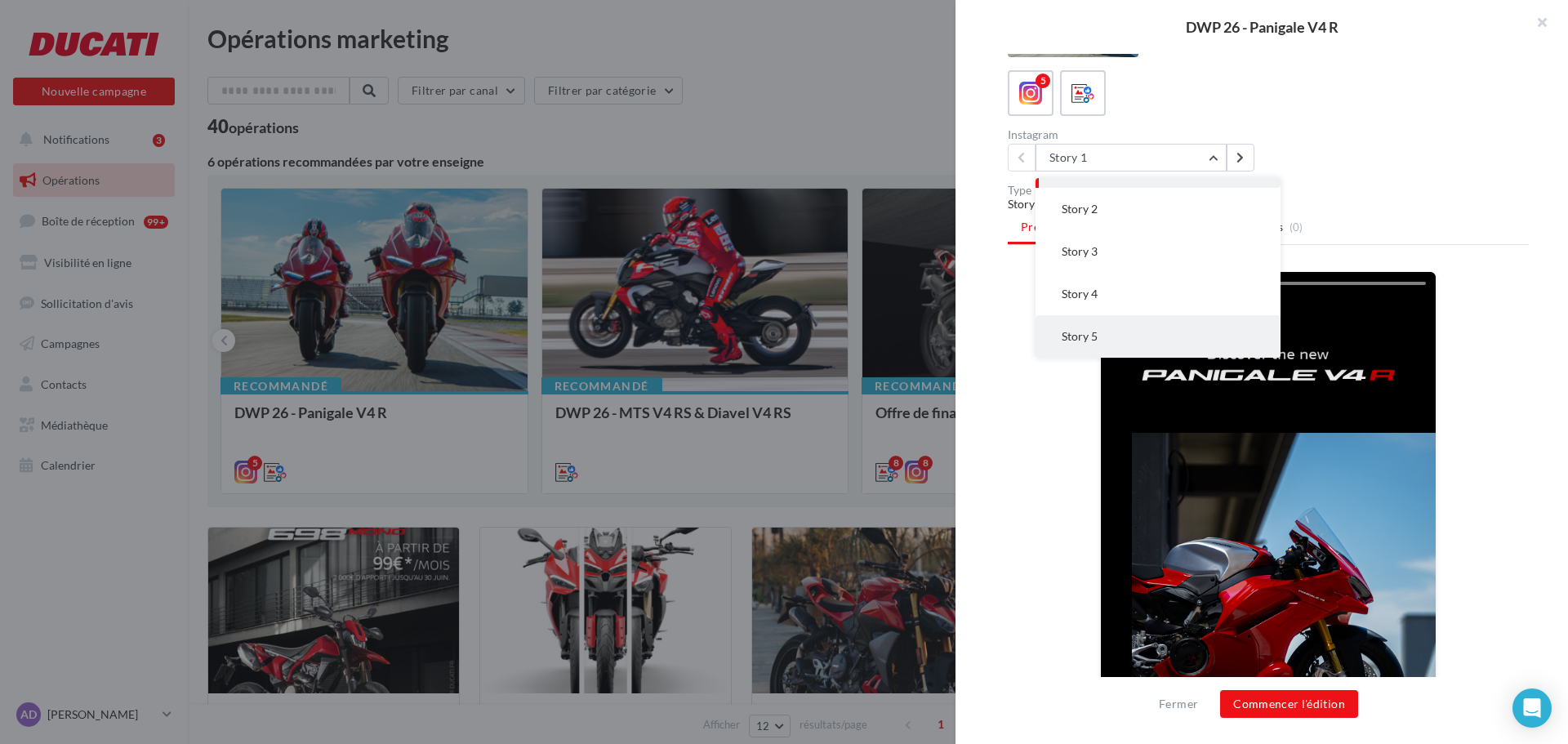
click at [1123, 335] on button "Story 5" at bounding box center [1158, 336] width 245 height 42
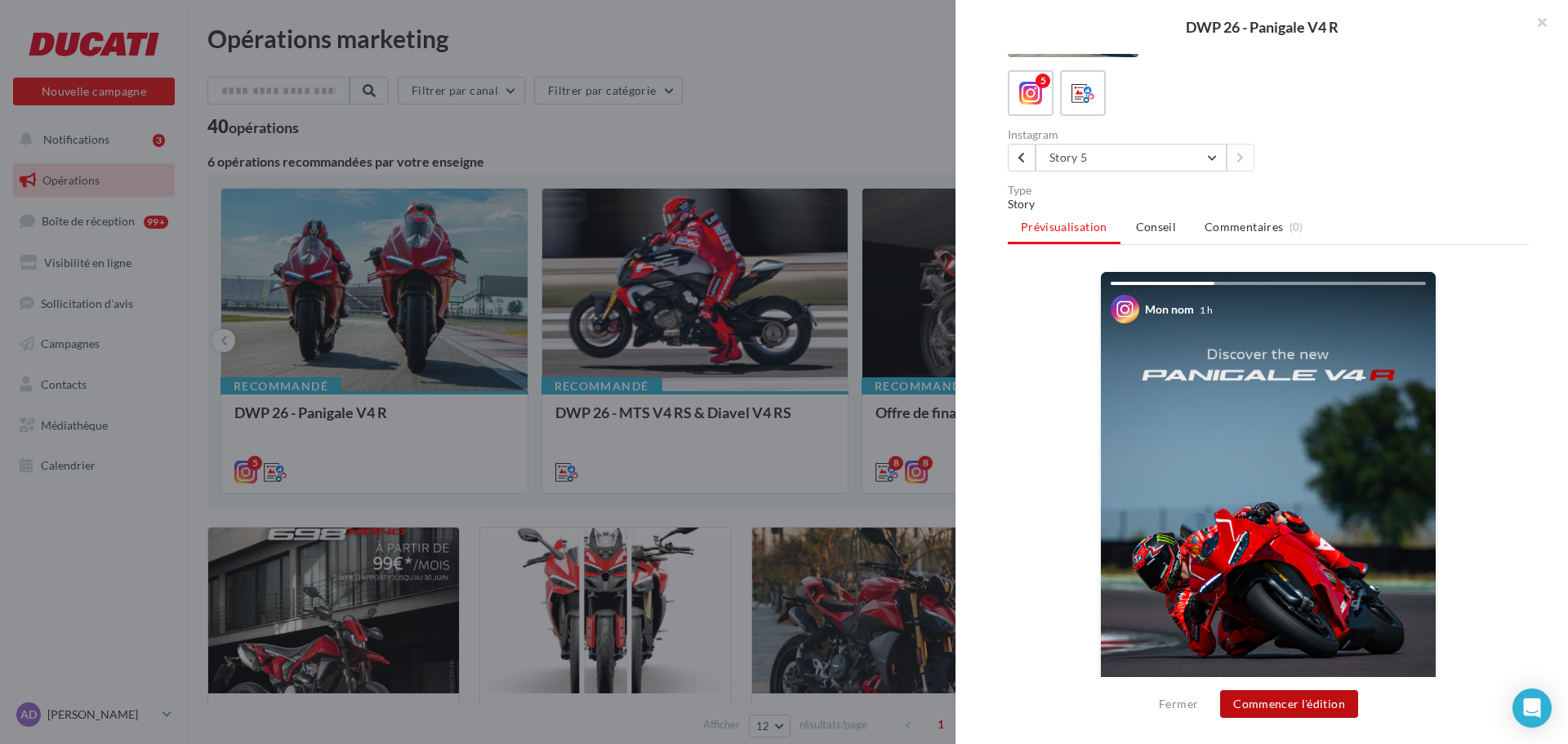
click at [1318, 702] on button "Commencer l'édition" at bounding box center [1290, 704] width 138 height 28
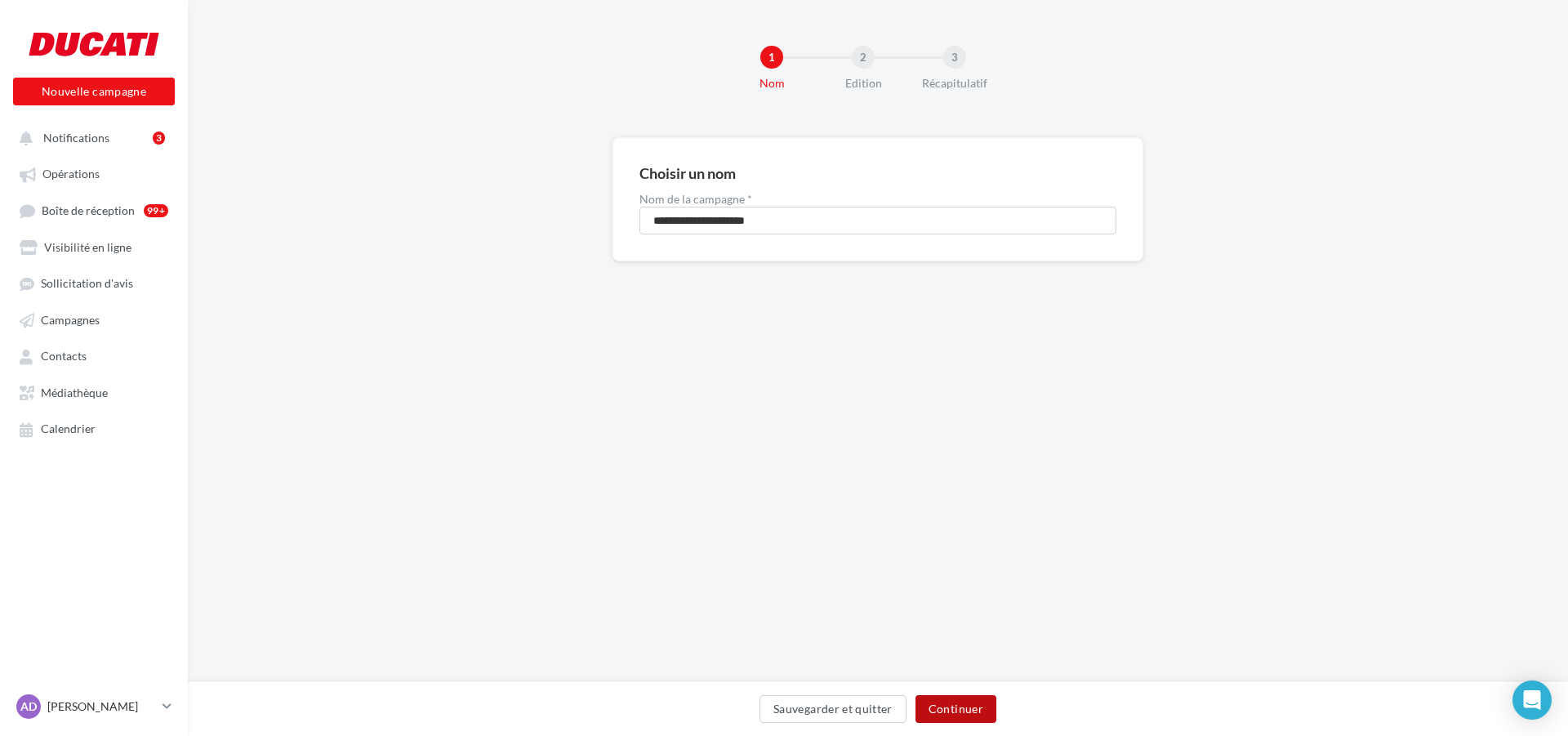
click at [965, 703] on button "Continuer" at bounding box center [956, 708] width 81 height 28
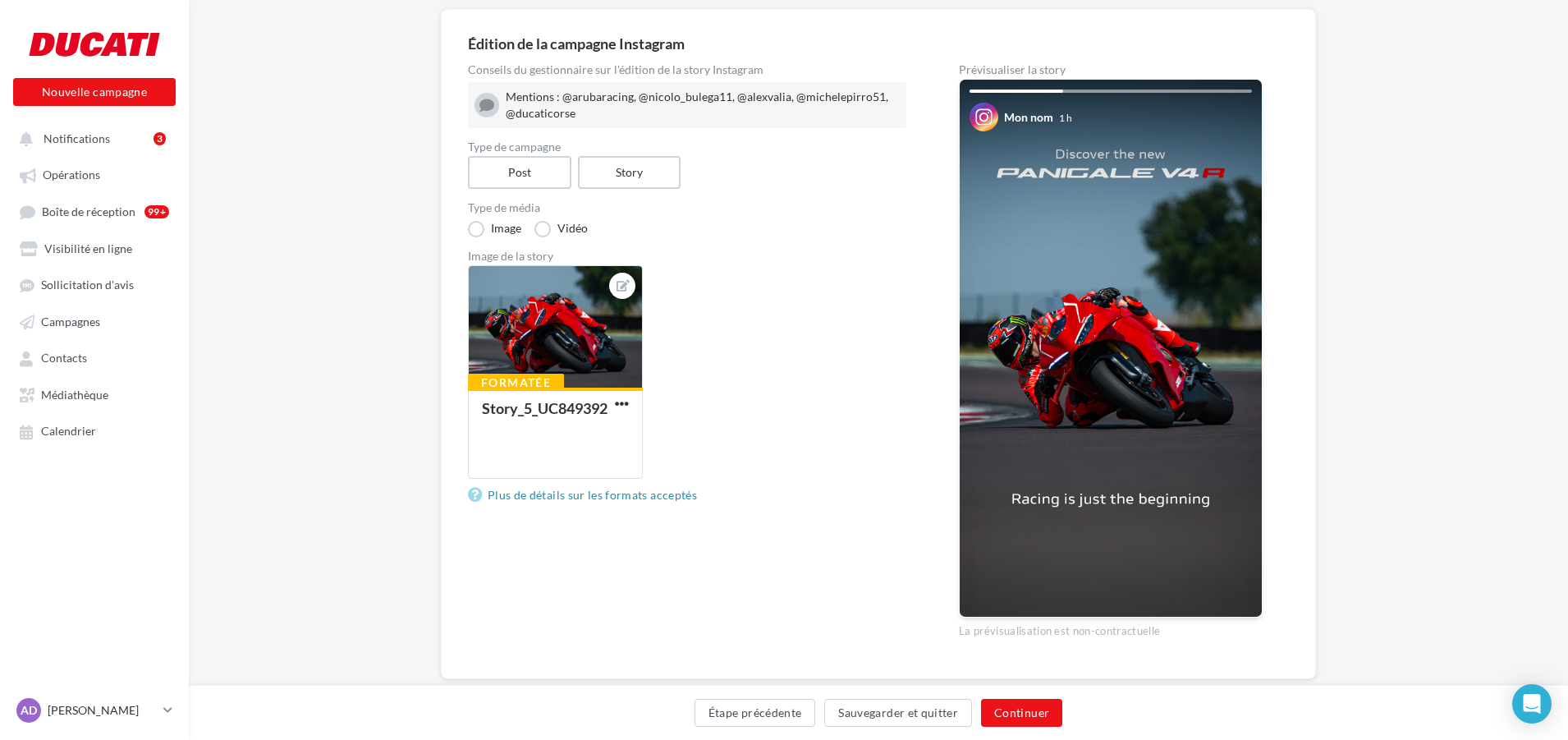
scroll to position [165, 0]
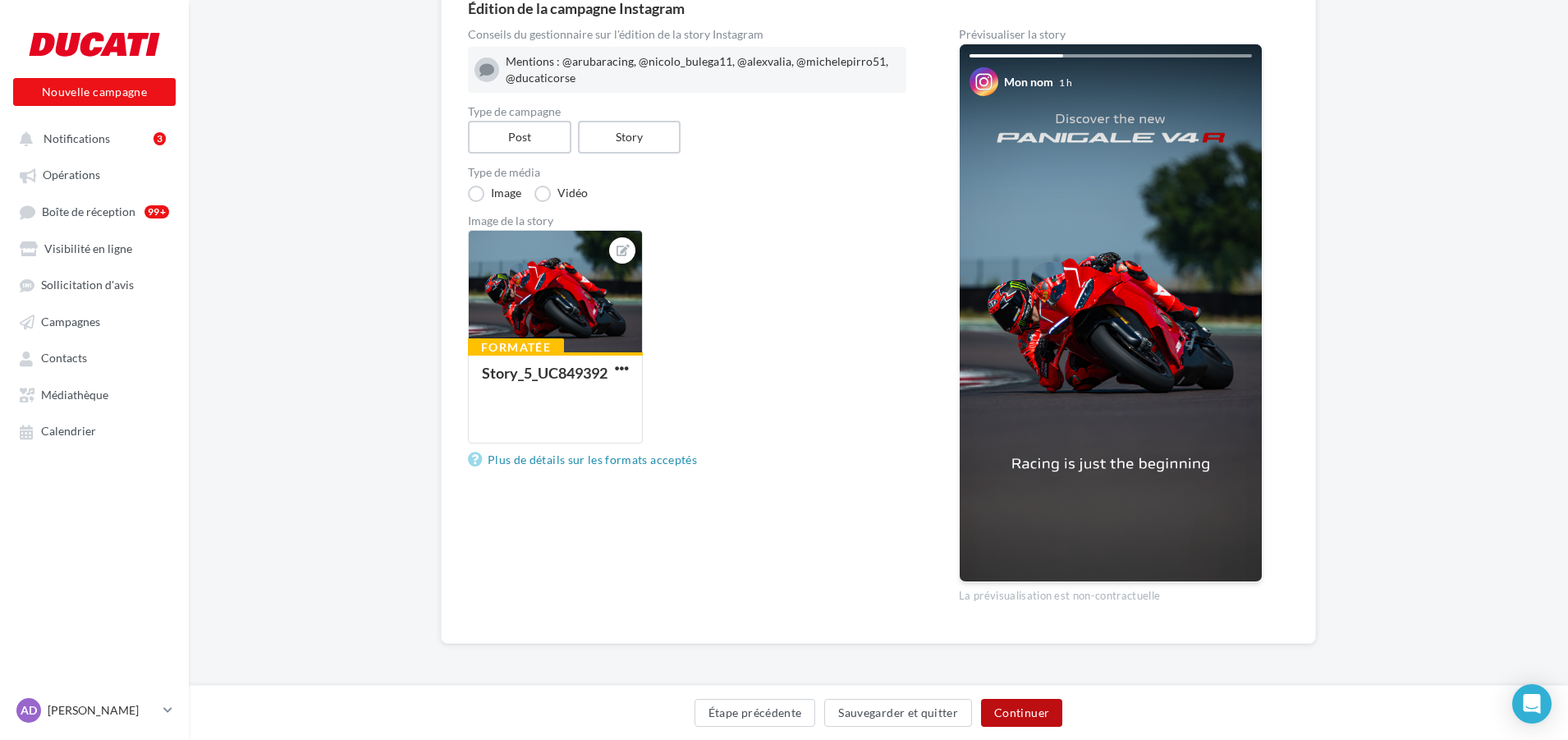
click at [1019, 717] on button "Continuer" at bounding box center [1022, 712] width 81 height 28
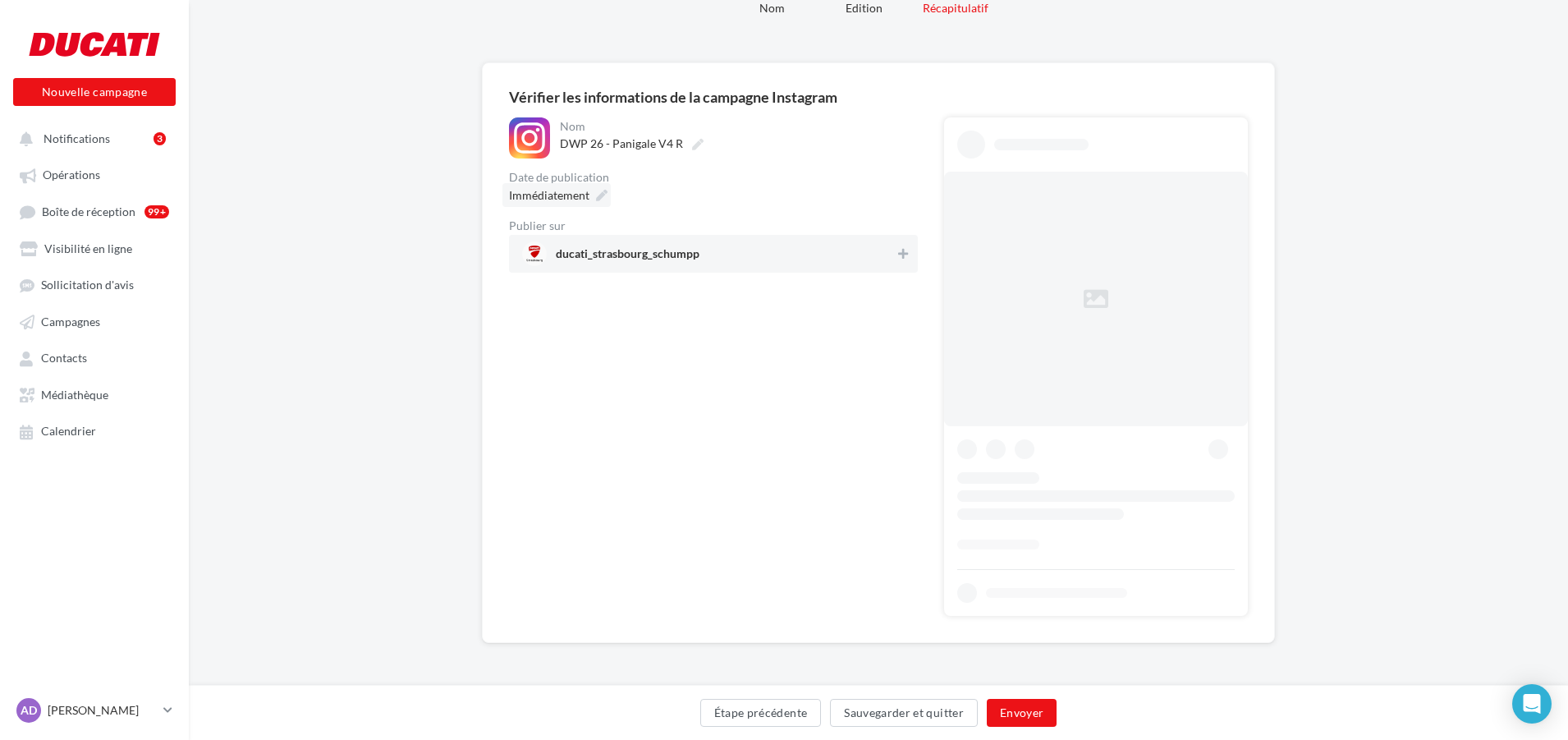
click at [597, 197] on icon at bounding box center [602, 195] width 12 height 12
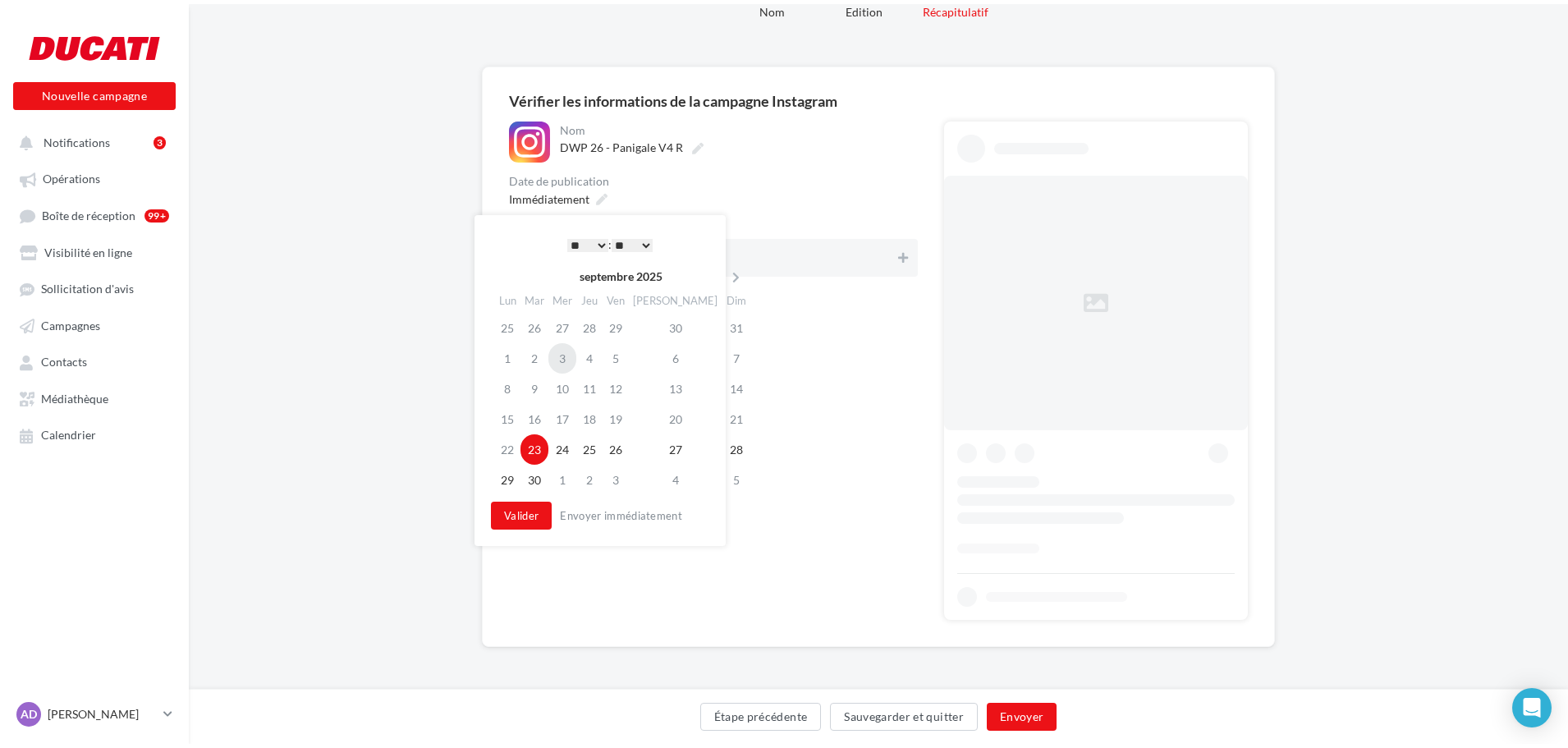
scroll to position [0, 0]
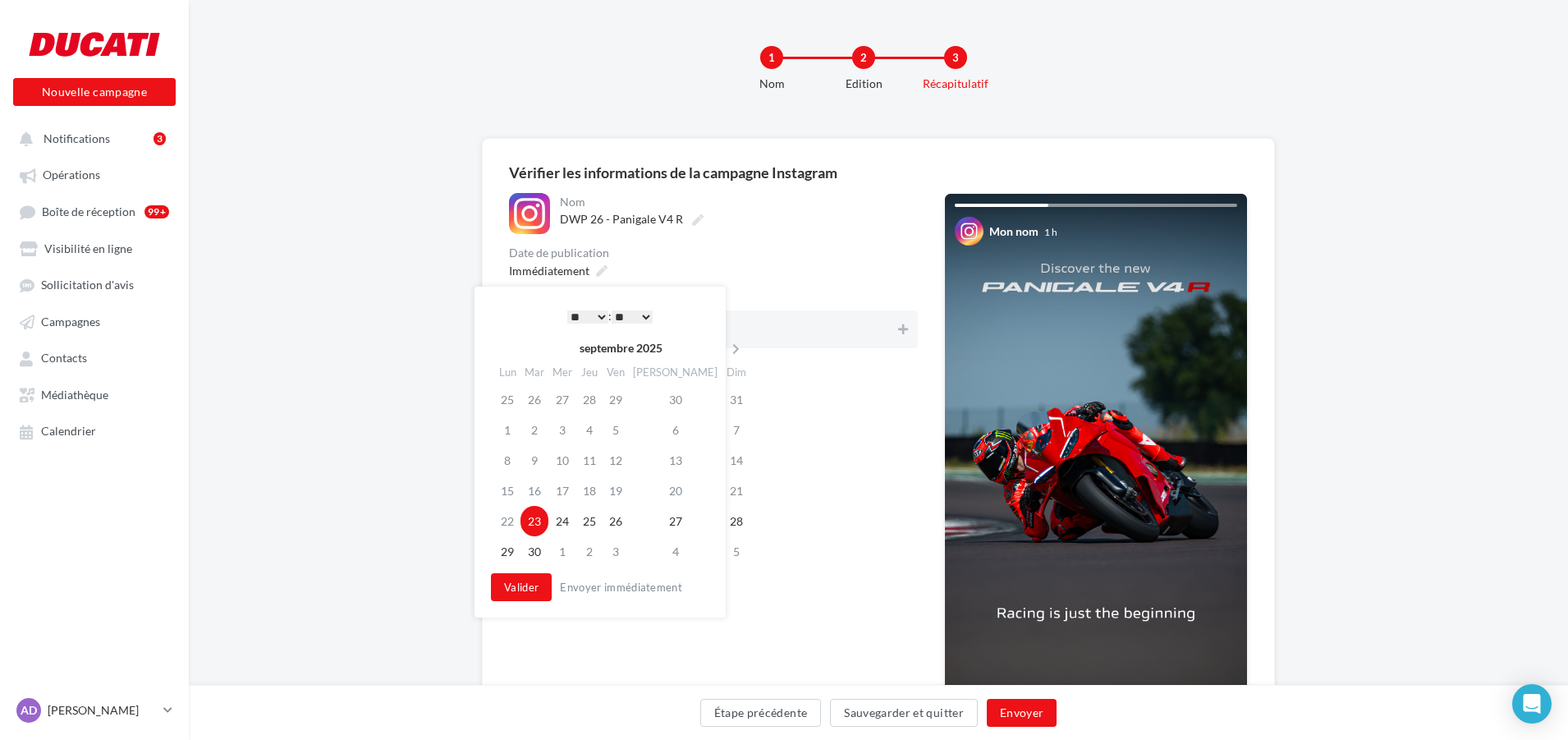
click at [597, 313] on select "* * * * * * * * * * ** ** ** ** ** ** ** ** ** ** ** ** ** **" at bounding box center [587, 316] width 41 height 13
click at [646, 315] on select "** ** ** ** ** **" at bounding box center [632, 316] width 41 height 13
click at [528, 588] on button "Valider" at bounding box center [521, 587] width 60 height 28
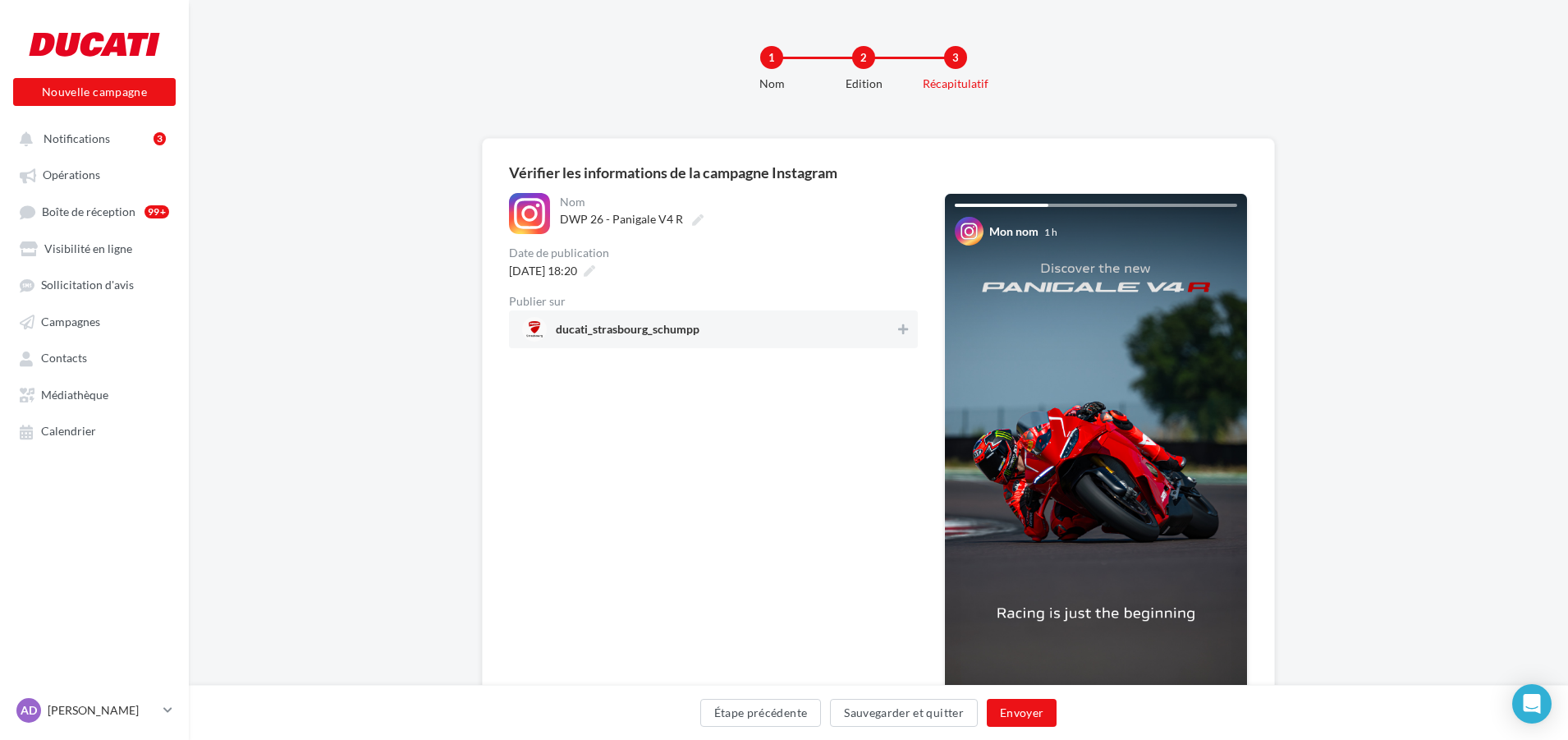
click at [890, 326] on span "ducati_strasbourg_schumpp" at bounding box center [708, 329] width 373 height 25
click at [1023, 707] on button "Envoyer" at bounding box center [1022, 712] width 69 height 28
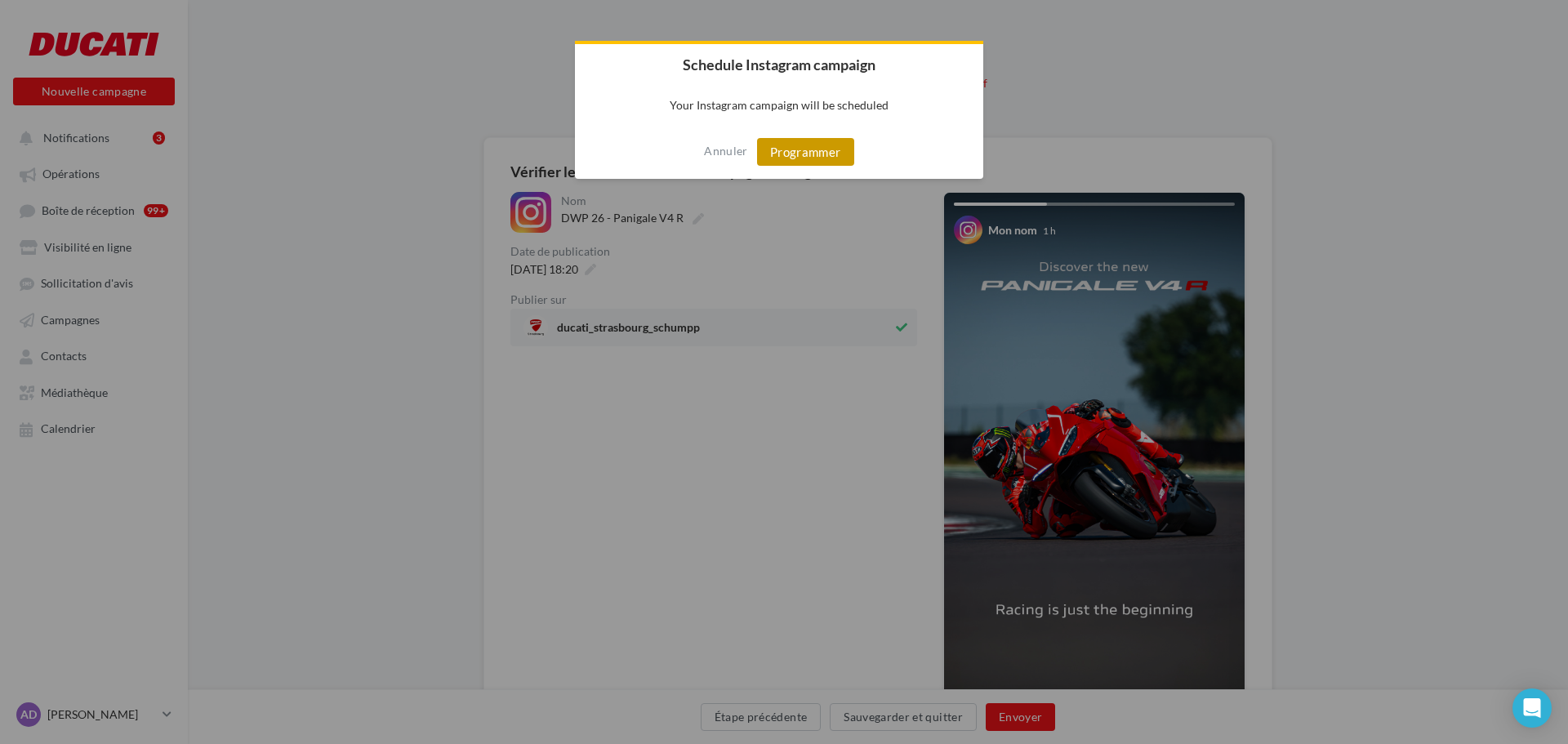
click at [827, 156] on button "Programmer" at bounding box center [805, 152] width 97 height 28
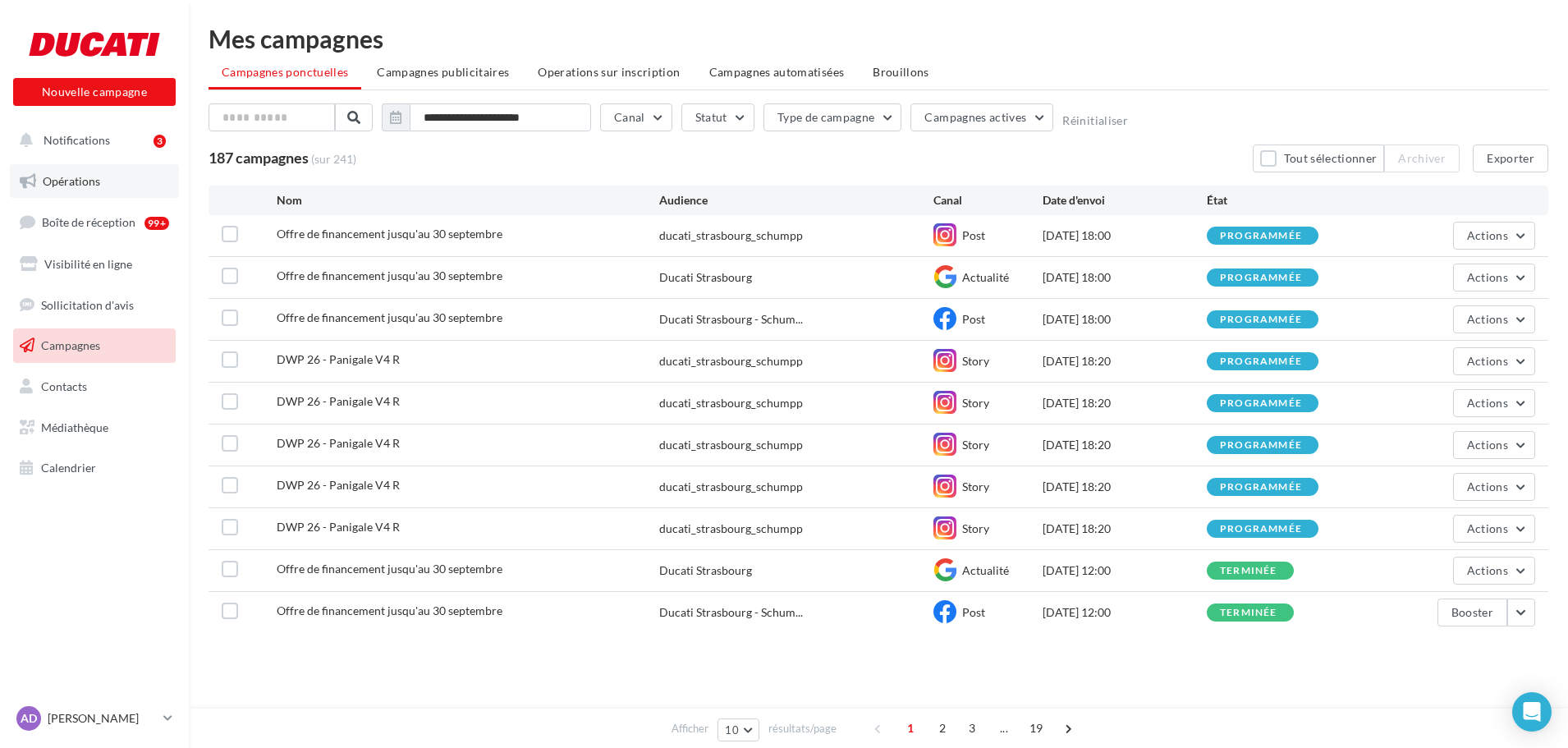
click at [50, 184] on span "Opérations" at bounding box center [71, 181] width 58 height 14
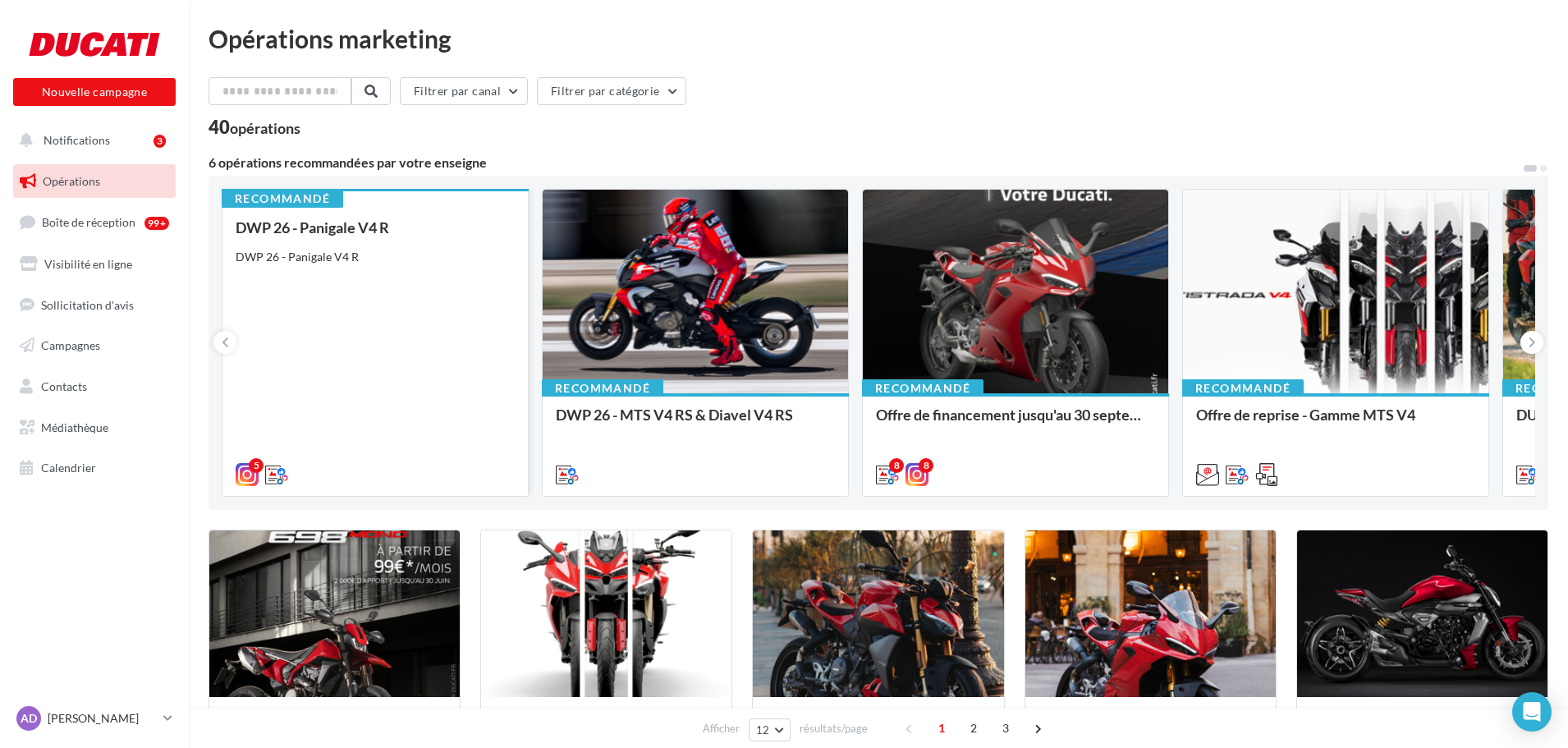
click at [428, 286] on div "DWP 26 - Panigale V4 R DWP 26 - Panigale V4 R" at bounding box center [375, 350] width 279 height 262
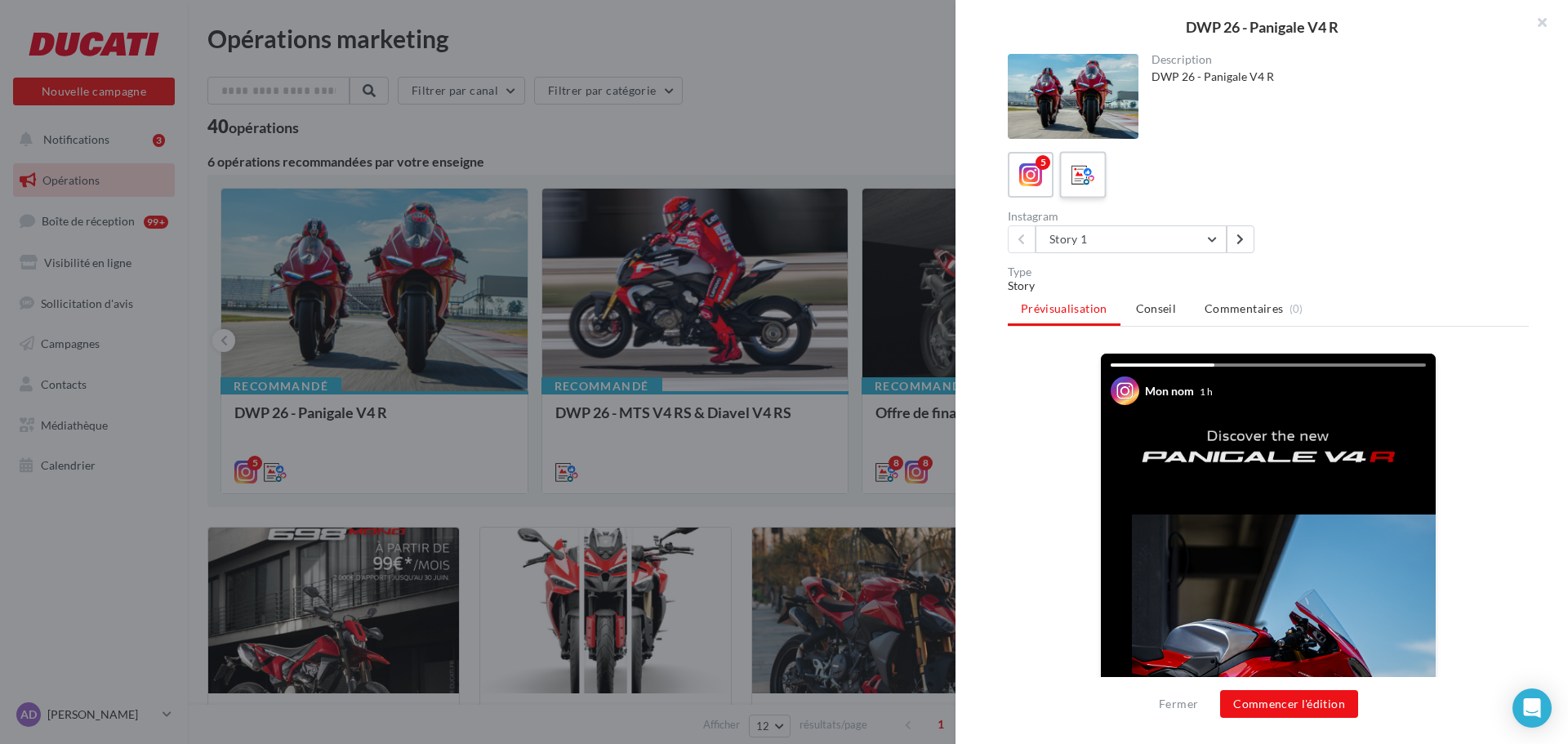
click at [1086, 179] on icon at bounding box center [1083, 176] width 24 height 24
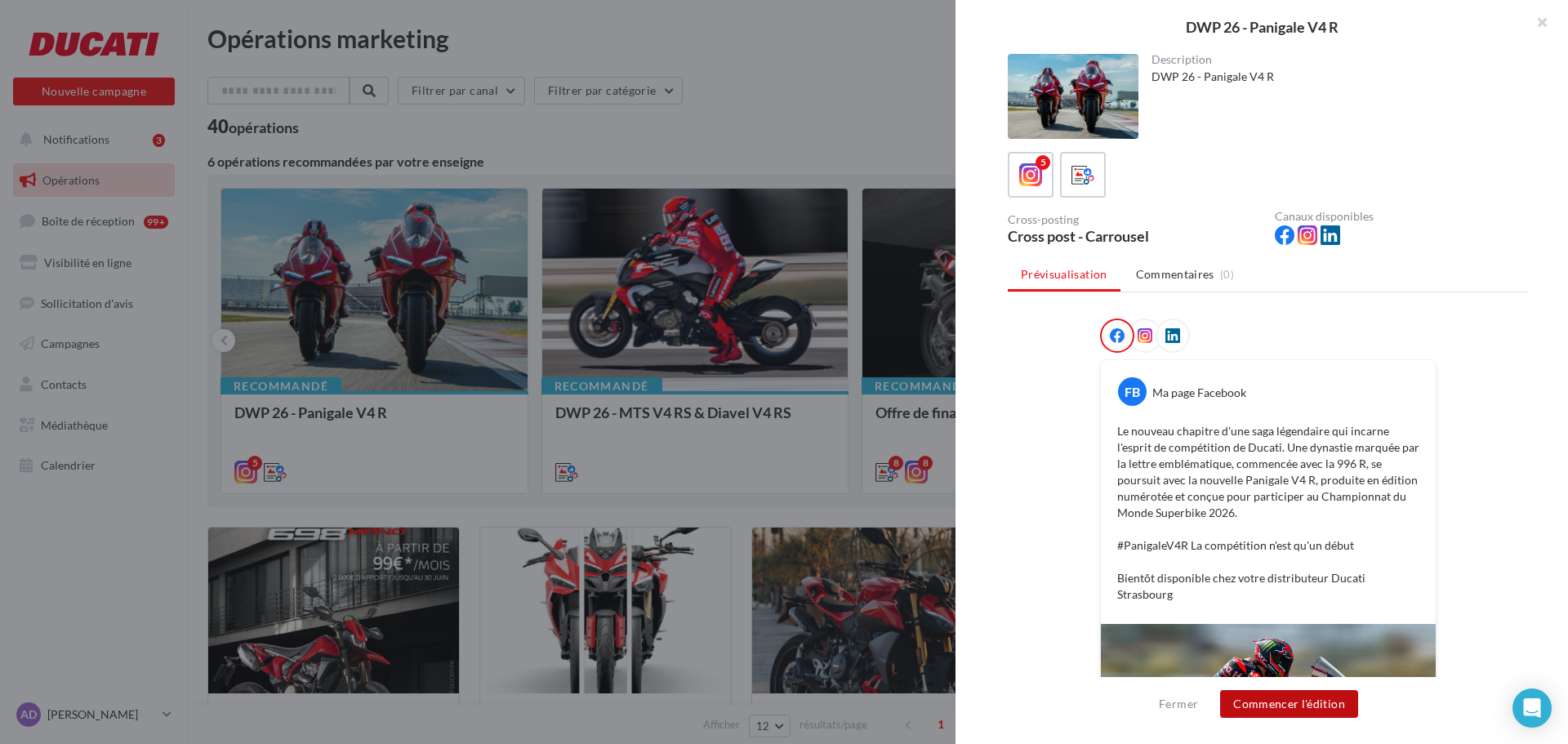
click at [1294, 696] on button "Commencer l'édition" at bounding box center [1290, 704] width 138 height 28
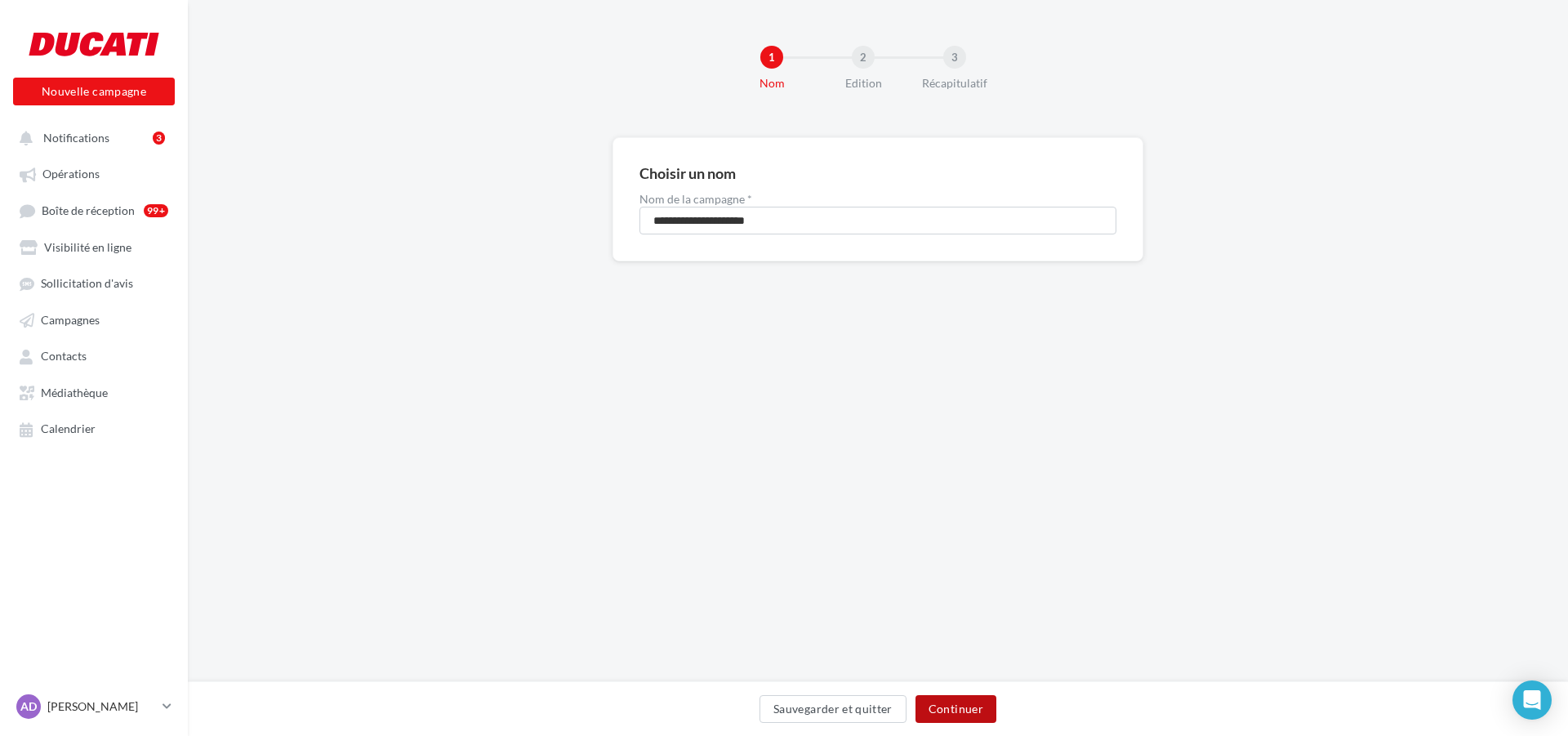
click at [945, 705] on button "Continuer" at bounding box center [956, 708] width 81 height 28
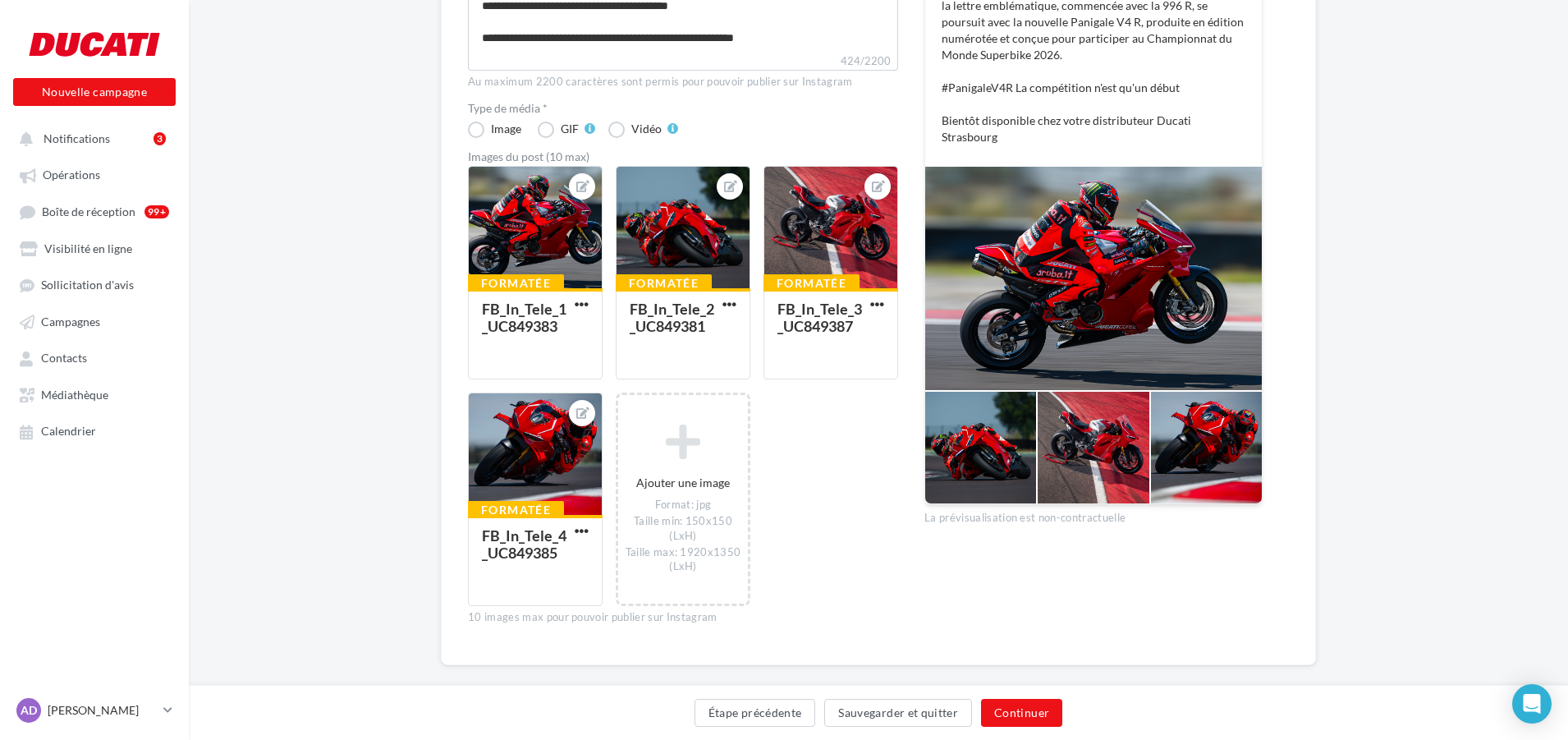
scroll to position [370, 0]
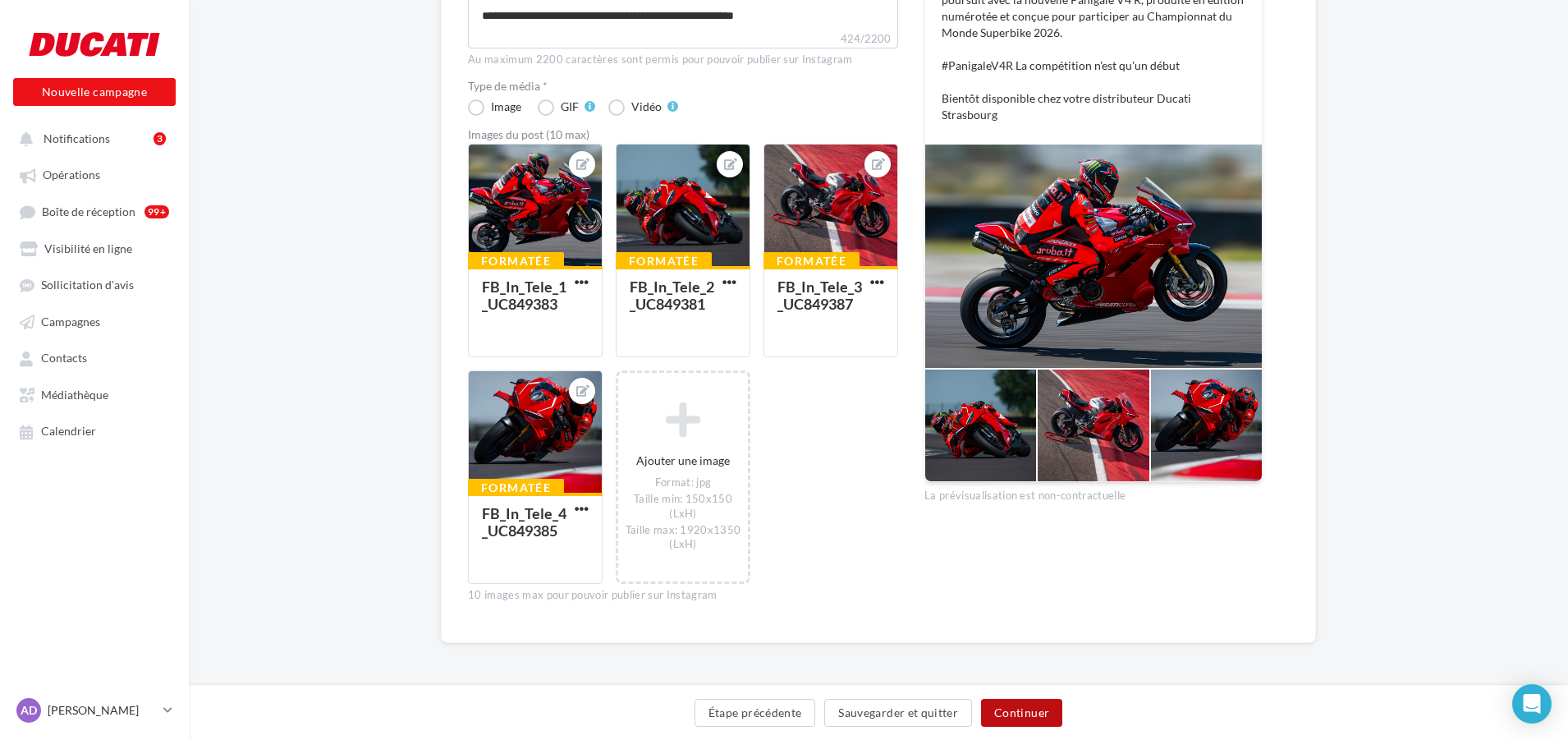
click at [1013, 714] on button "Continuer" at bounding box center [1022, 712] width 81 height 28
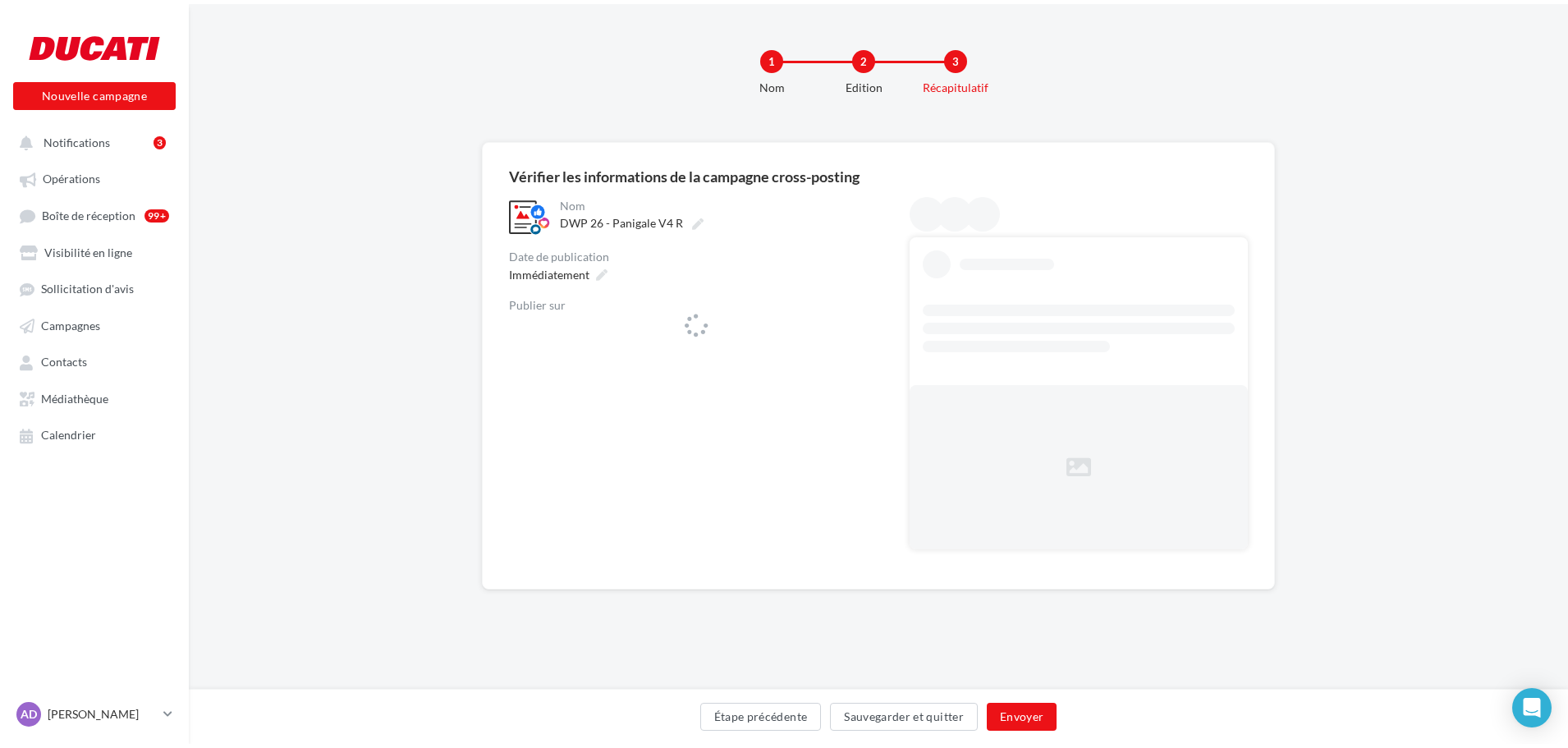
scroll to position [0, 0]
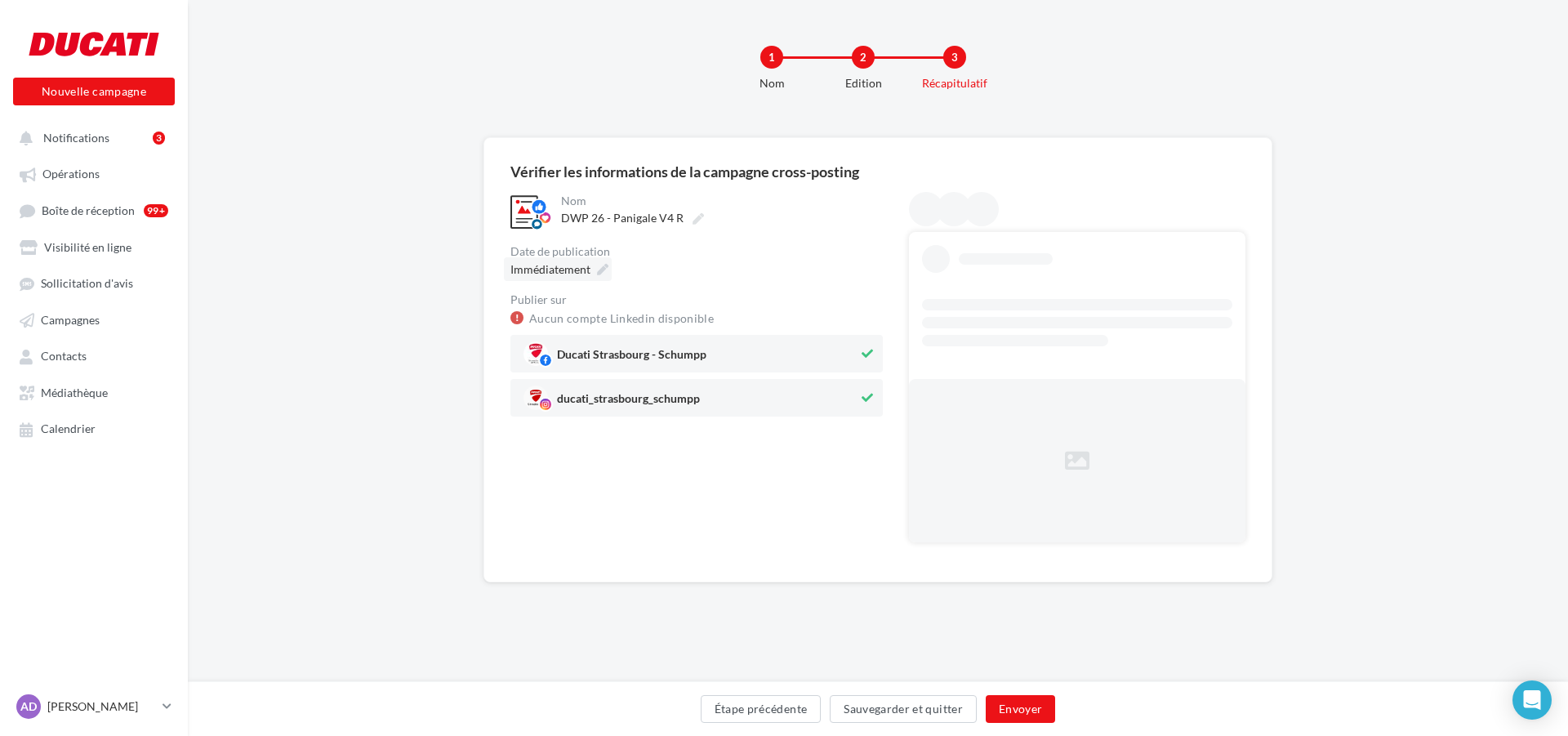
click at [598, 271] on icon at bounding box center [603, 269] width 12 height 12
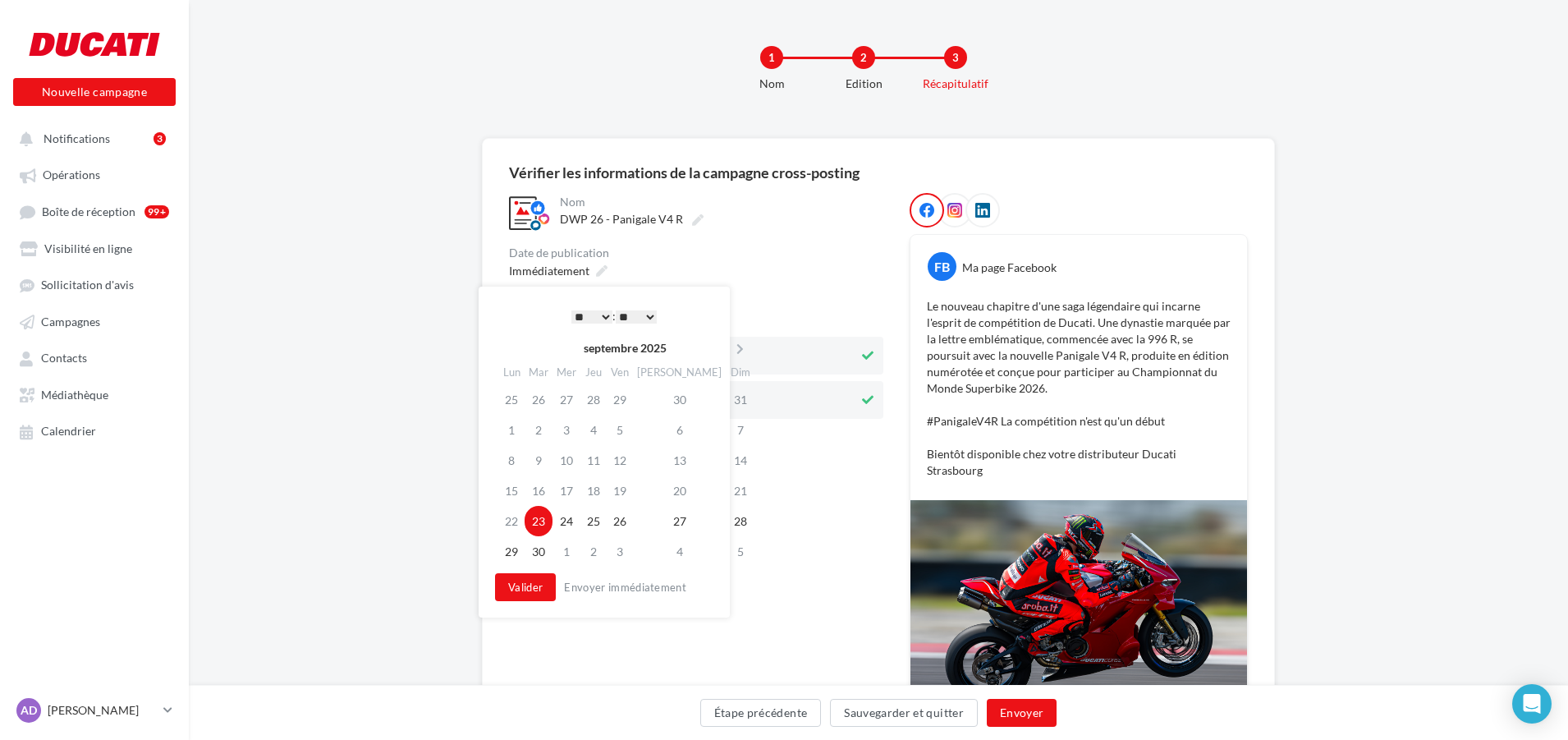
click at [607, 321] on select "* * * * * * * * * * ** ** ** ** ** ** ** ** ** ** ** ** ** **" at bounding box center [591, 316] width 41 height 13
click at [648, 313] on select "** ** ** ** ** **" at bounding box center [632, 316] width 41 height 13
click at [517, 592] on button "Valider" at bounding box center [521, 587] width 60 height 28
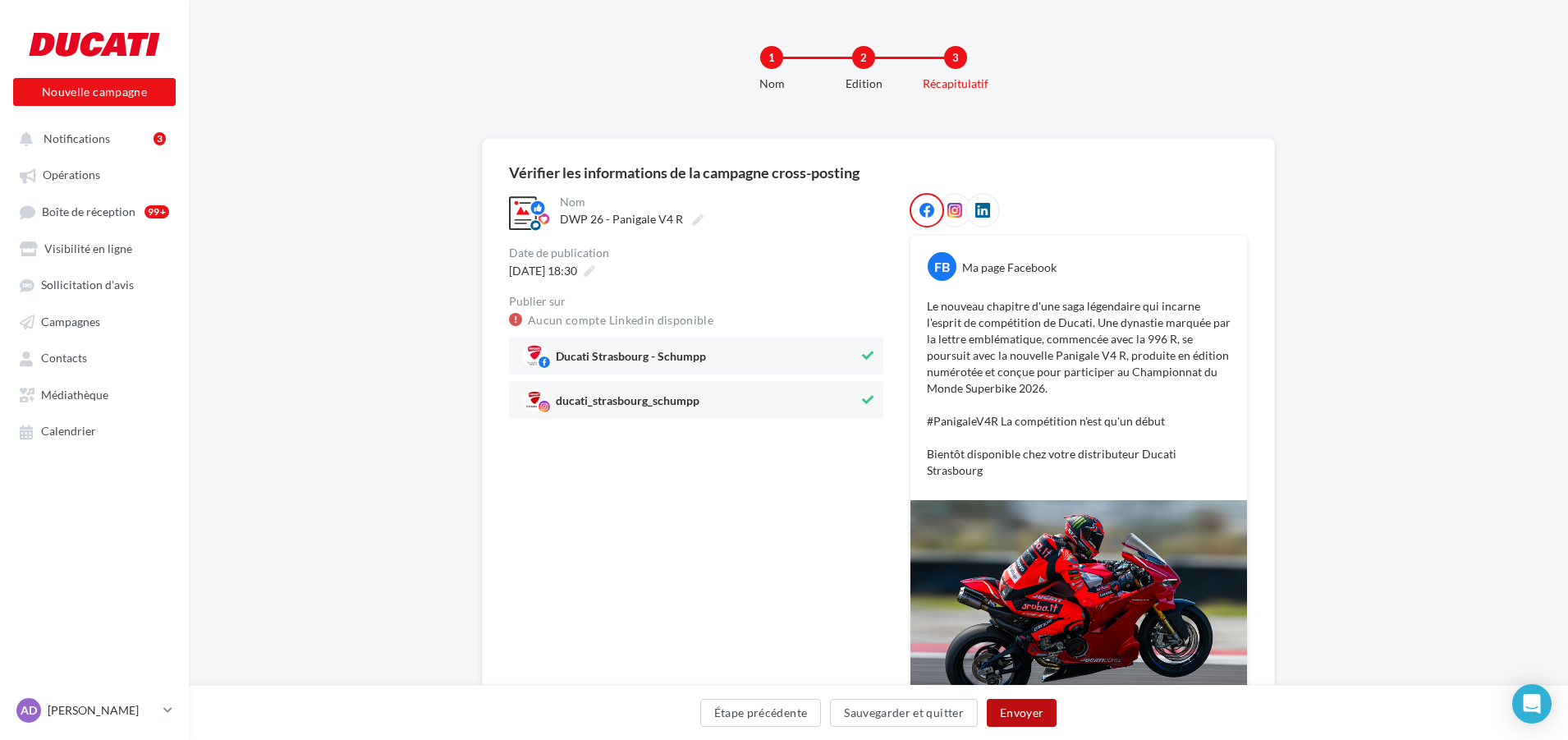
click at [1024, 712] on button "Envoyer" at bounding box center [1022, 712] width 69 height 28
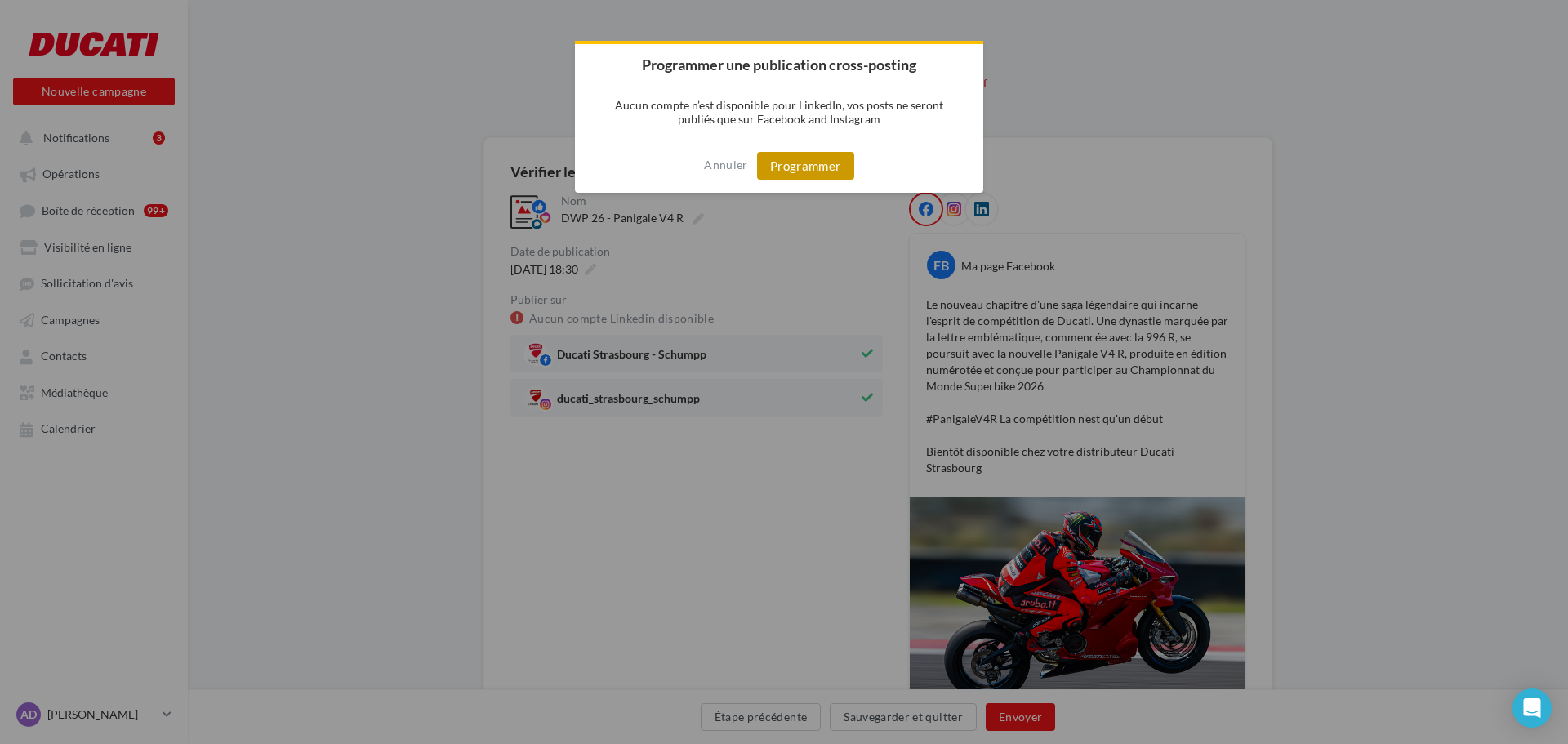
click at [798, 166] on button "Programmer" at bounding box center [805, 166] width 97 height 28
